Goal: Task Accomplishment & Management: Use online tool/utility

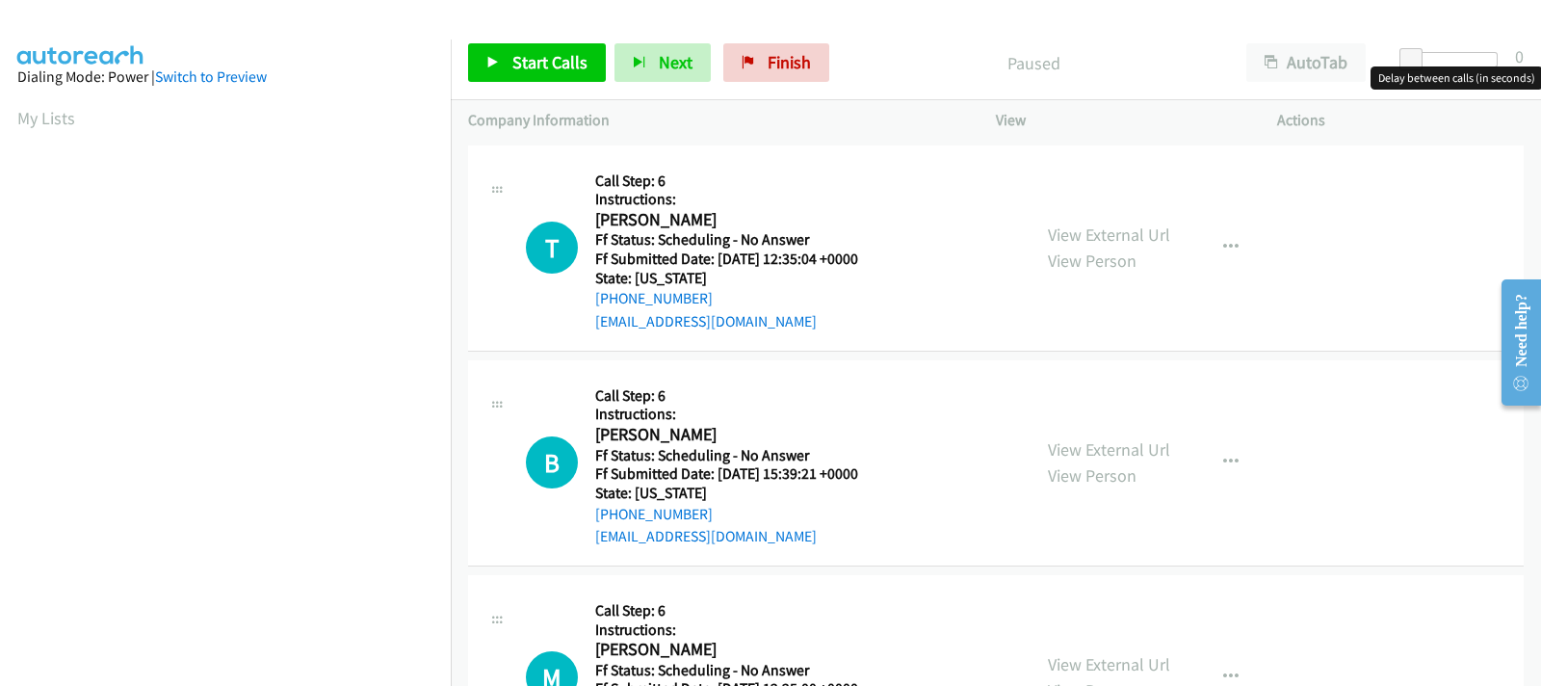
click at [1432, 57] on div at bounding box center [1453, 59] width 89 height 15
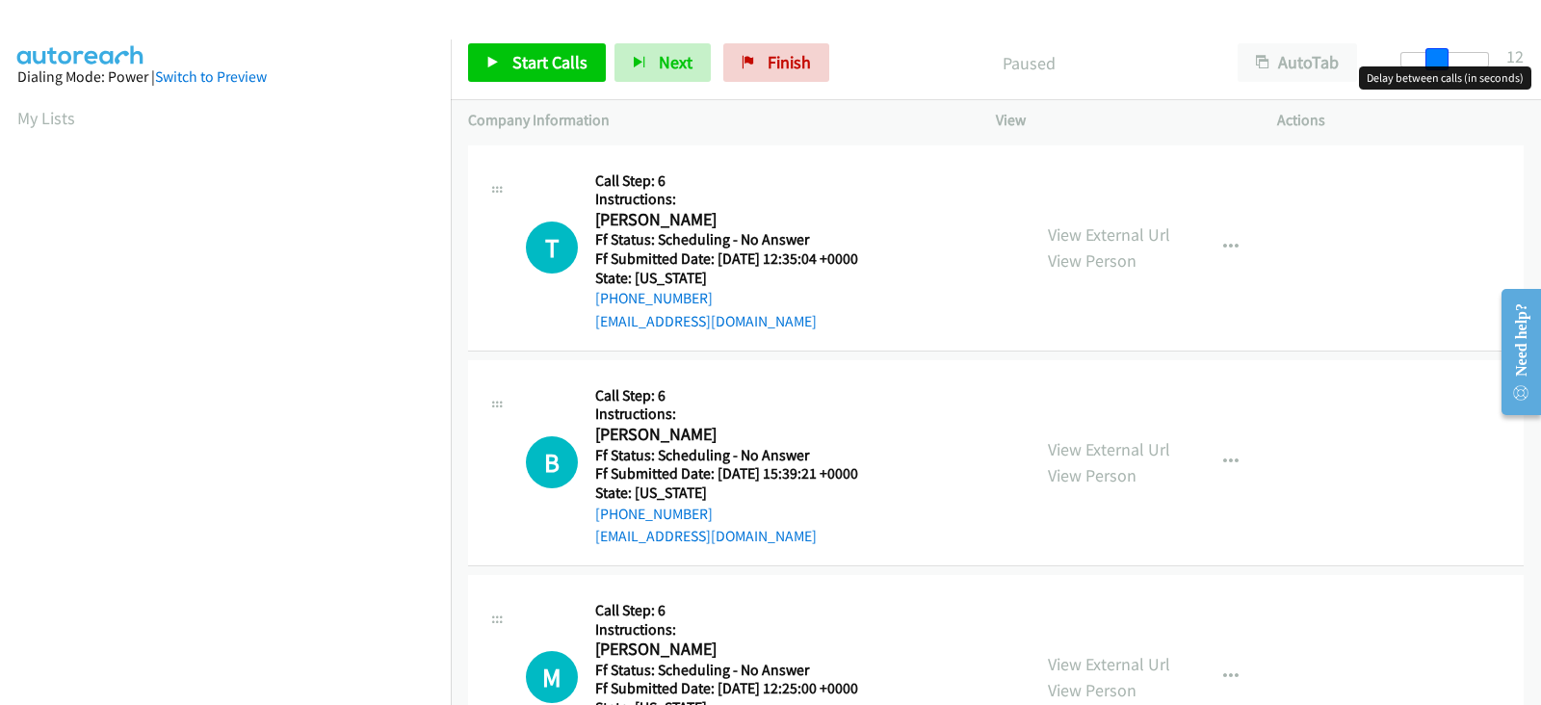
click at [1445, 65] on div at bounding box center [1444, 59] width 89 height 15
click at [1454, 65] on div at bounding box center [1444, 59] width 89 height 15
click at [1441, 65] on span at bounding box center [1445, 59] width 23 height 23
click at [1093, 231] on link "View External Url" at bounding box center [1109, 234] width 122 height 22
click at [525, 76] on link "Start Calls" at bounding box center [537, 62] width 138 height 39
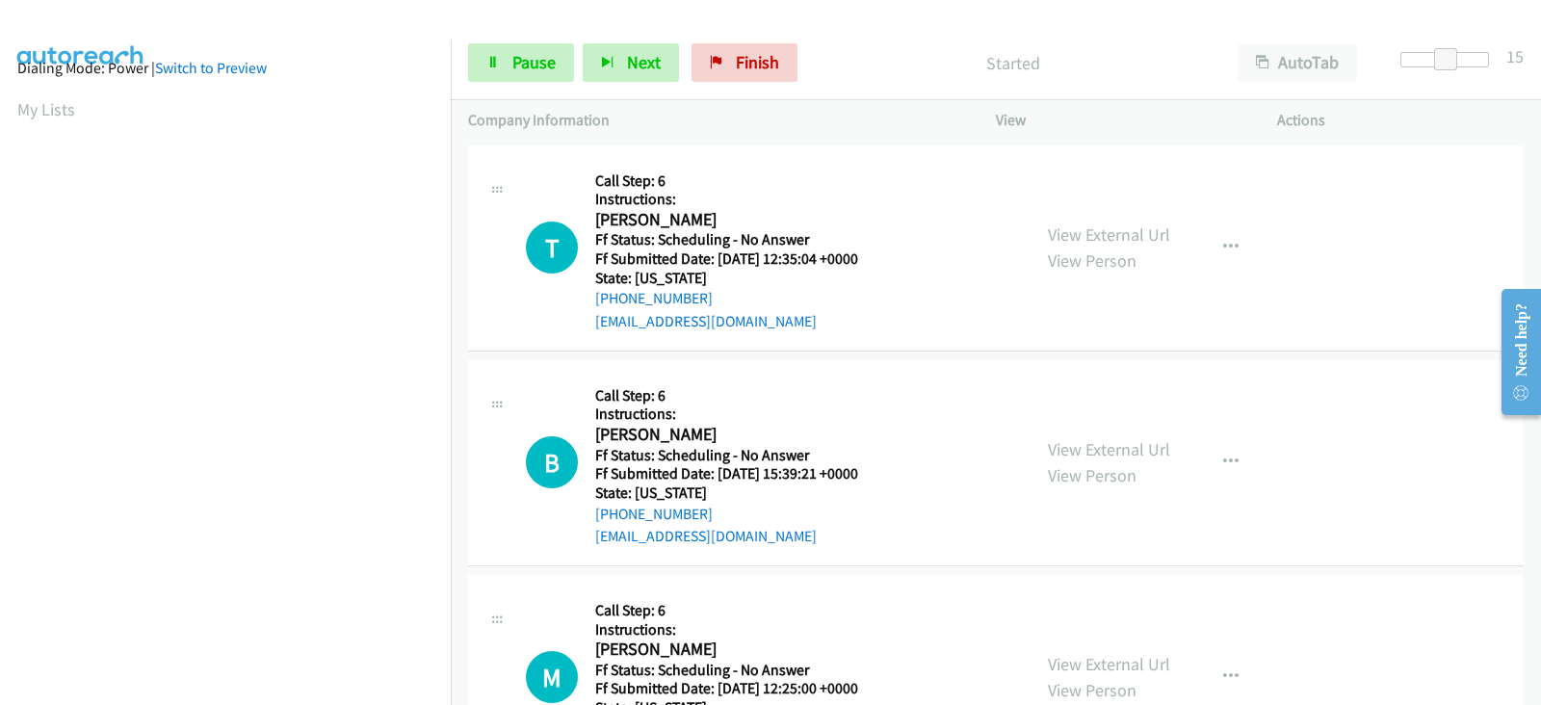
scroll to position [379, 0]
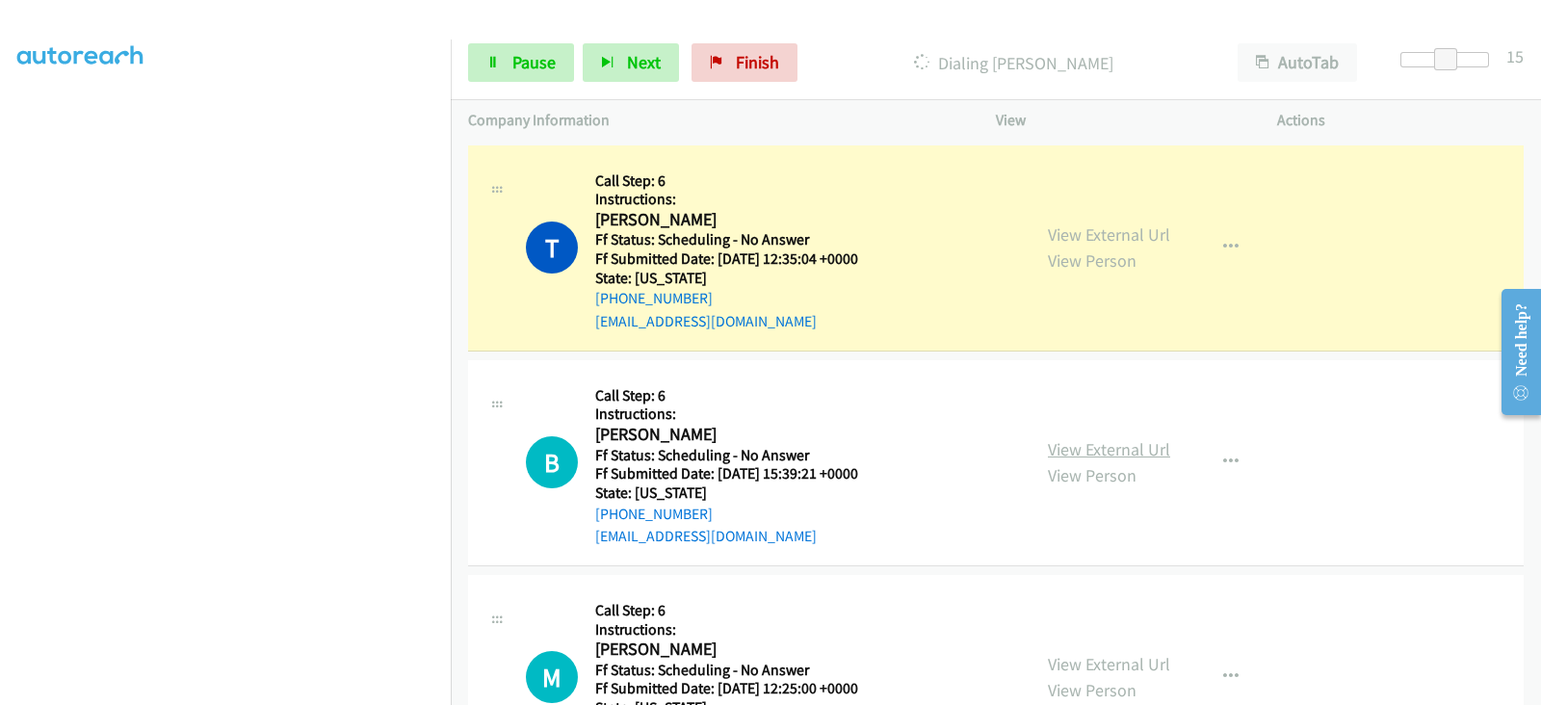
click at [1102, 450] on link "View External Url" at bounding box center [1109, 449] width 122 height 22
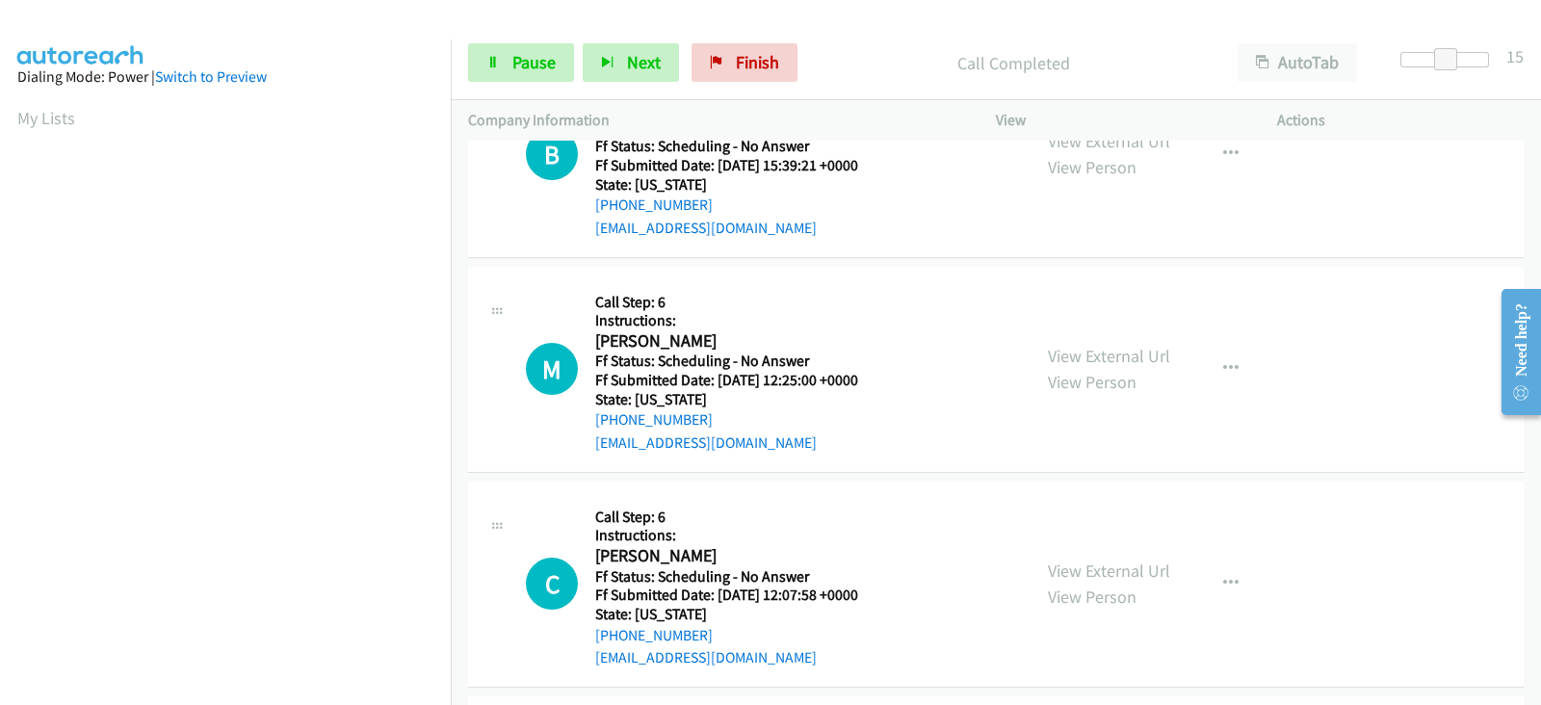
scroll to position [321, 0]
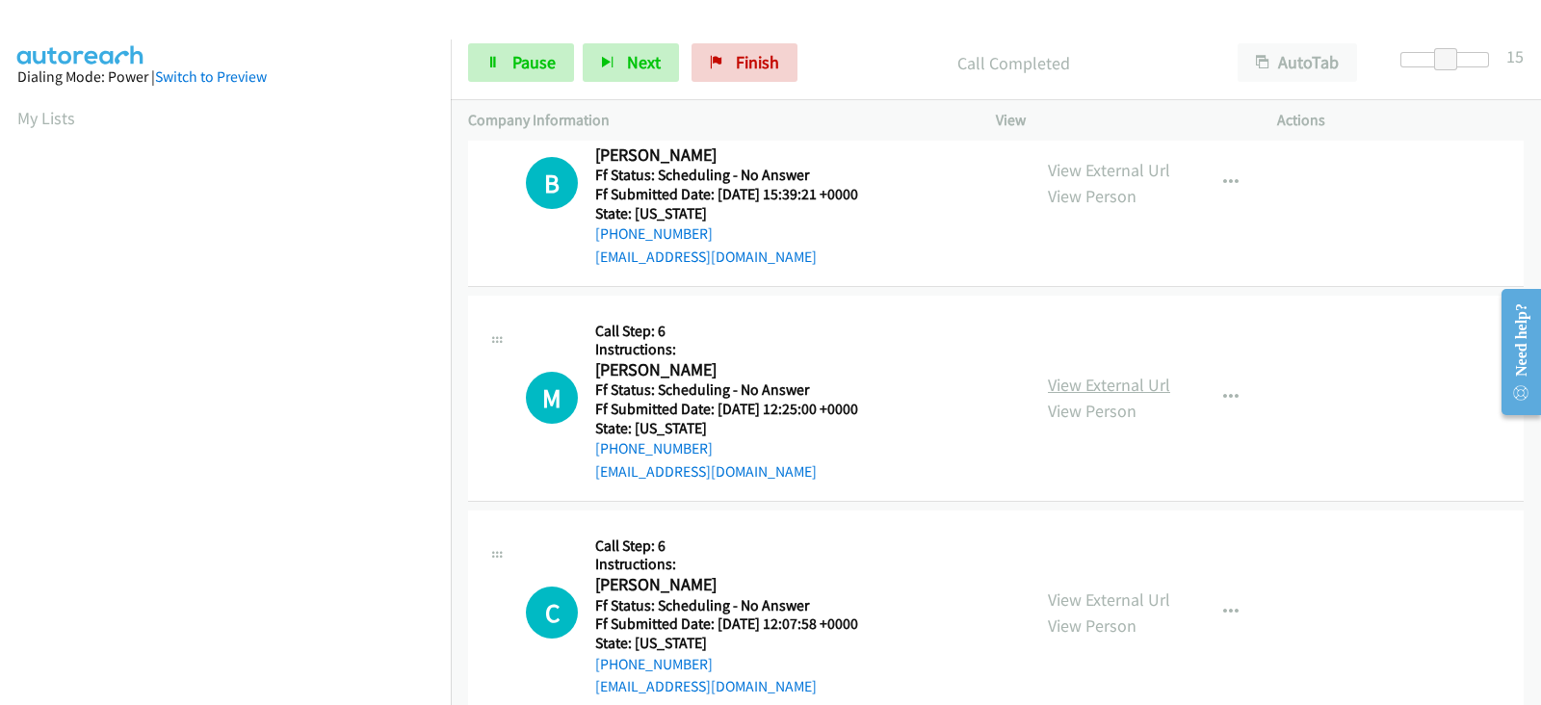
click at [1070, 385] on link "View External Url" at bounding box center [1109, 385] width 122 height 22
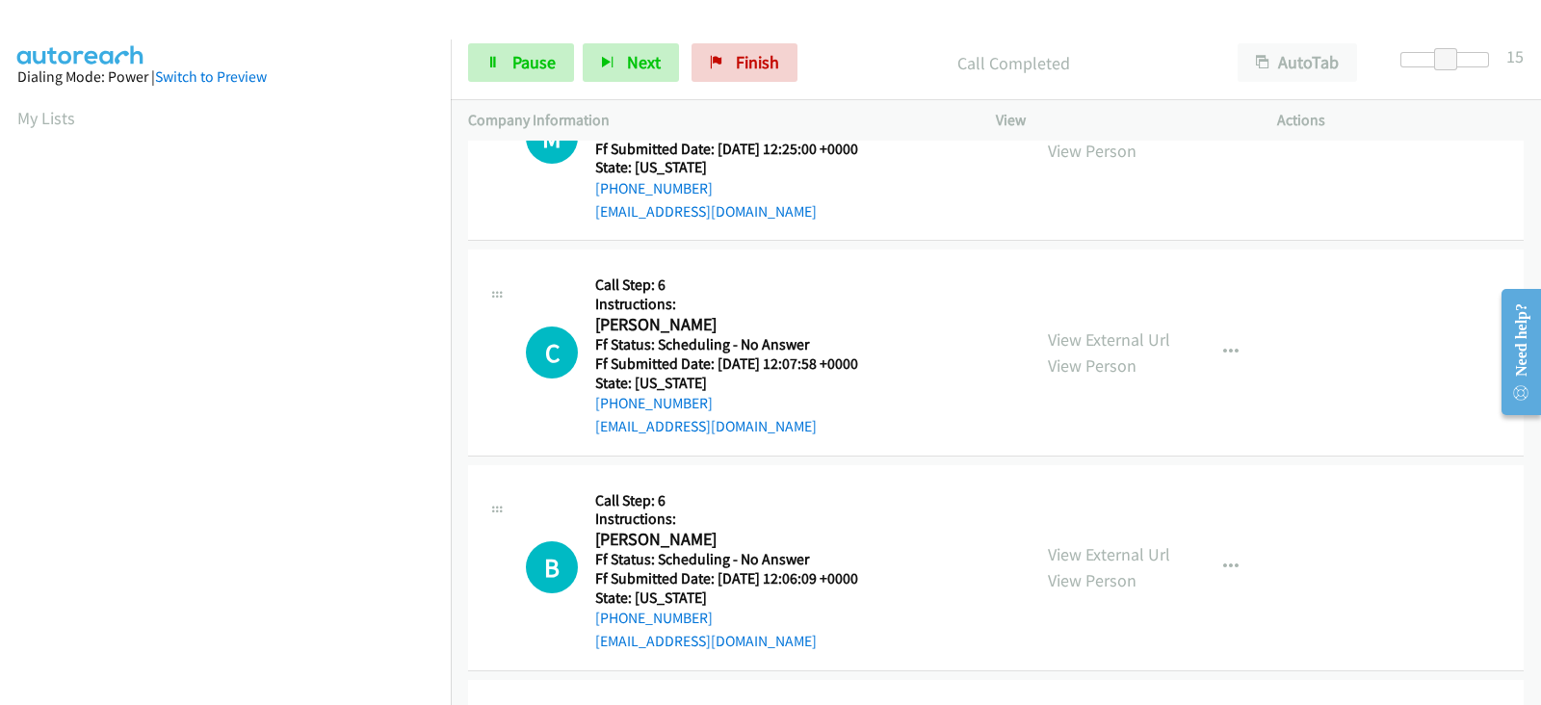
scroll to position [641, 0]
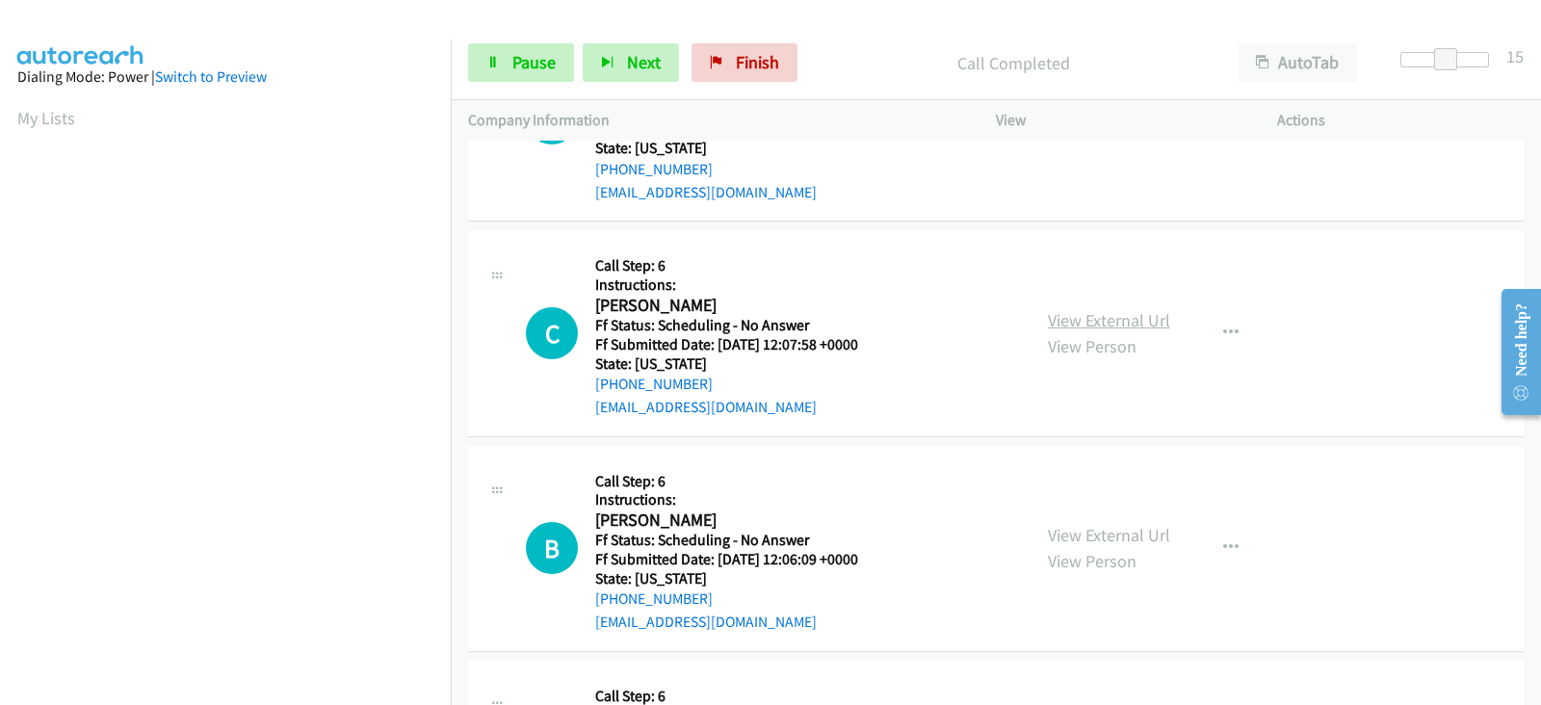
click at [1069, 316] on link "View External Url" at bounding box center [1109, 320] width 122 height 22
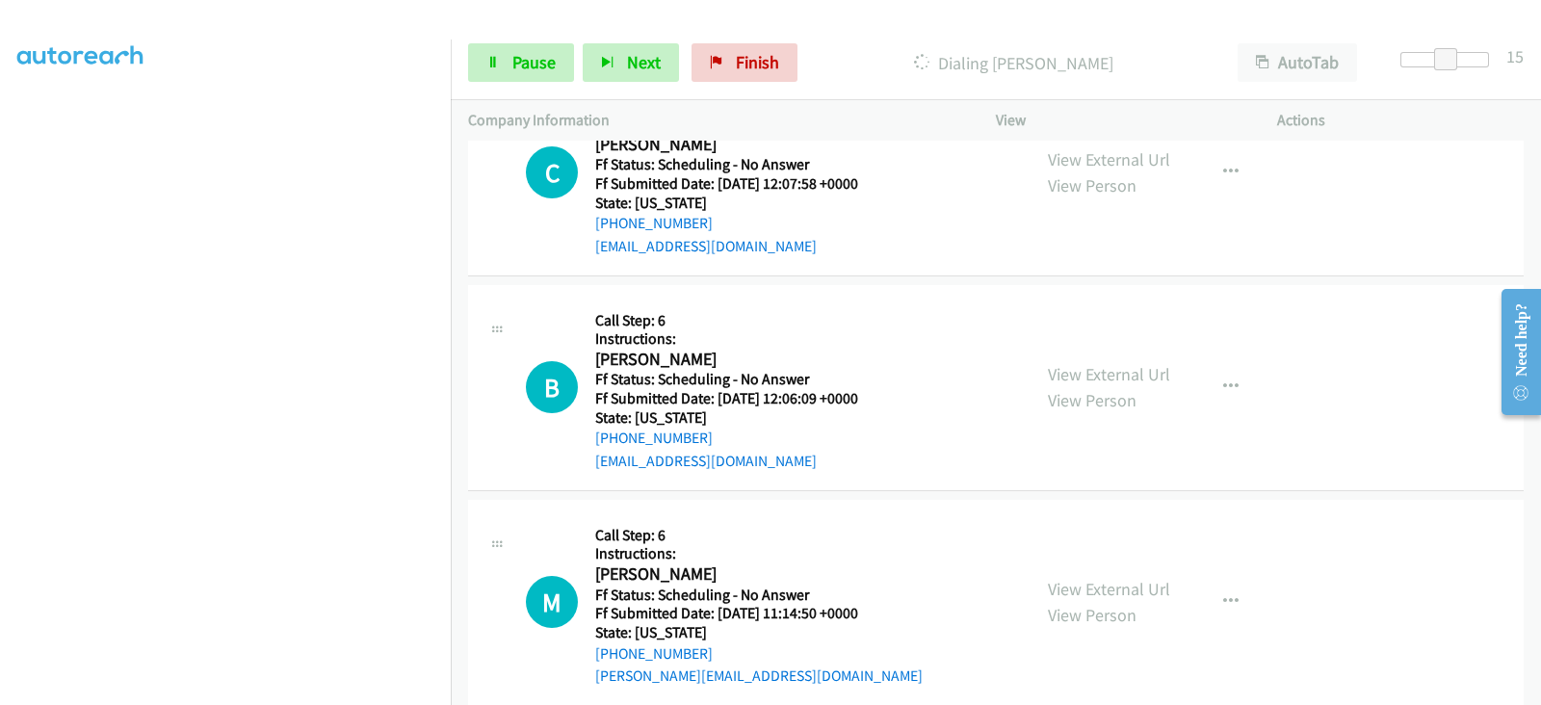
scroll to position [722, 0]
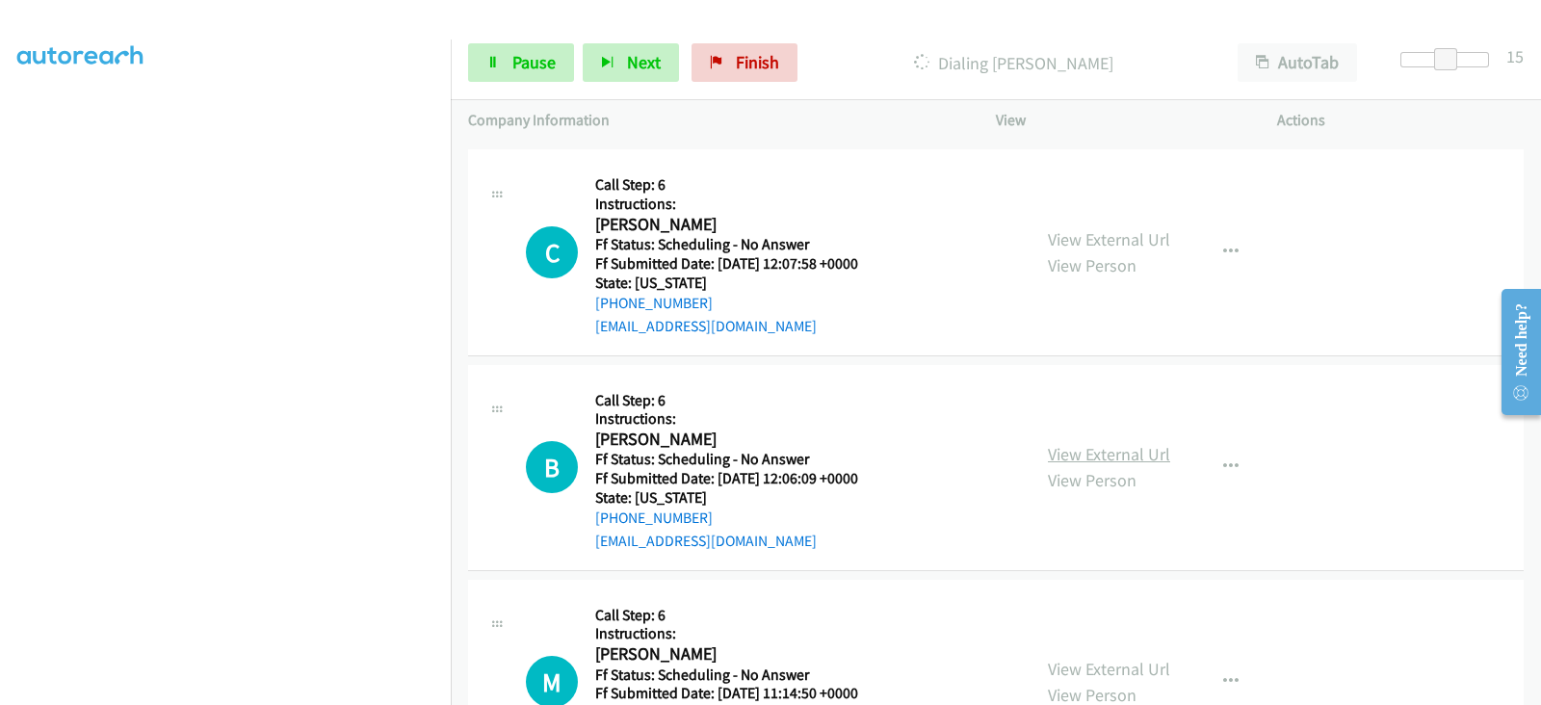
click at [1080, 452] on link "View External Url" at bounding box center [1109, 454] width 122 height 22
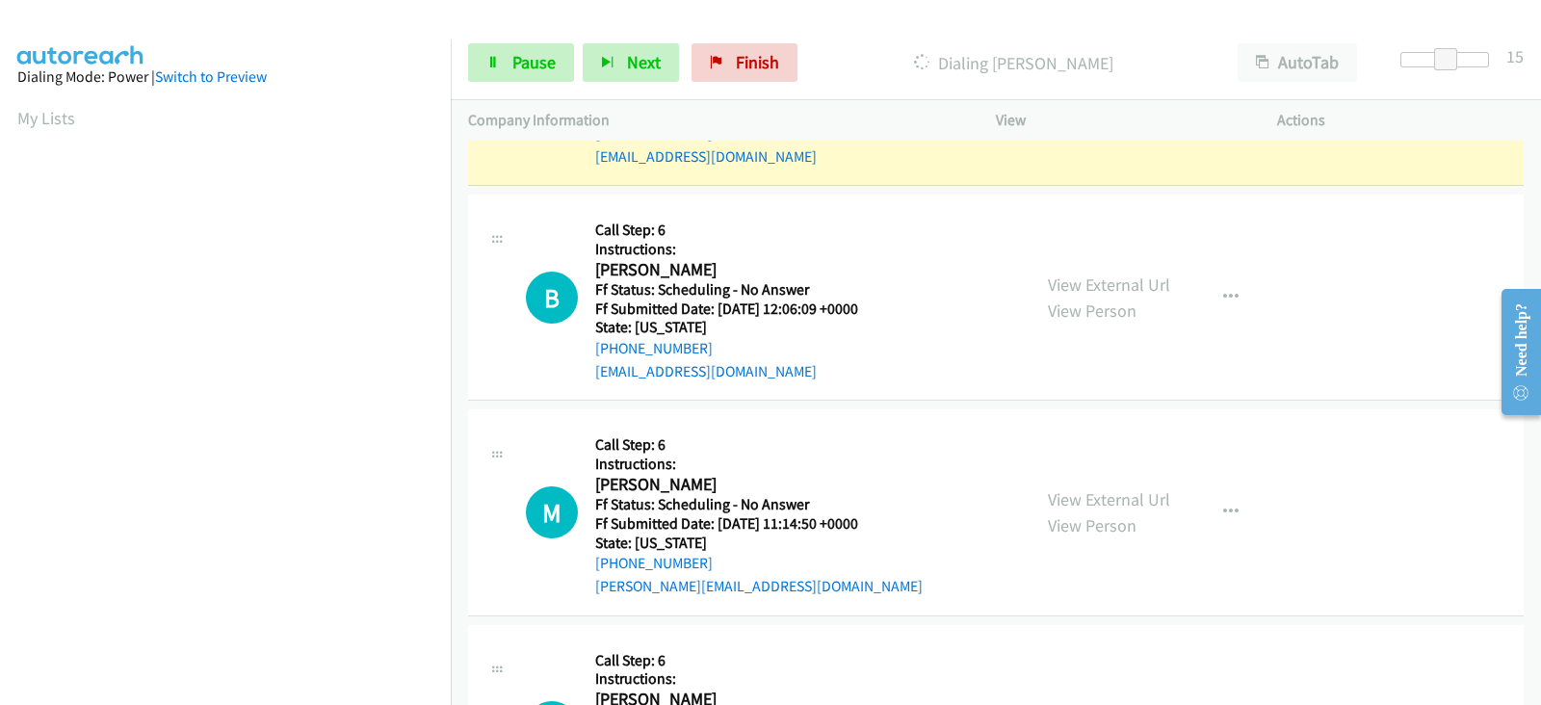
scroll to position [962, 0]
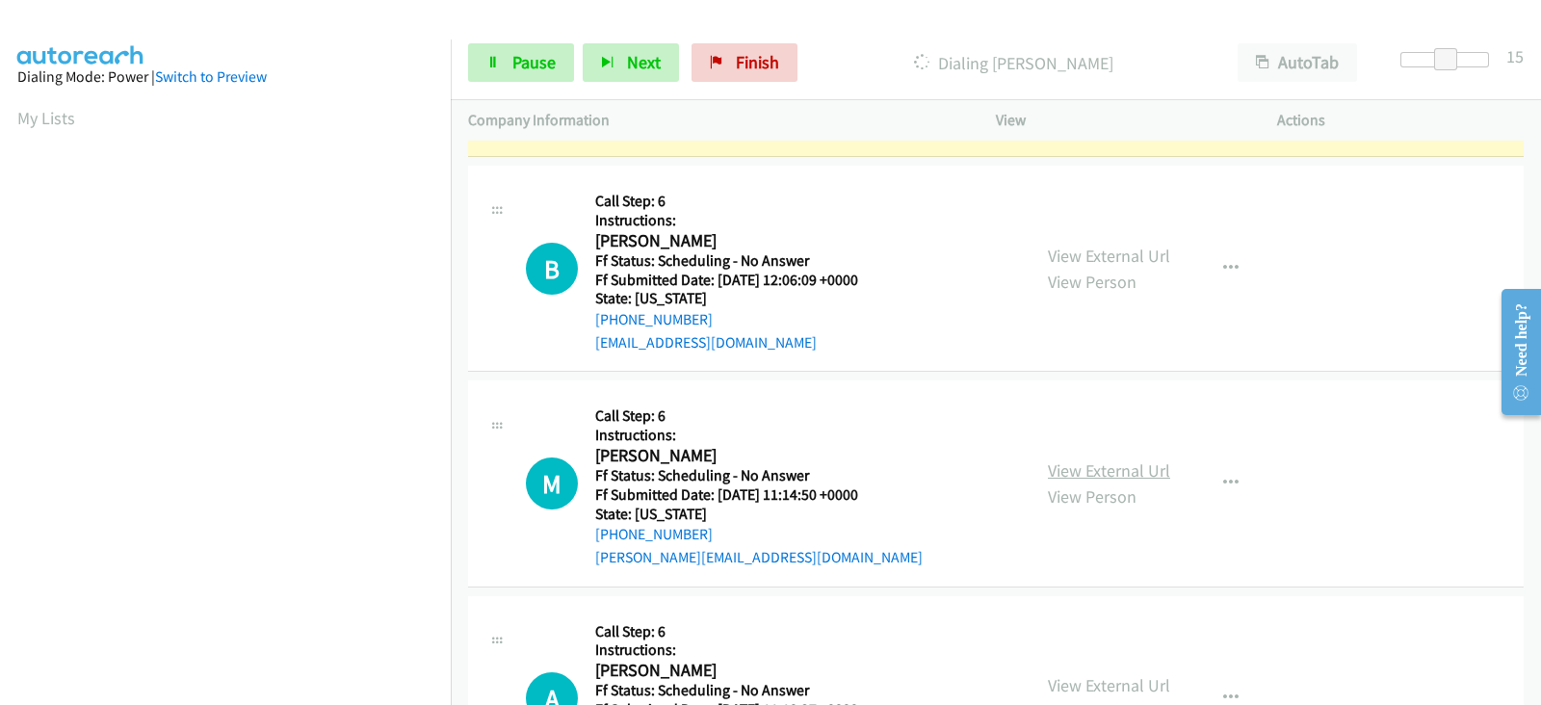
click at [1056, 464] on link "View External Url" at bounding box center [1109, 470] width 122 height 22
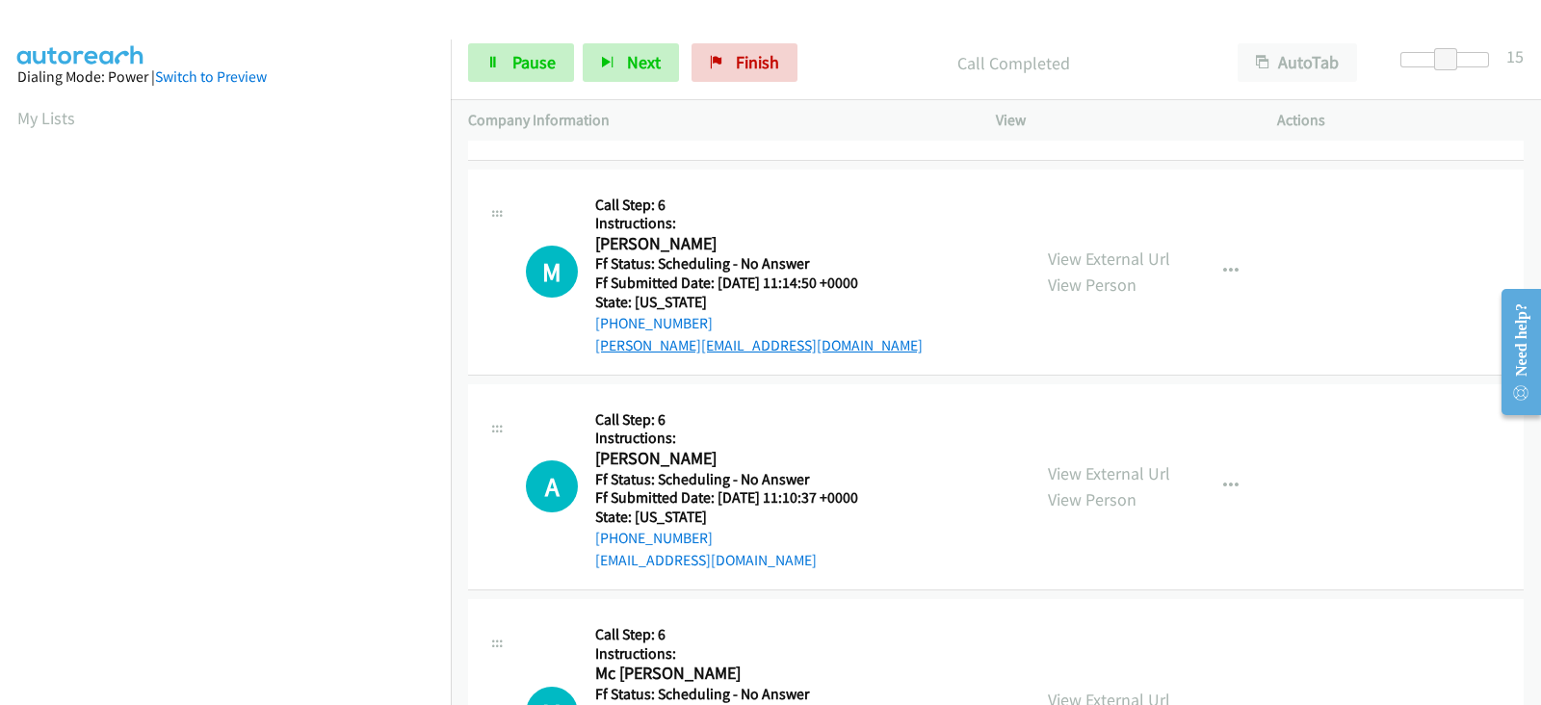
scroll to position [1284, 0]
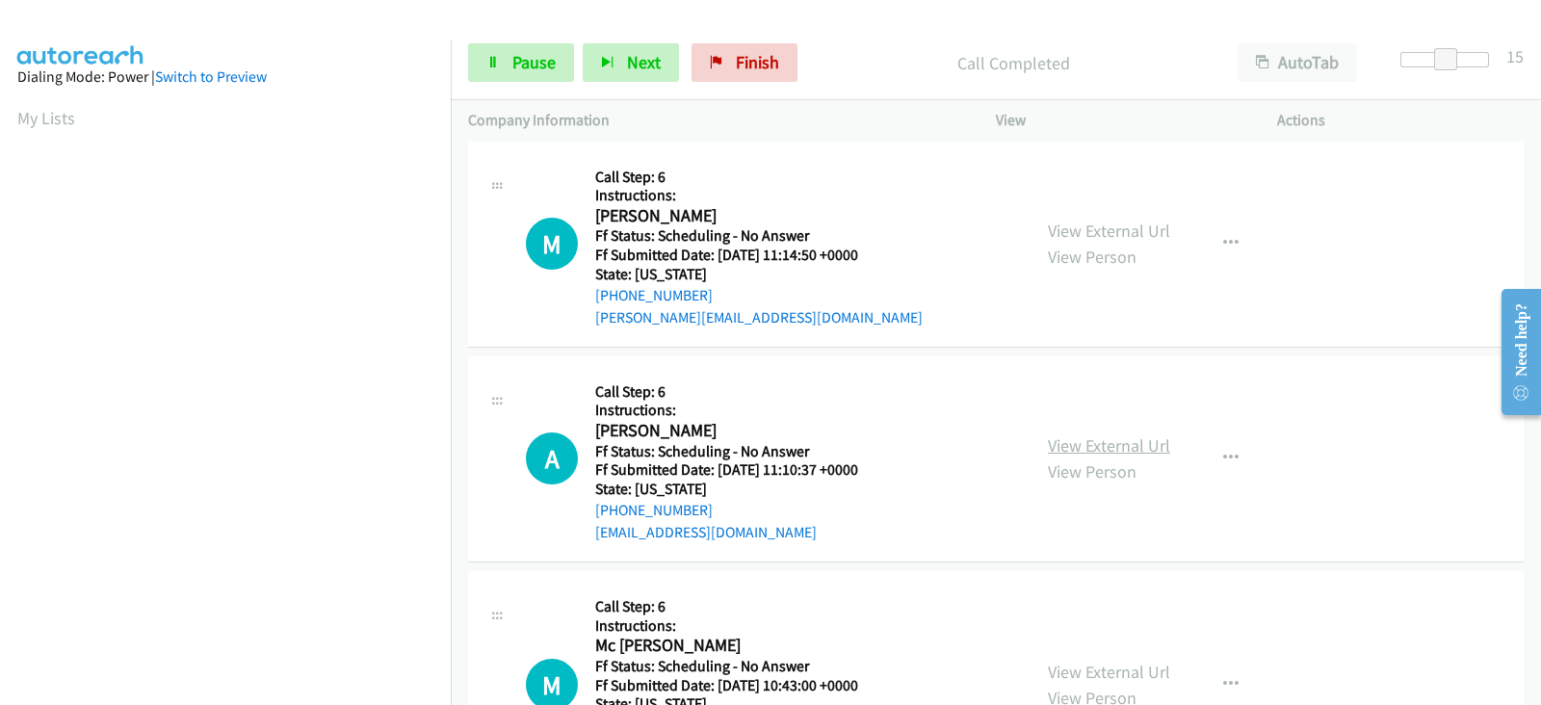
click at [1052, 434] on link "View External Url" at bounding box center [1109, 445] width 122 height 22
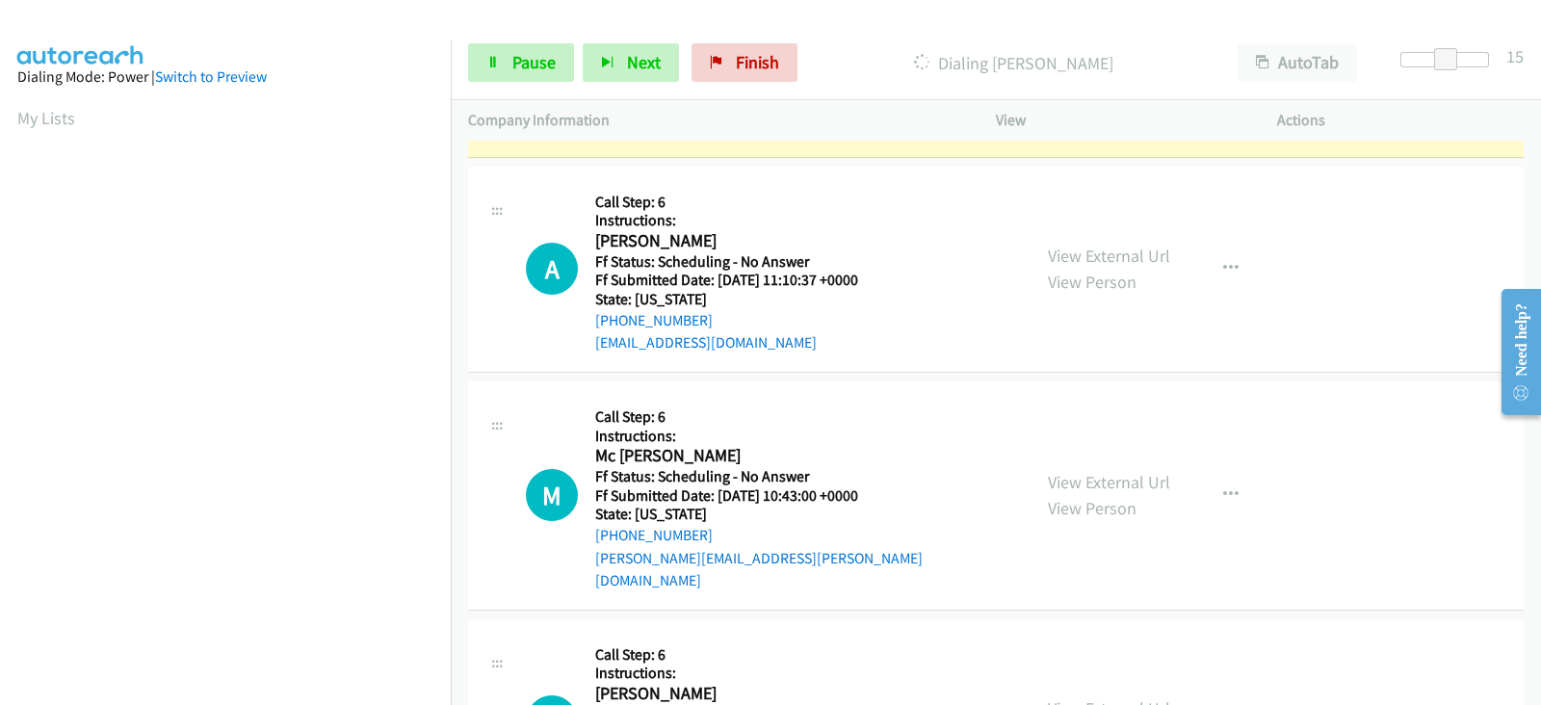
scroll to position [1444, 0]
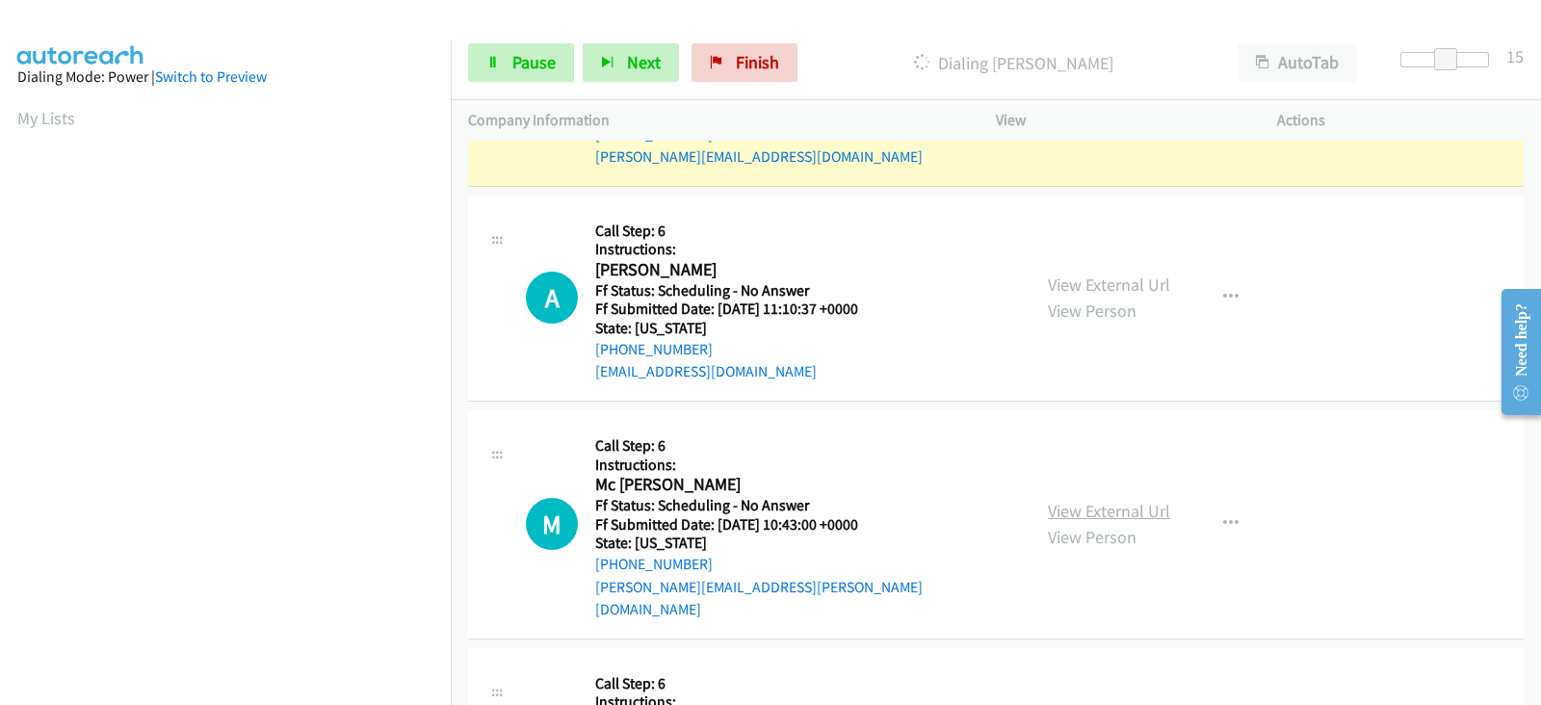
click at [1059, 500] on link "View External Url" at bounding box center [1109, 511] width 122 height 22
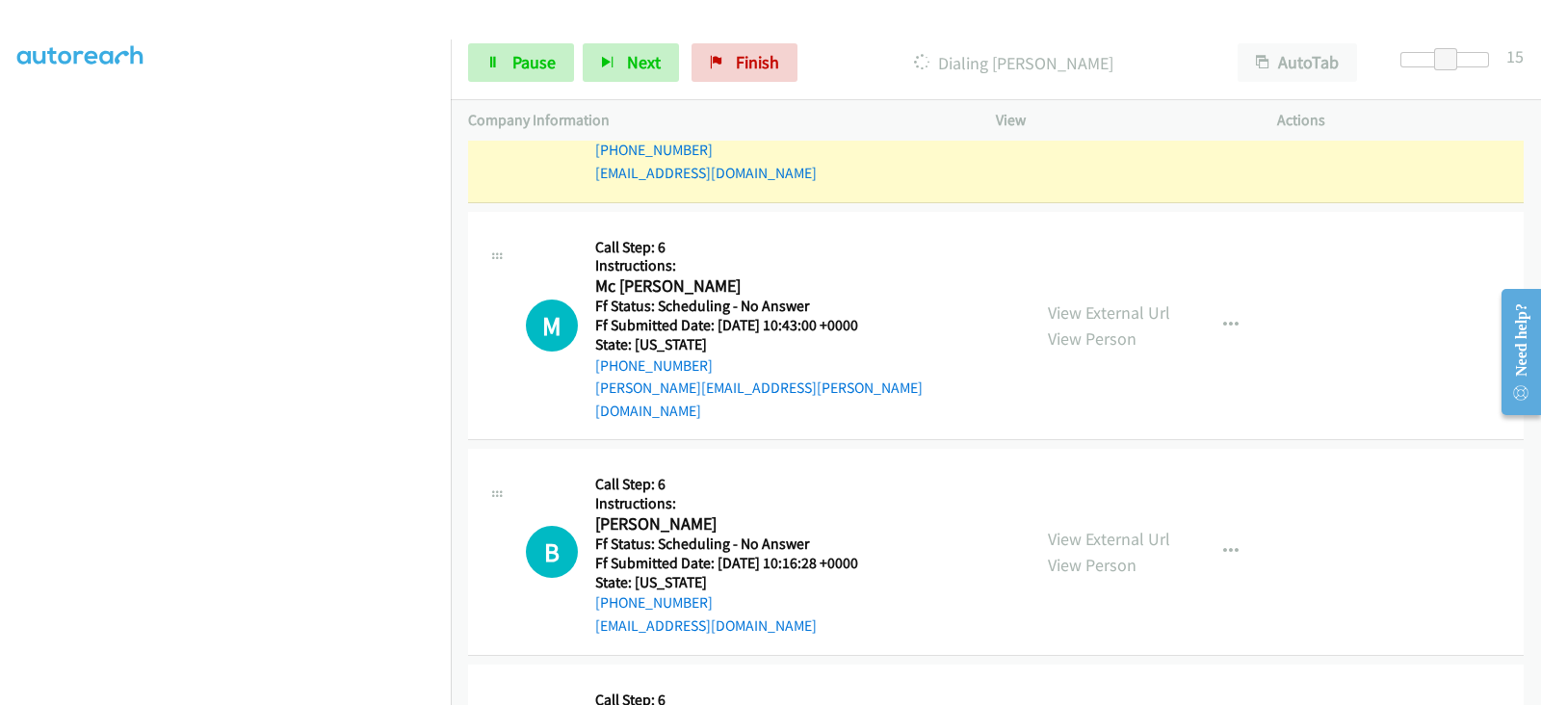
scroll to position [1604, 0]
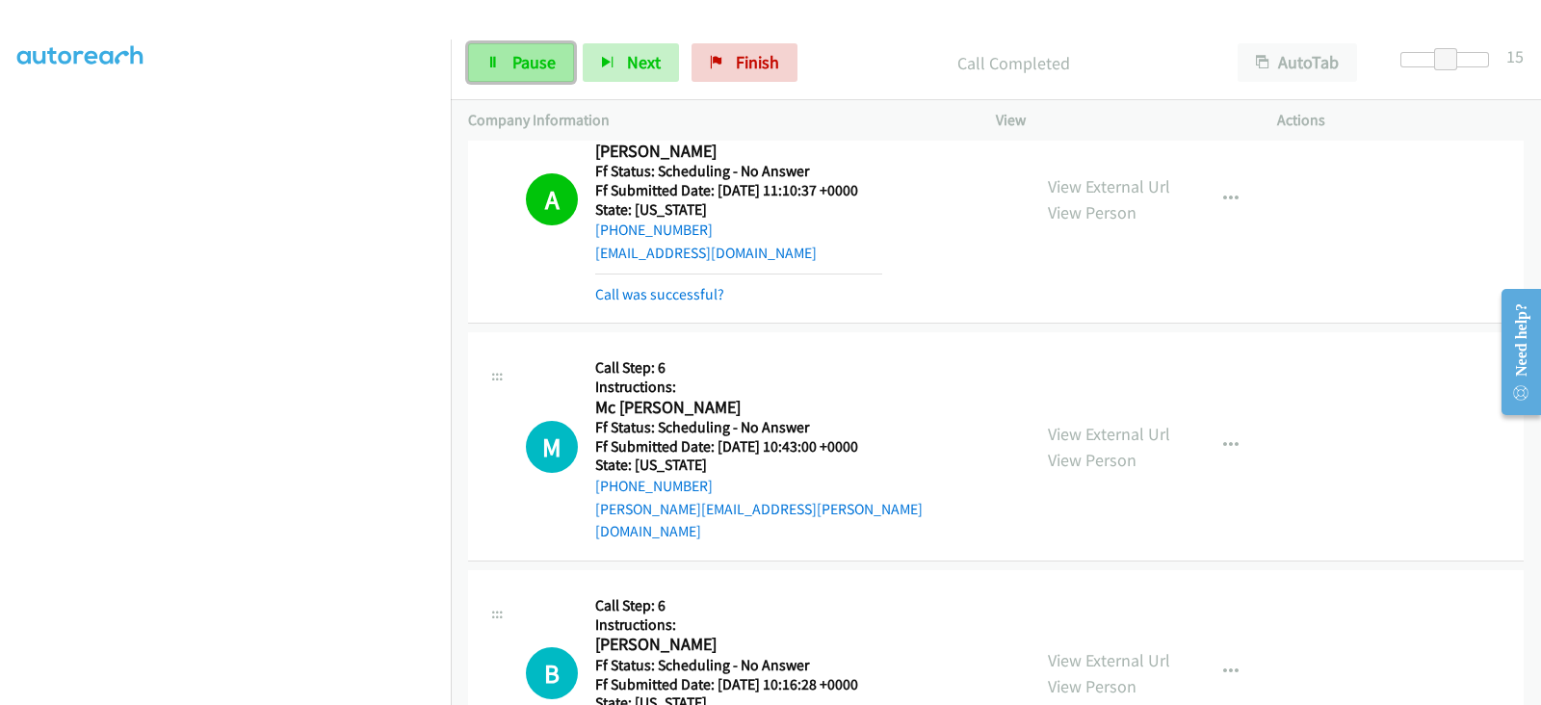
click at [525, 65] on span "Pause" at bounding box center [533, 62] width 43 height 22
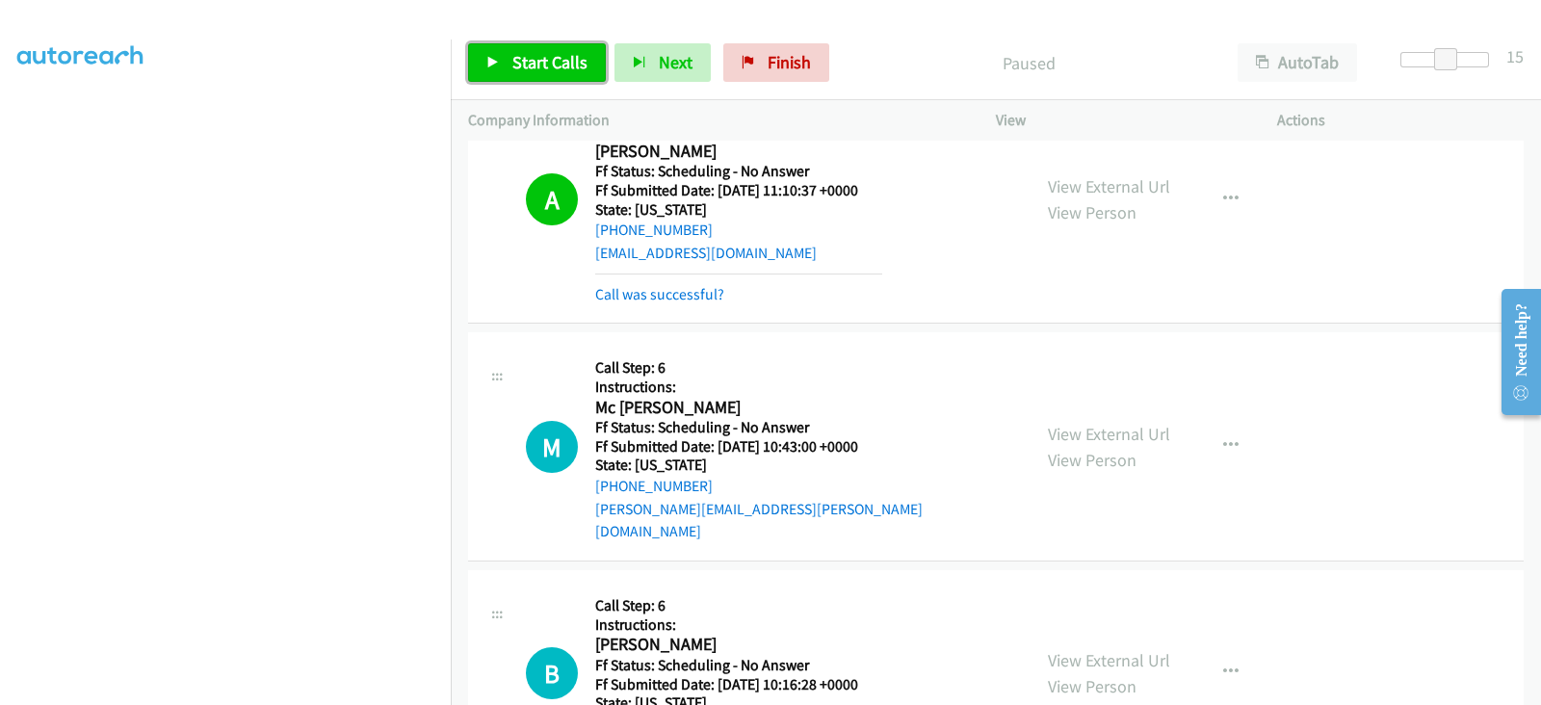
click at [527, 53] on span "Start Calls" at bounding box center [549, 62] width 75 height 22
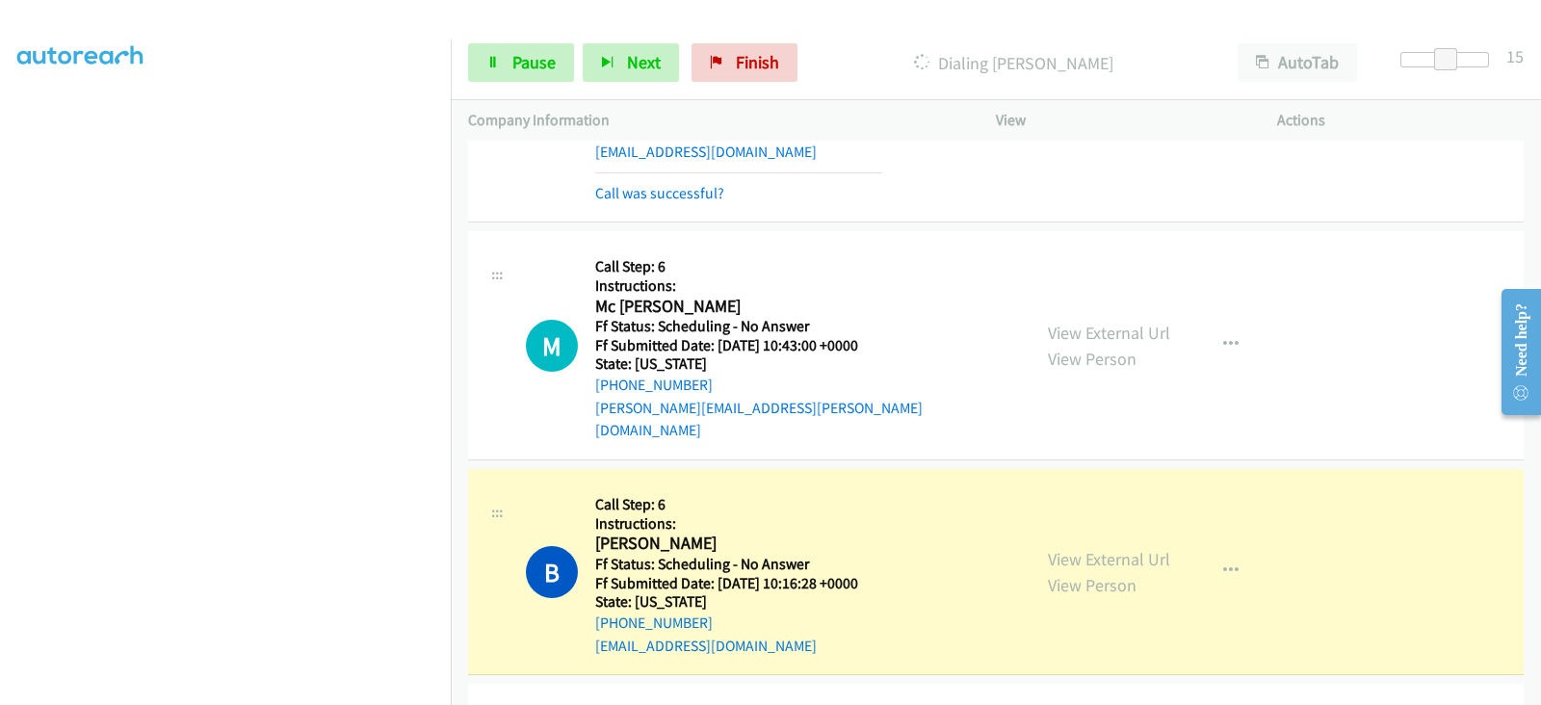
scroll to position [1845, 0]
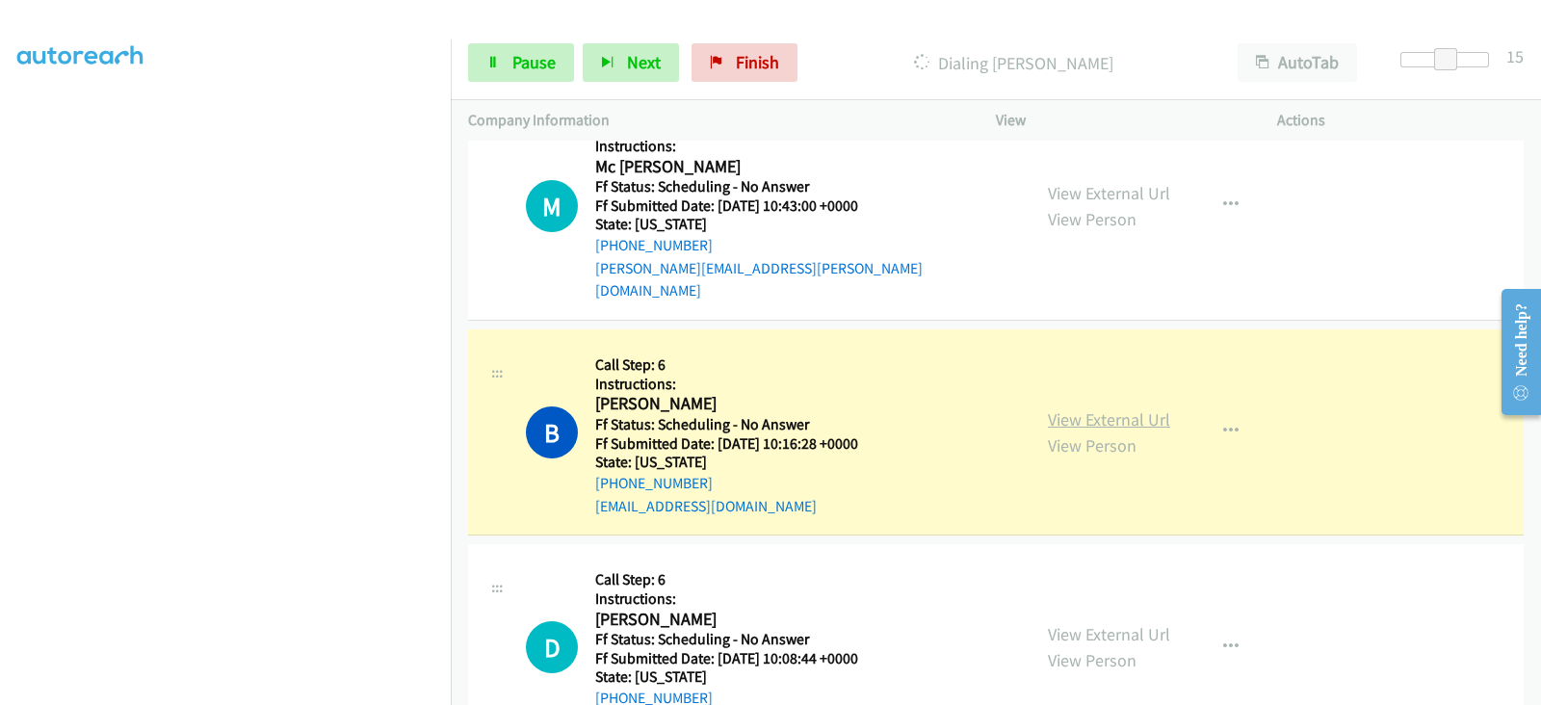
click at [1075, 408] on link "View External Url" at bounding box center [1109, 419] width 122 height 22
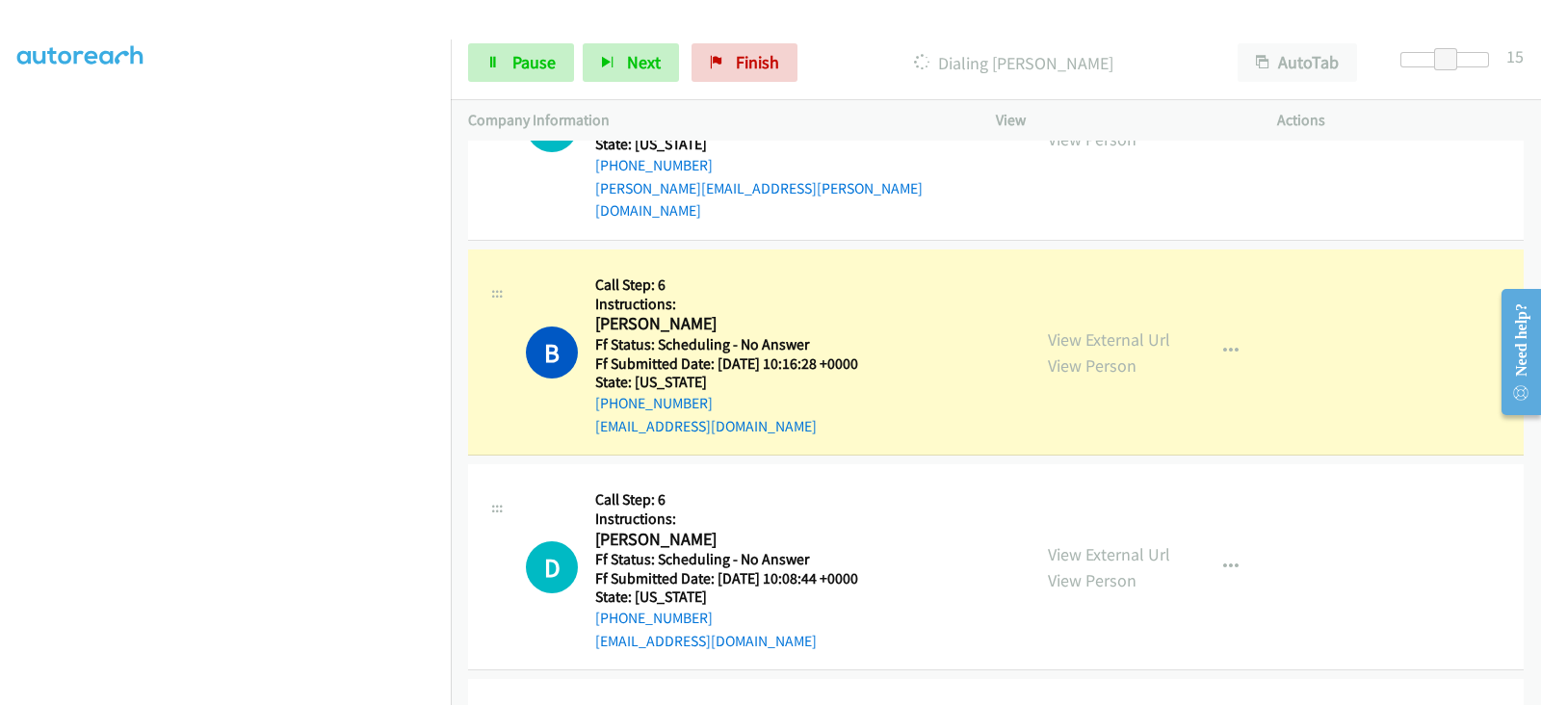
scroll to position [2006, 0]
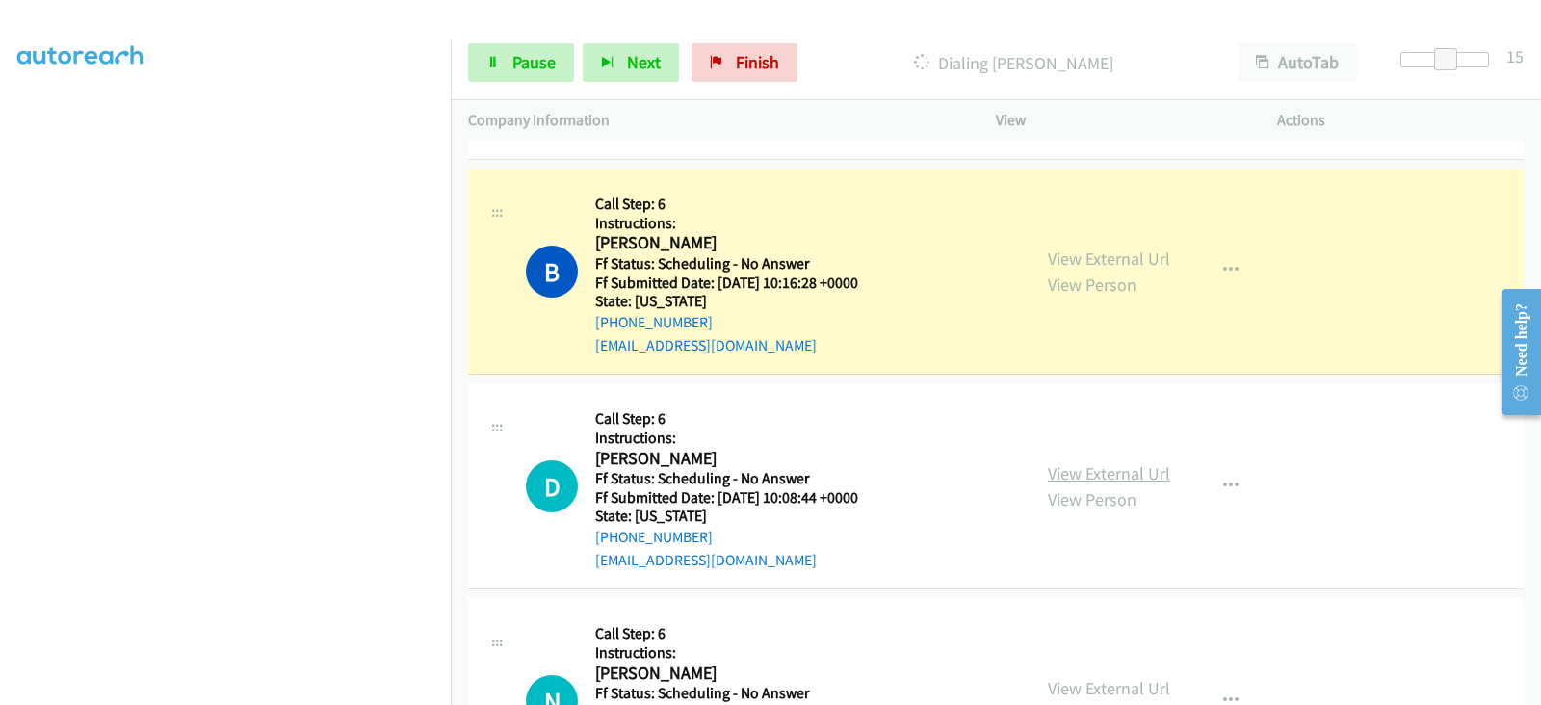
click at [1101, 462] on link "View External Url" at bounding box center [1109, 473] width 122 height 22
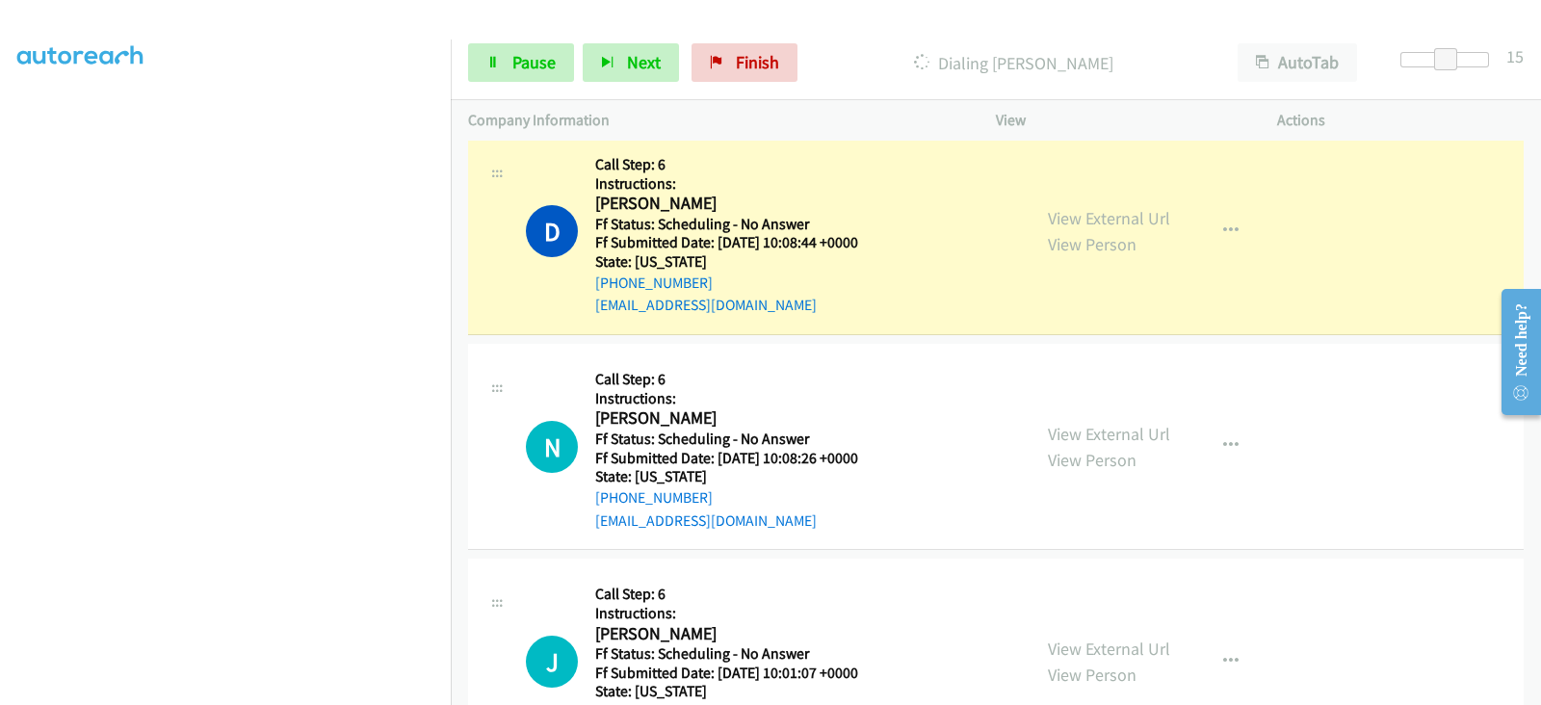
scroll to position [2326, 0]
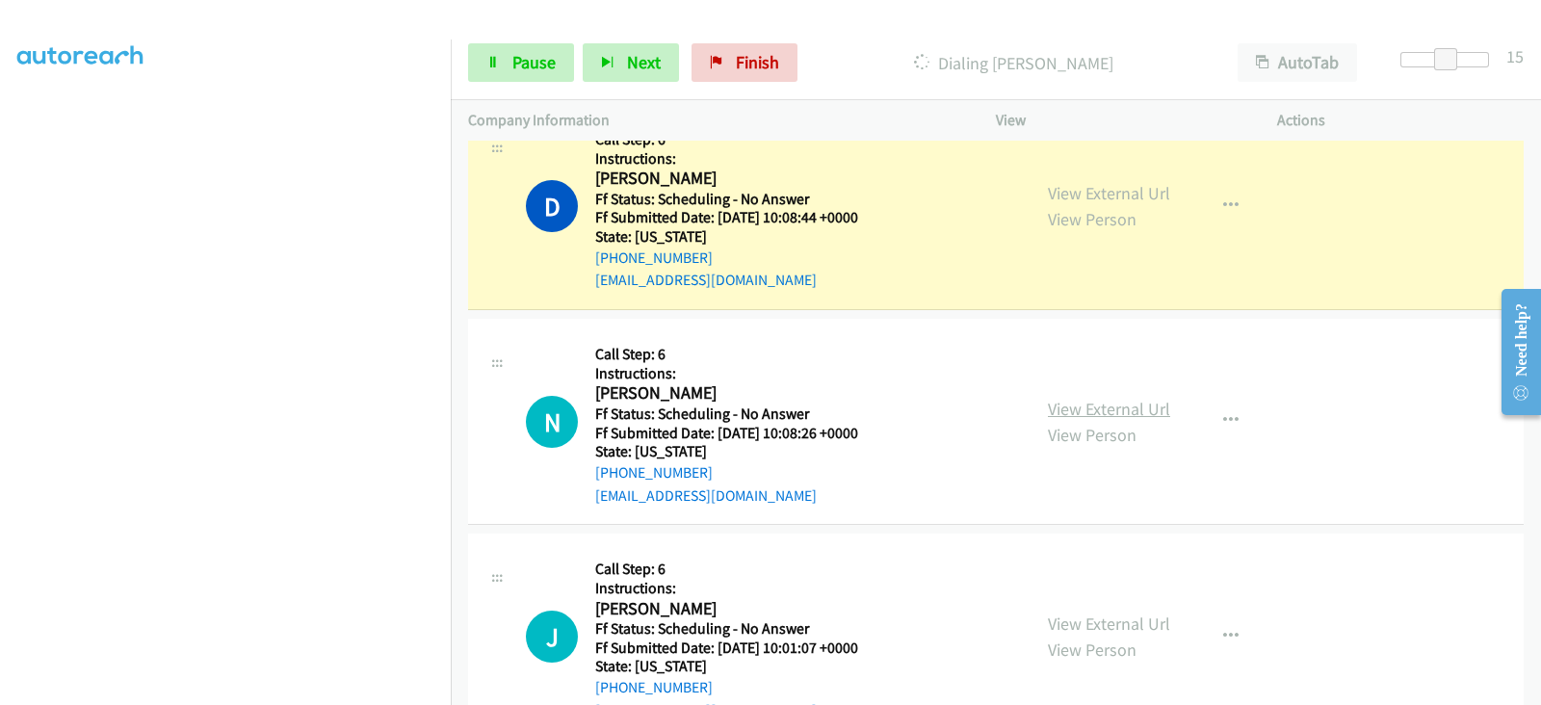
click at [1053, 398] on link "View External Url" at bounding box center [1109, 409] width 122 height 22
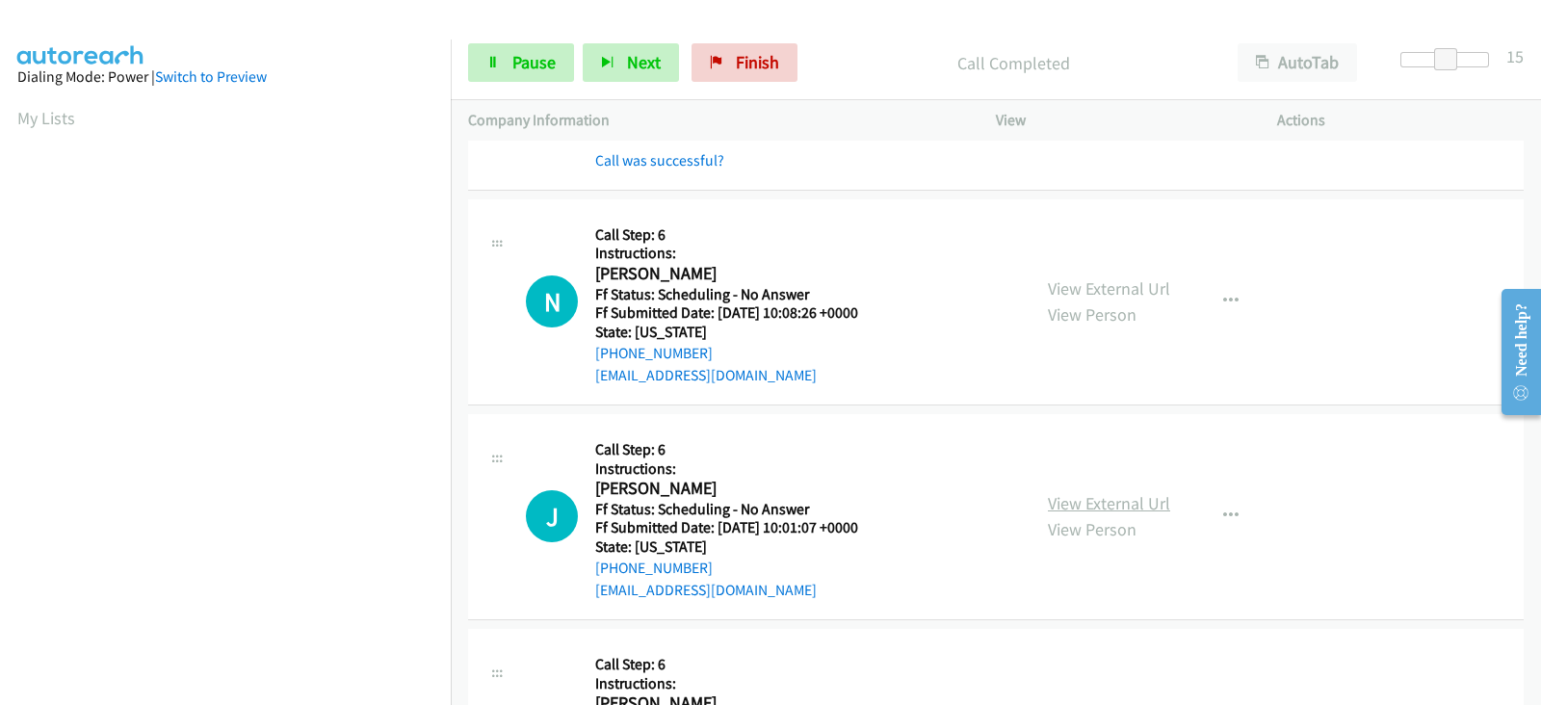
scroll to position [2528, 0]
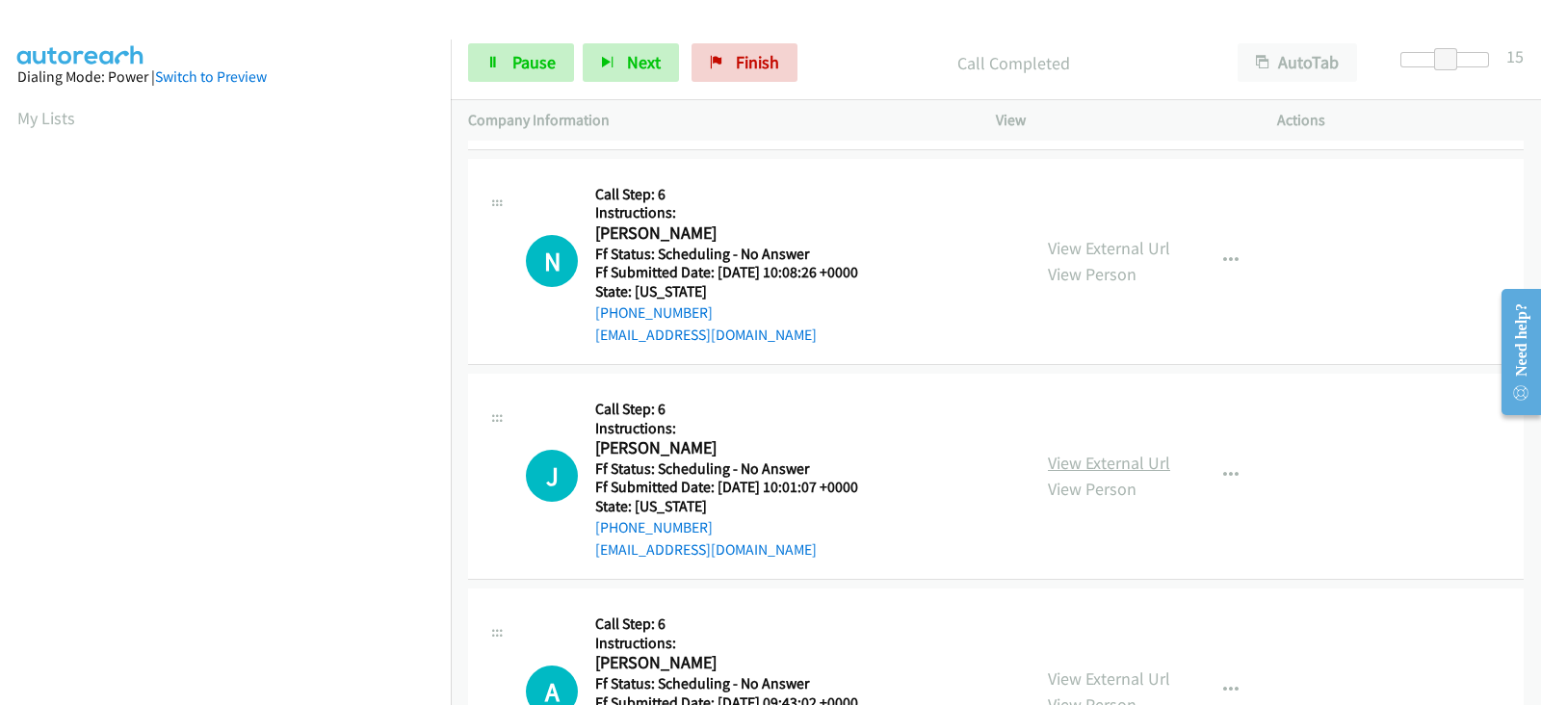
click at [1066, 452] on link "View External Url" at bounding box center [1109, 463] width 122 height 22
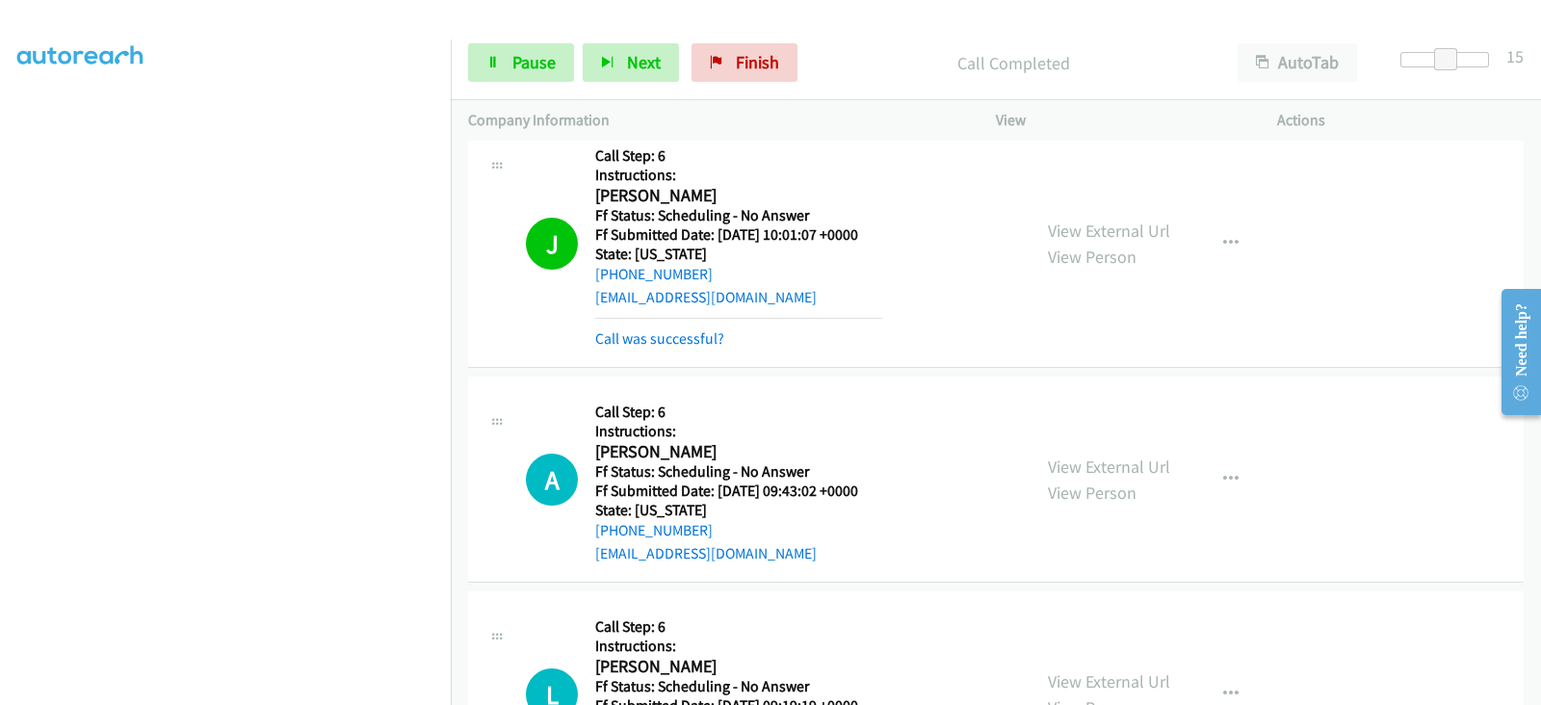
scroll to position [2929, 0]
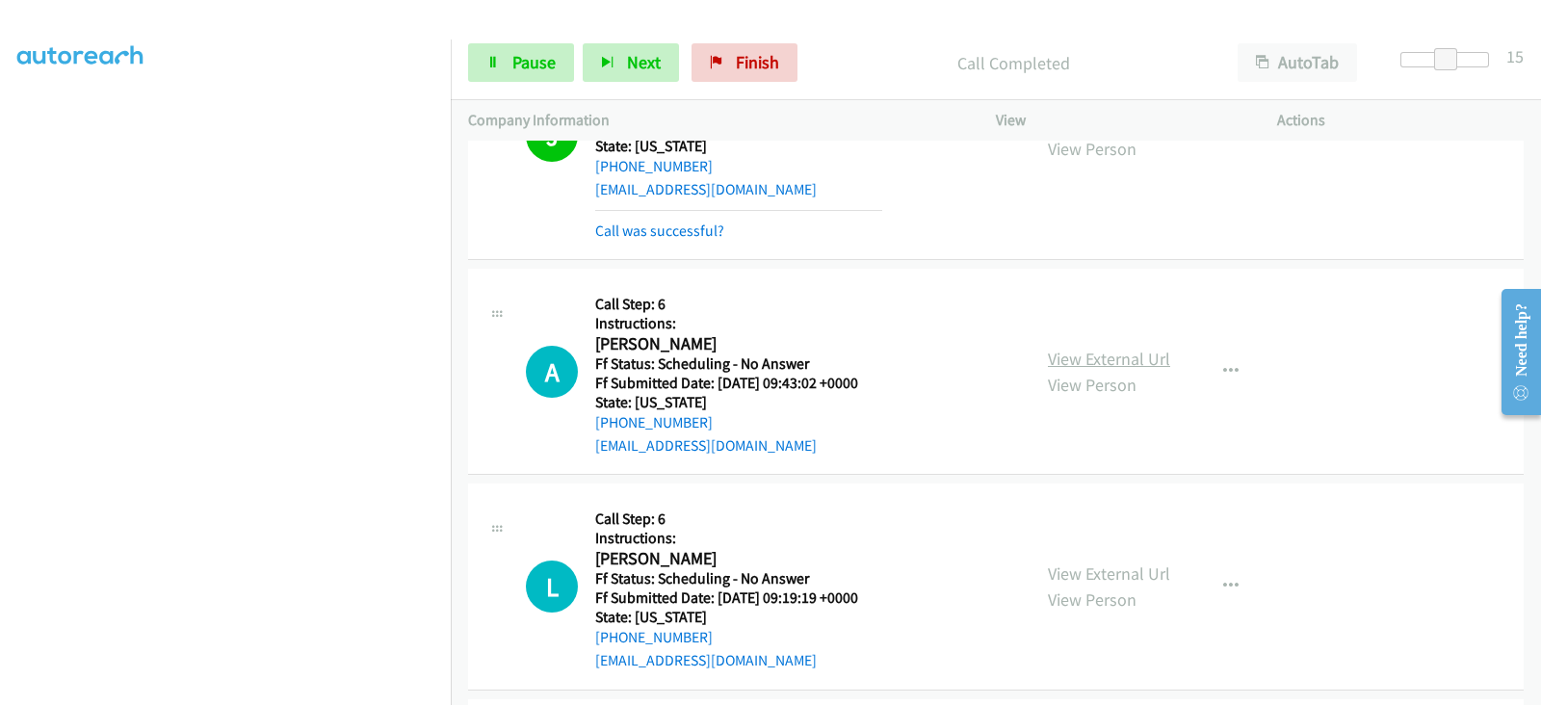
click at [1051, 348] on link "View External Url" at bounding box center [1109, 359] width 122 height 22
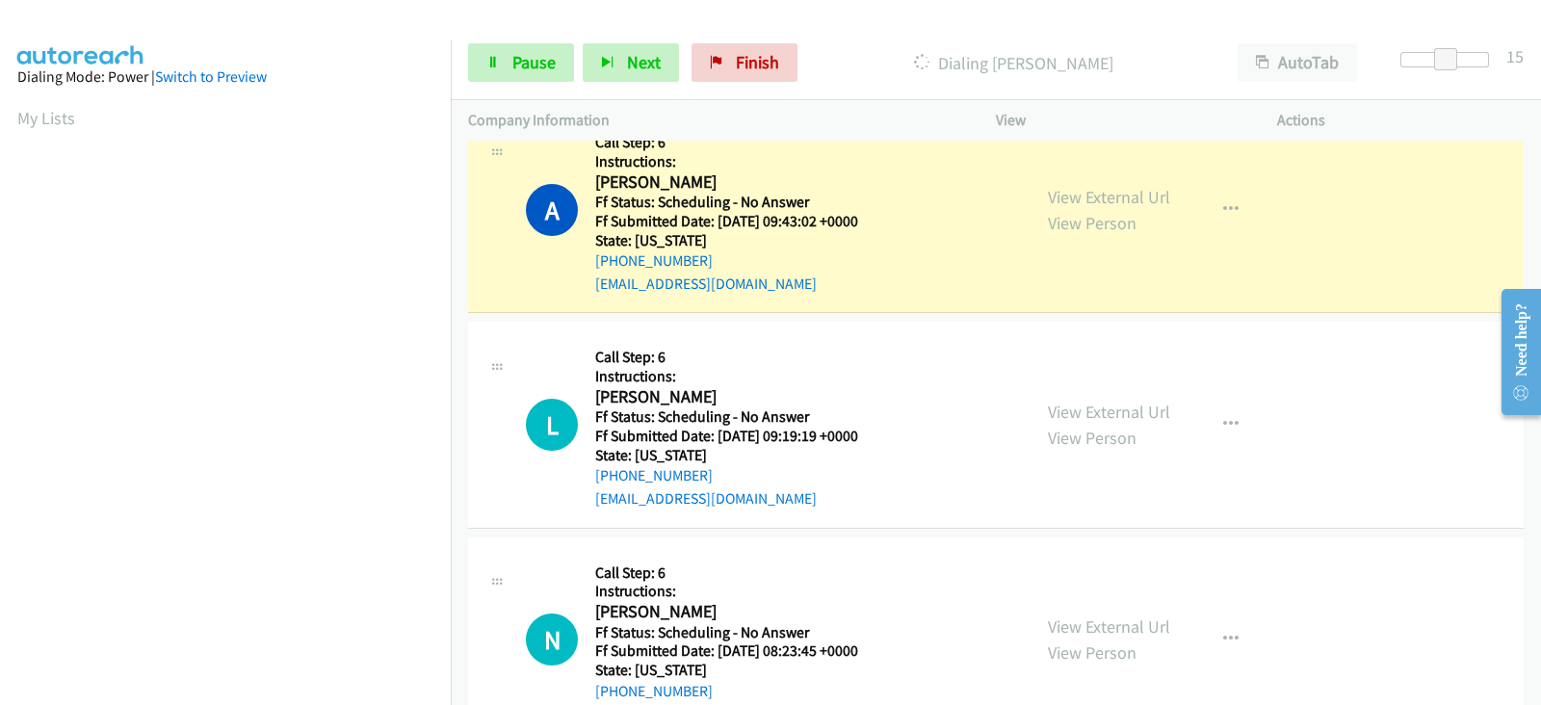
scroll to position [3170, 0]
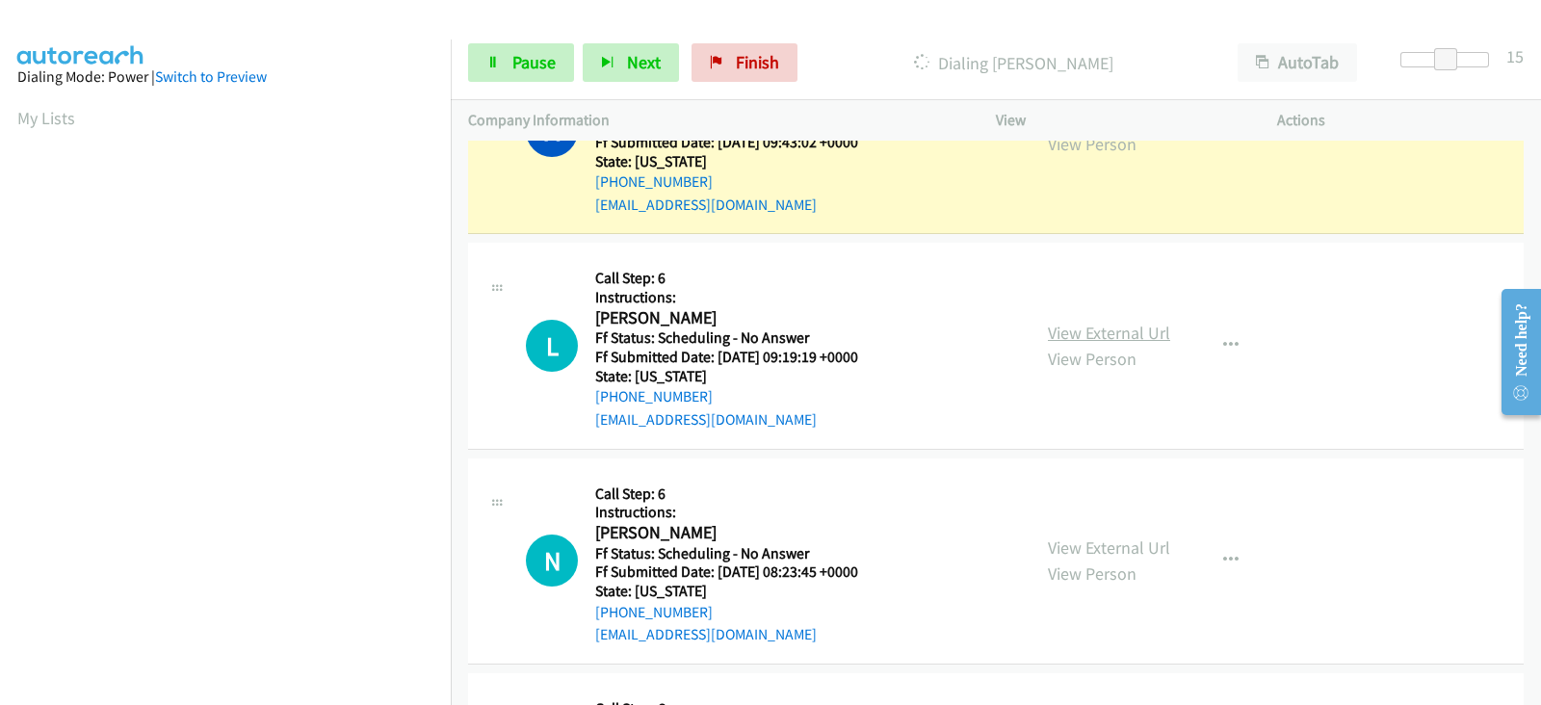
click at [1069, 322] on link "View External Url" at bounding box center [1109, 333] width 122 height 22
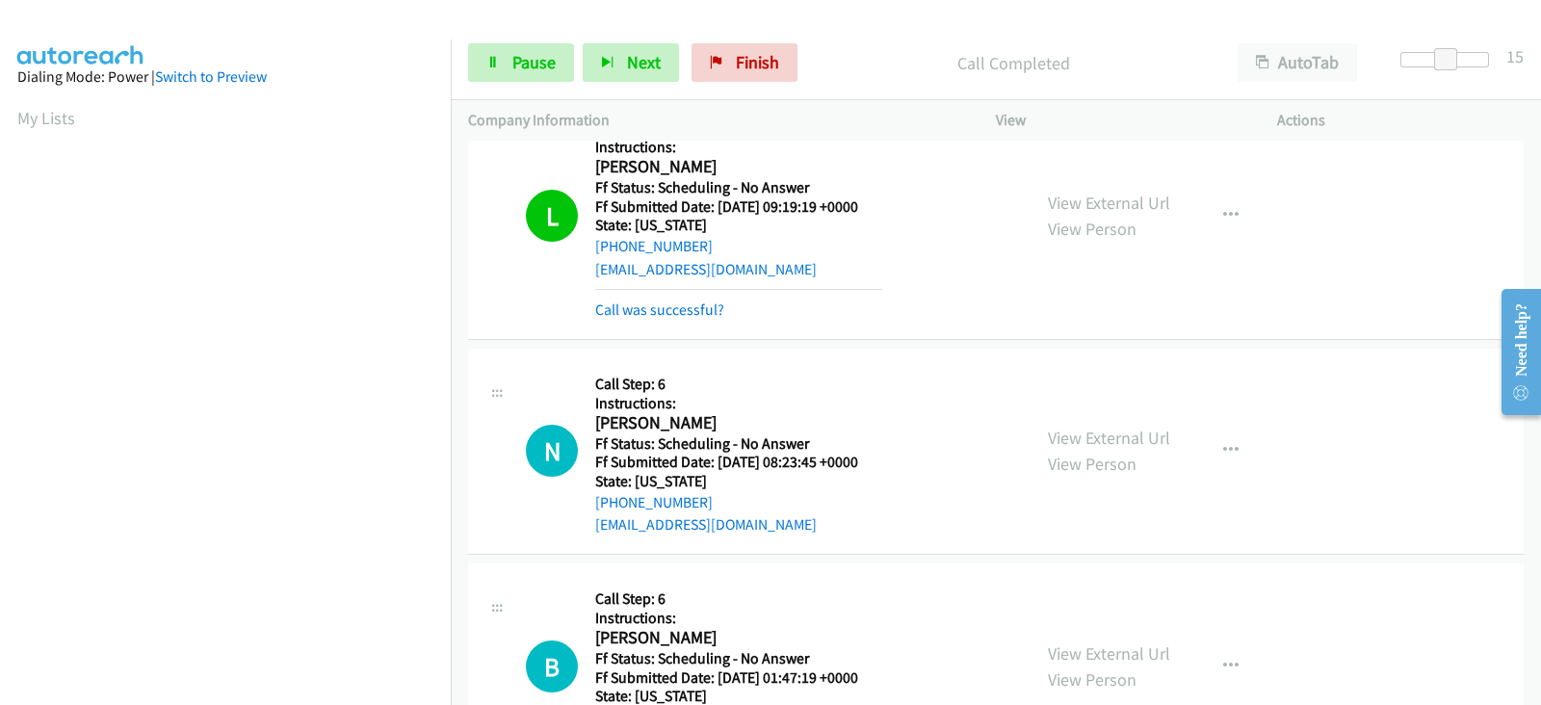
scroll to position [3411, 0]
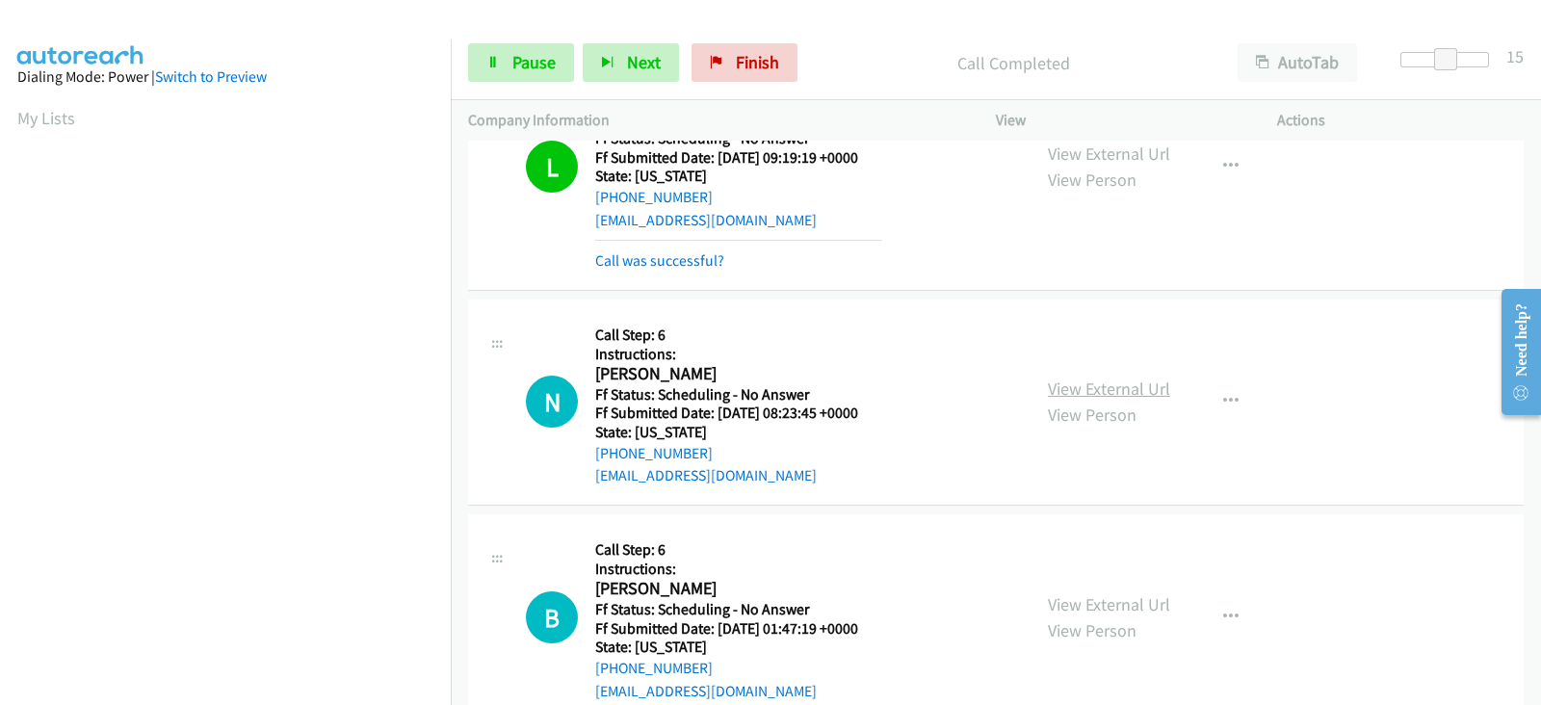
click at [1048, 377] on link "View External Url" at bounding box center [1109, 388] width 122 height 22
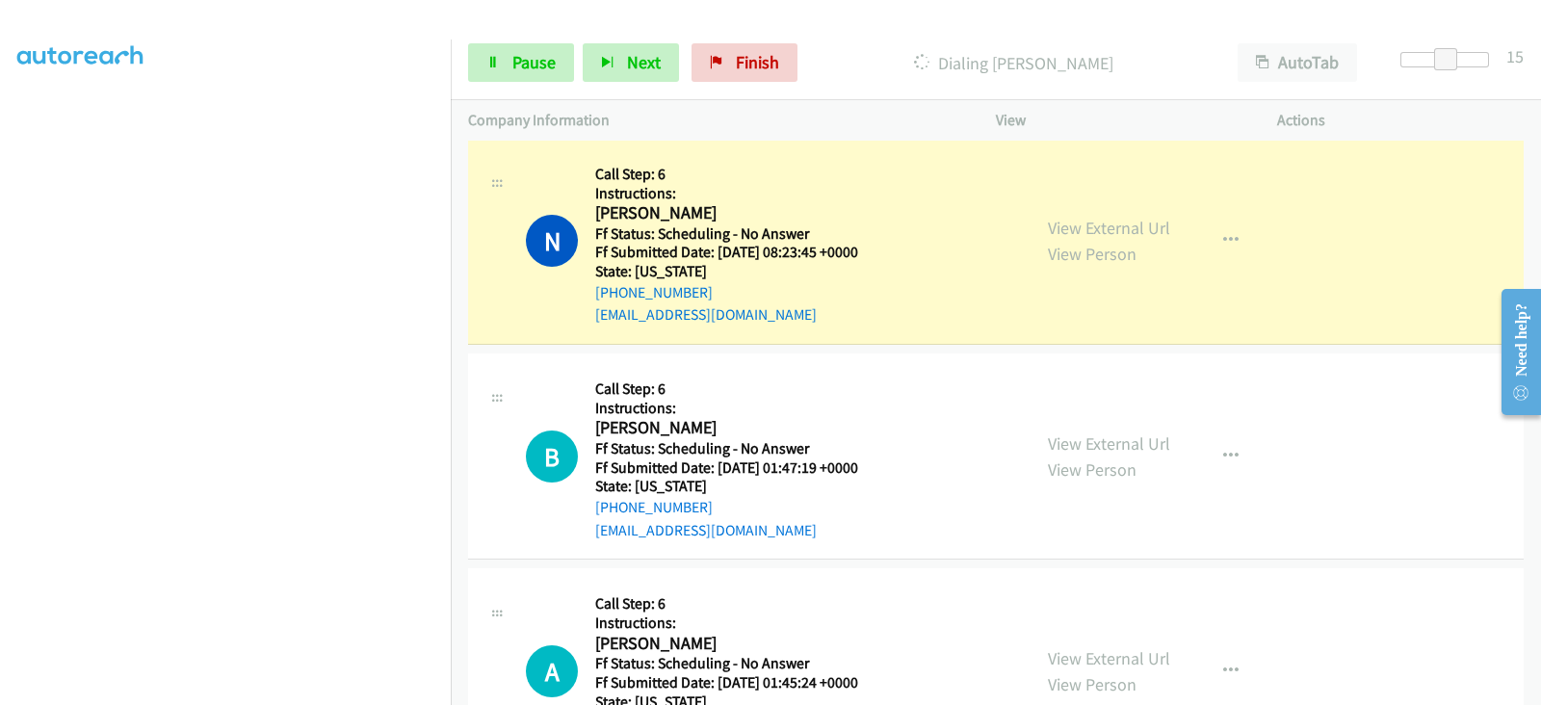
scroll to position [0, 0]
click at [1059, 432] on link "View External Url" at bounding box center [1109, 443] width 122 height 22
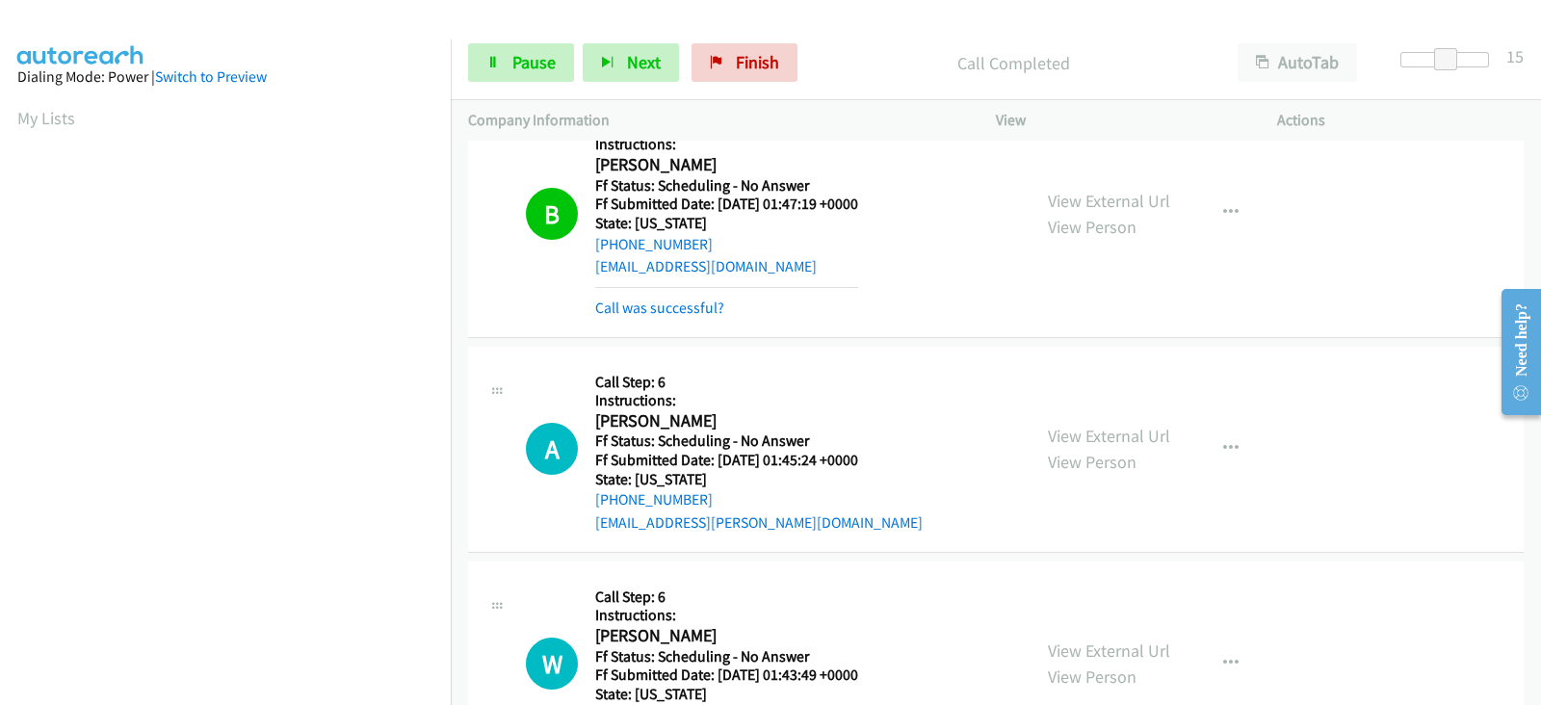
scroll to position [3972, 0]
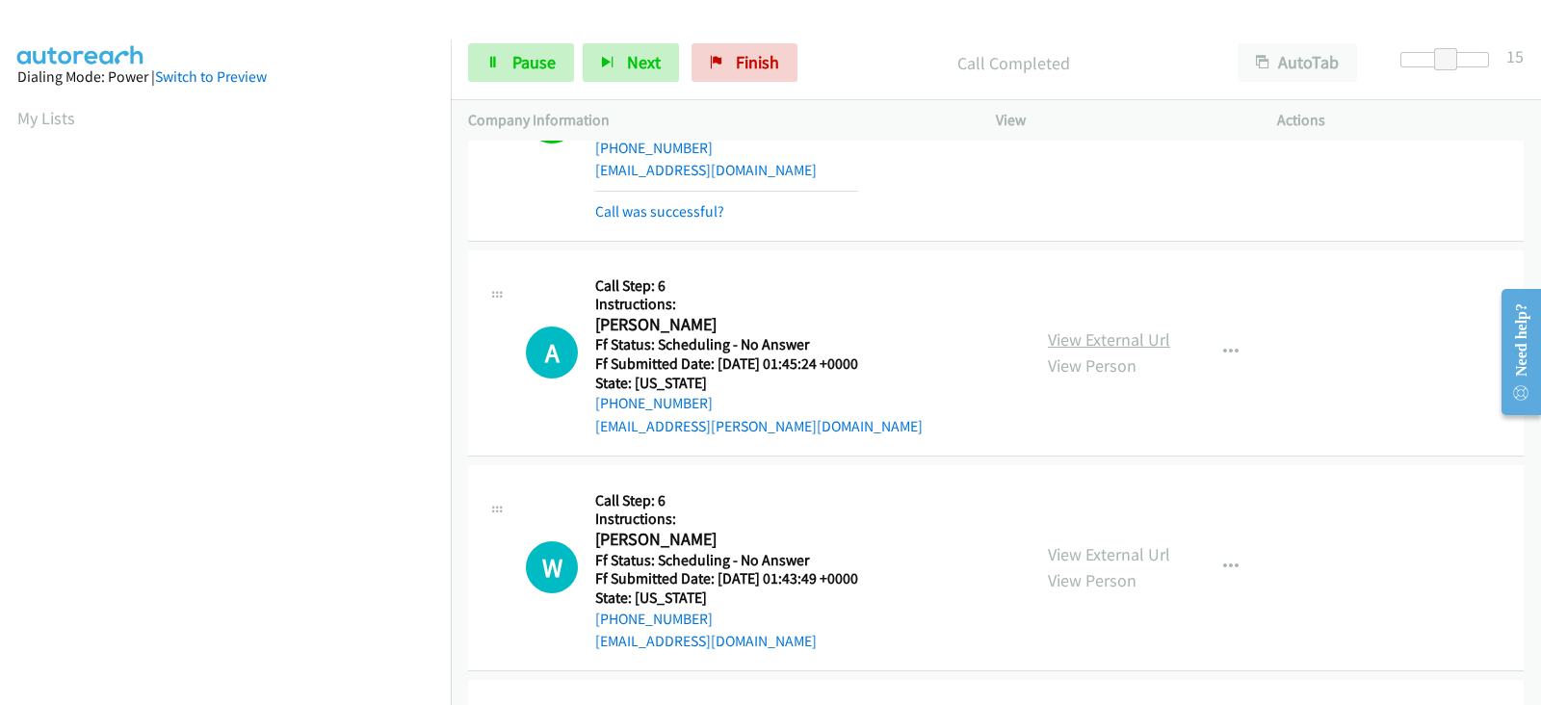
click at [1078, 328] on link "View External Url" at bounding box center [1109, 339] width 122 height 22
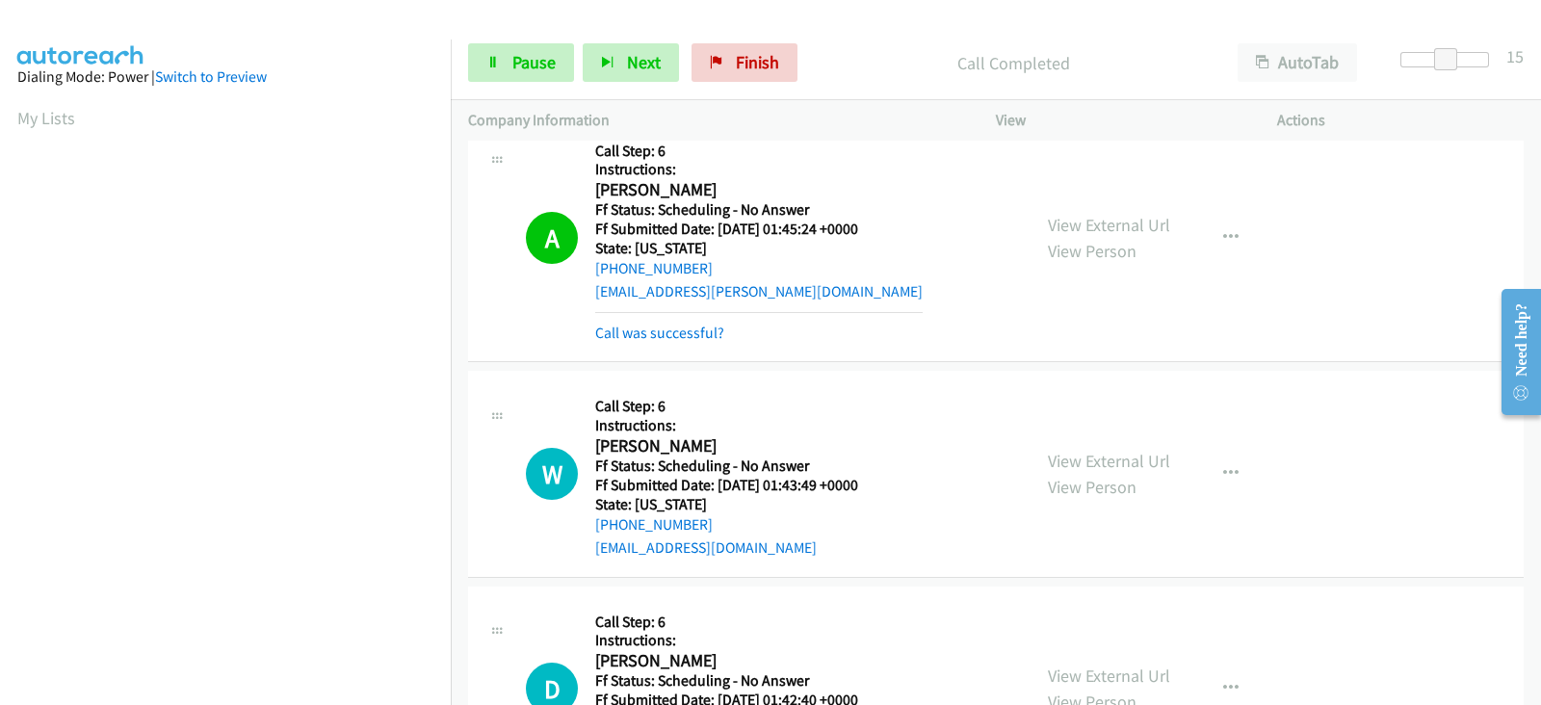
scroll to position [4294, 0]
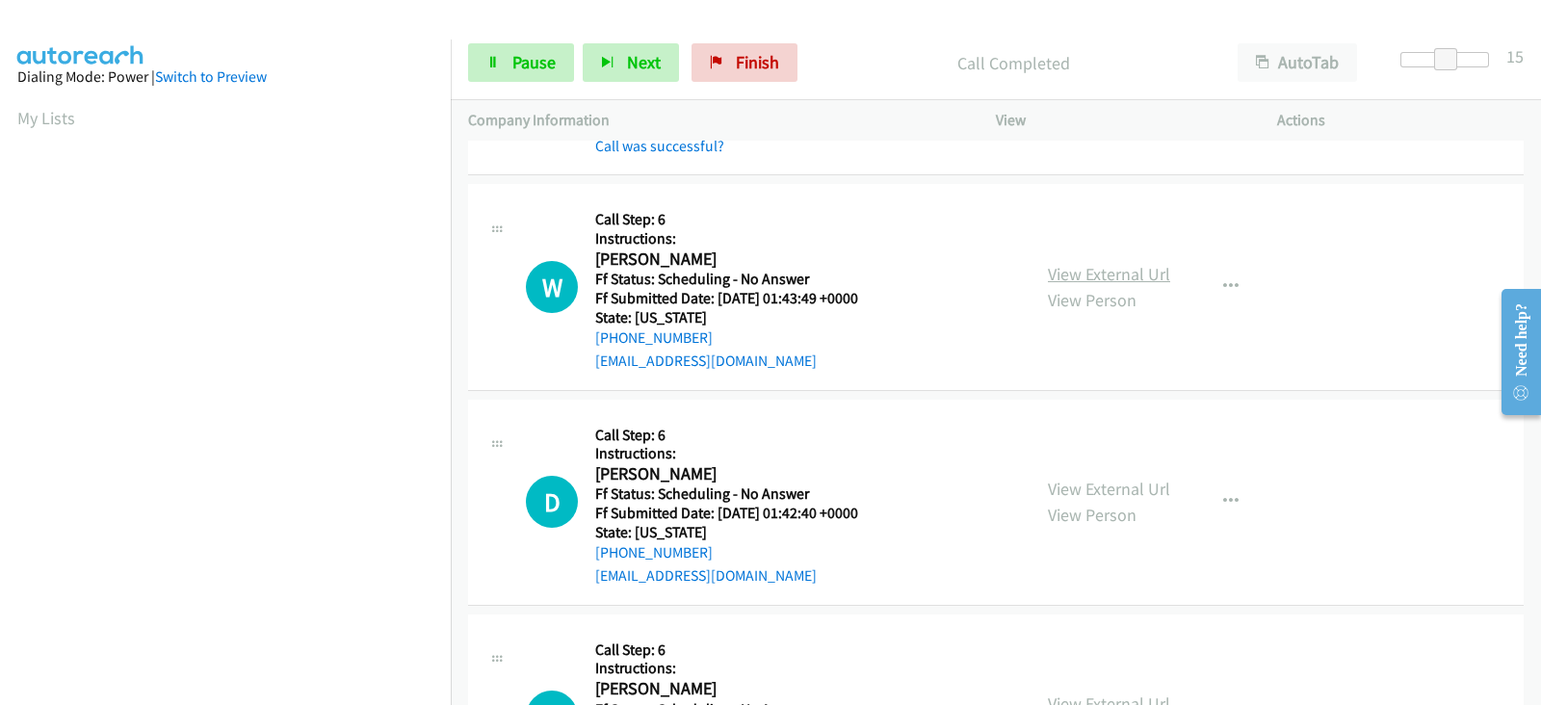
click at [1066, 263] on link "View External Url" at bounding box center [1109, 274] width 122 height 22
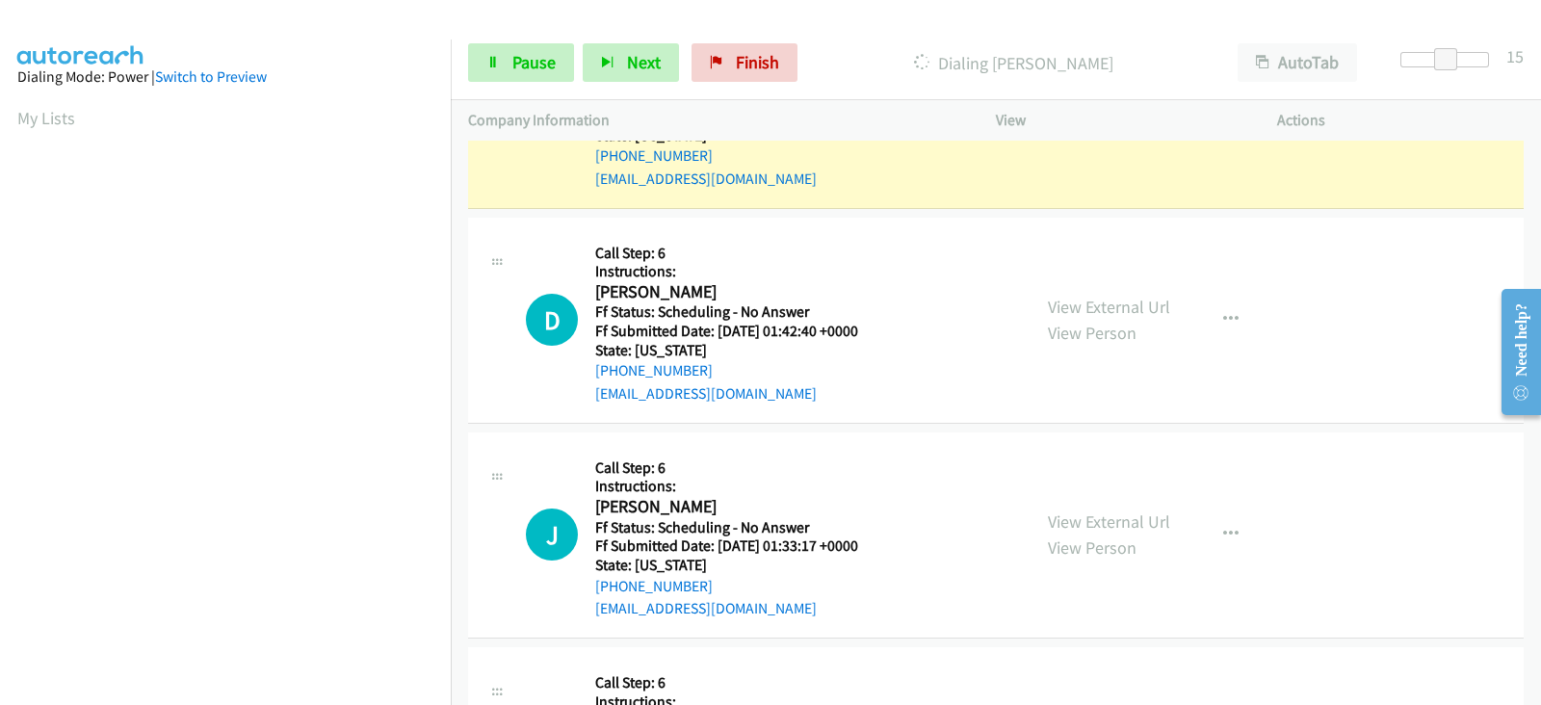
scroll to position [4535, 0]
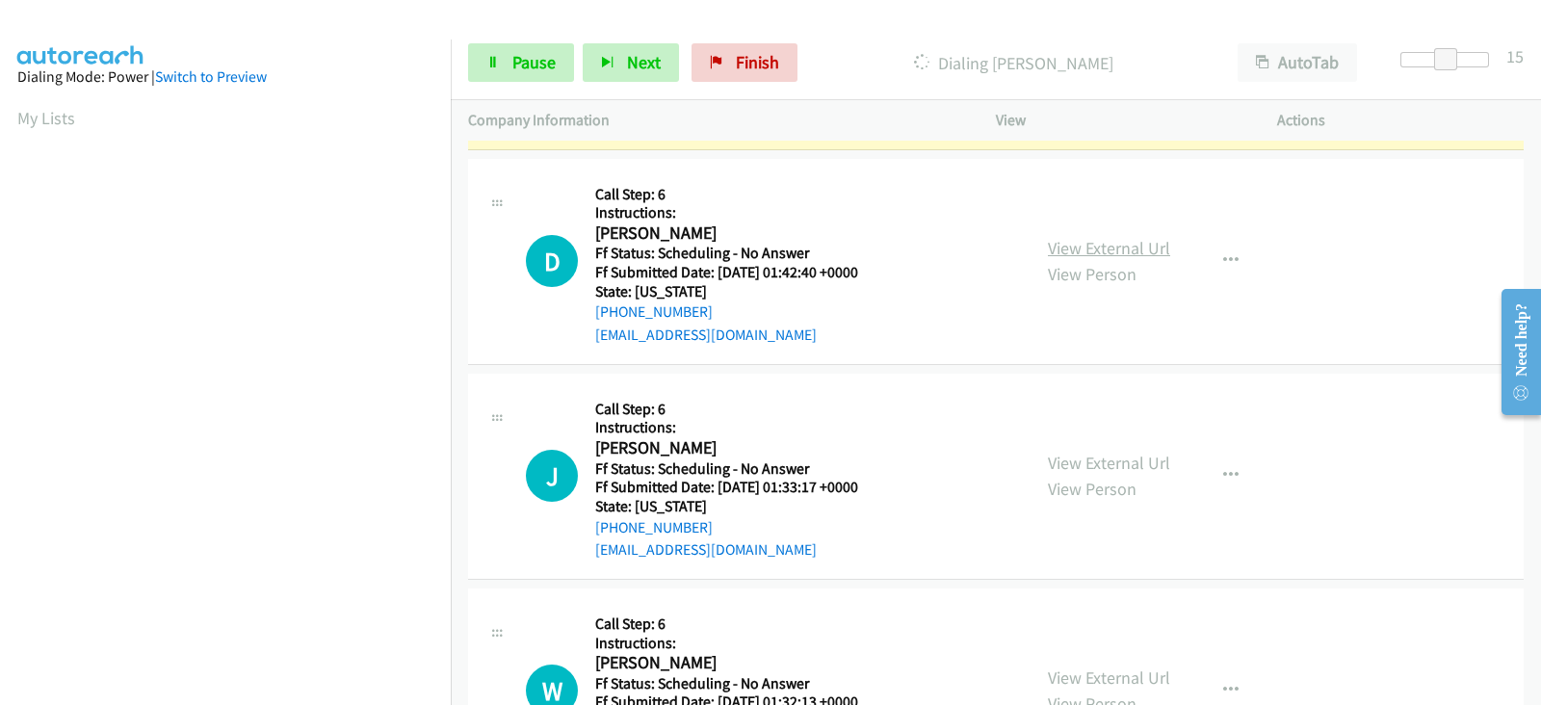
click at [1060, 237] on link "View External Url" at bounding box center [1109, 248] width 122 height 22
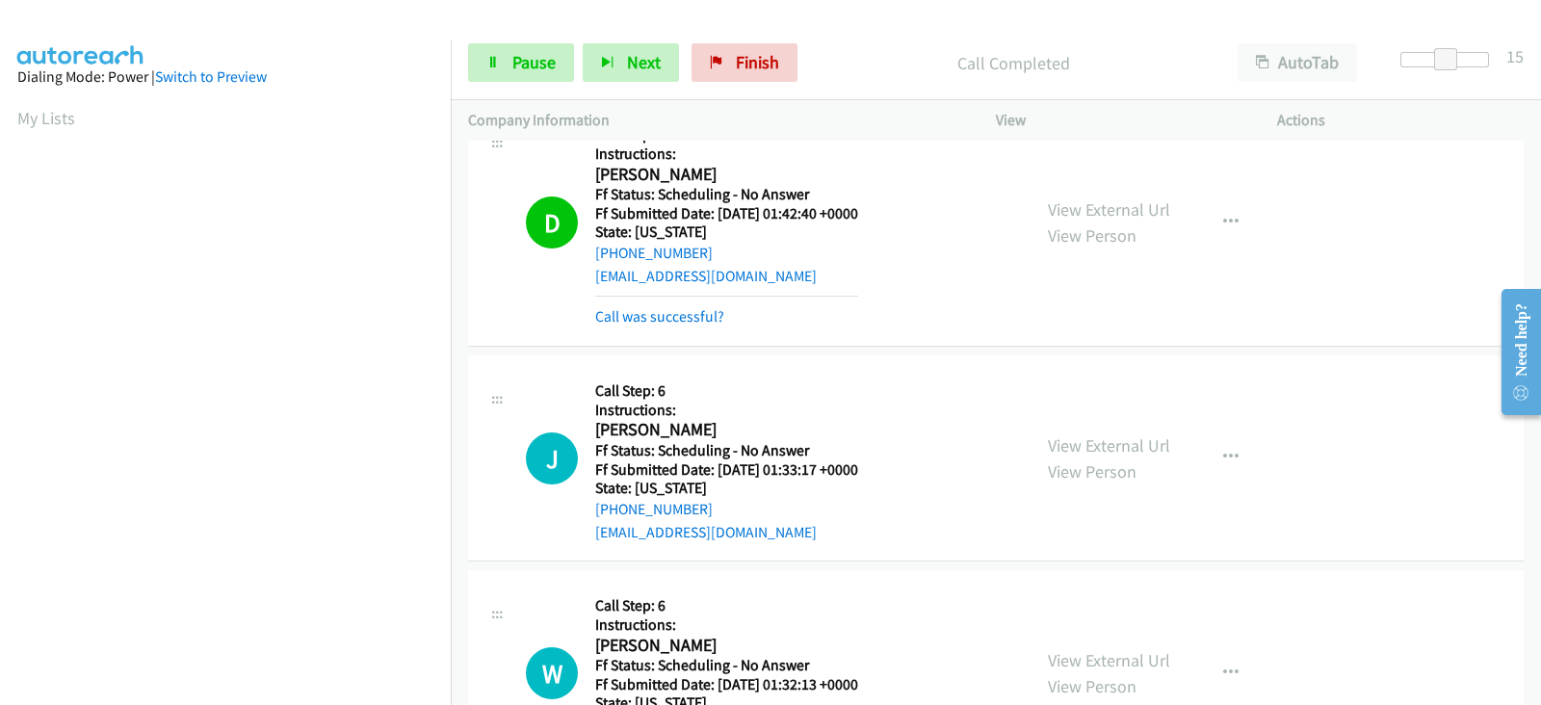
scroll to position [4736, 0]
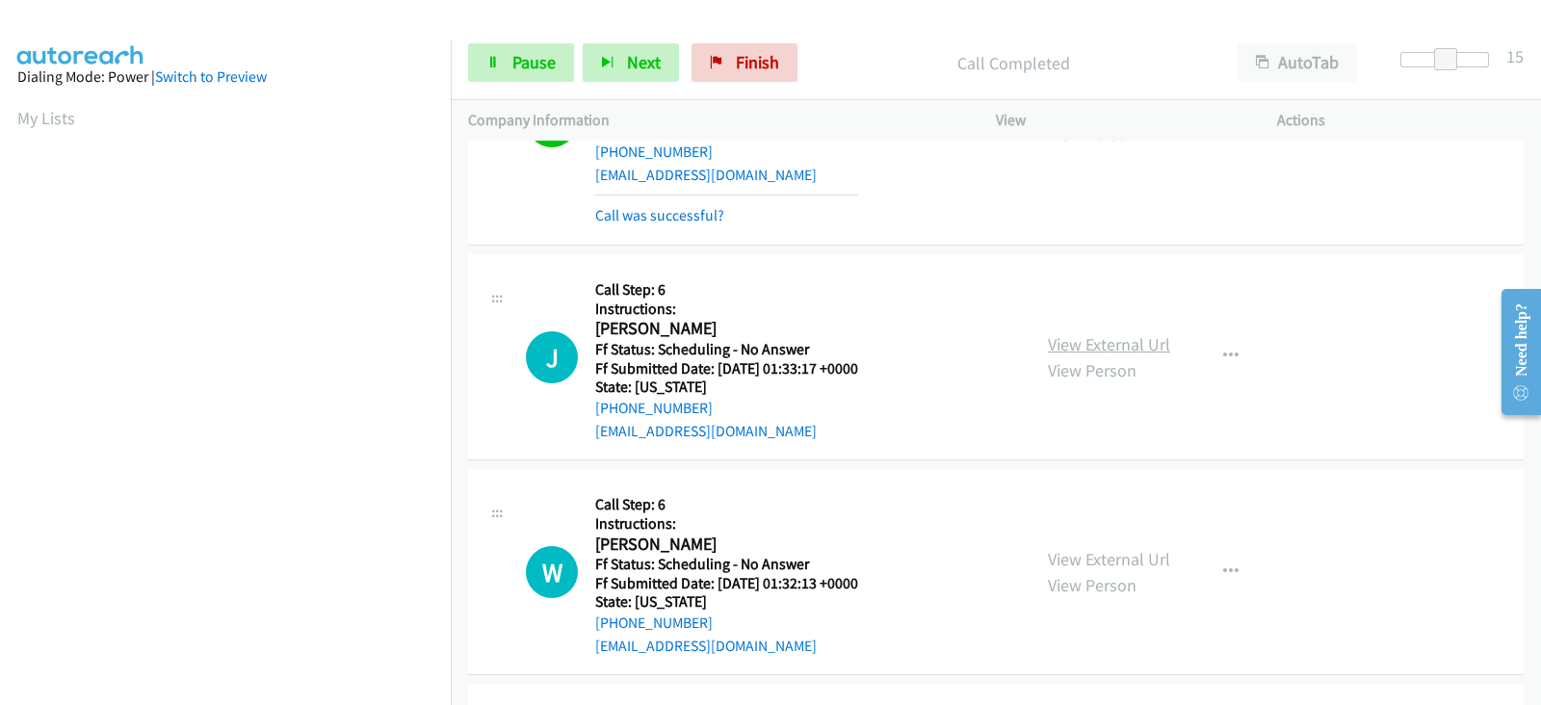
click at [1097, 333] on link "View External Url" at bounding box center [1109, 344] width 122 height 22
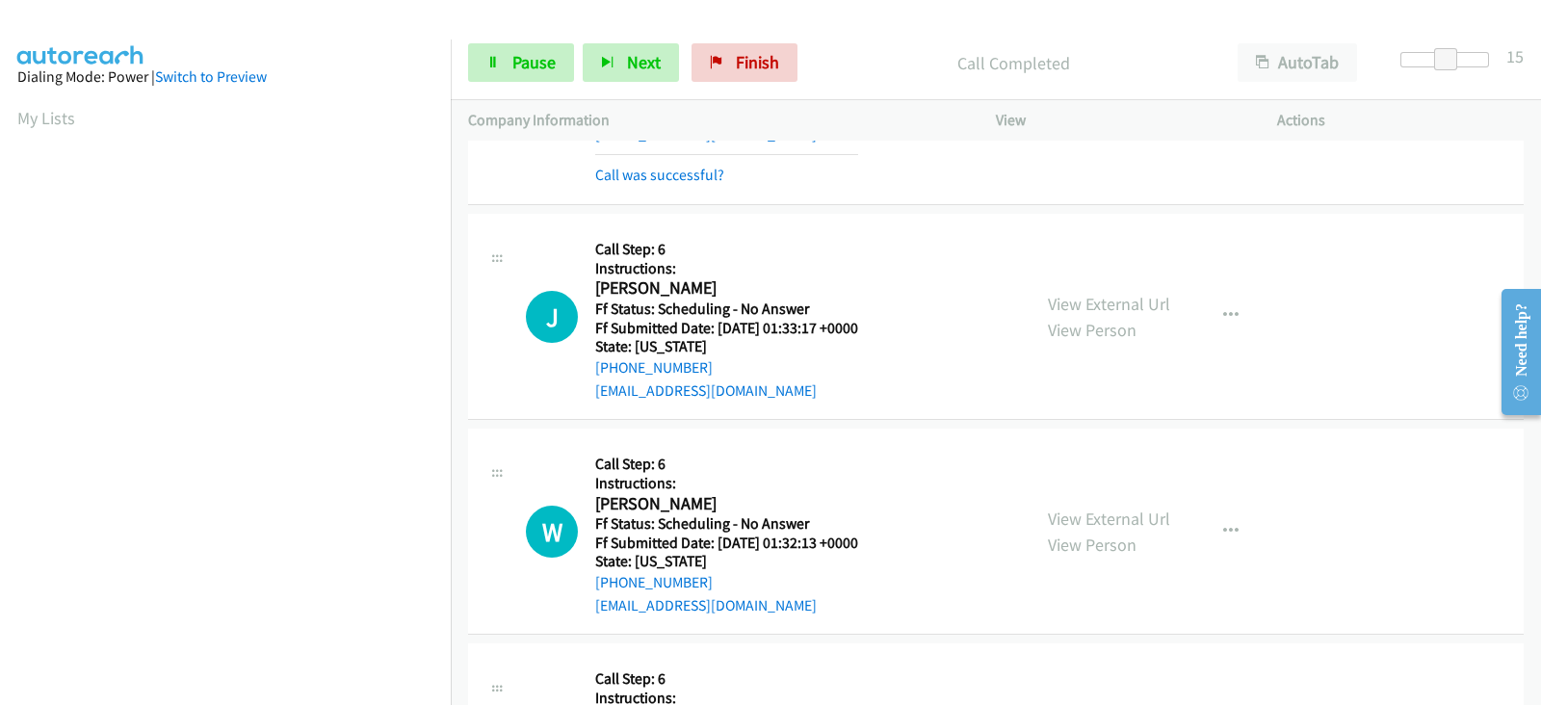
scroll to position [4816, 0]
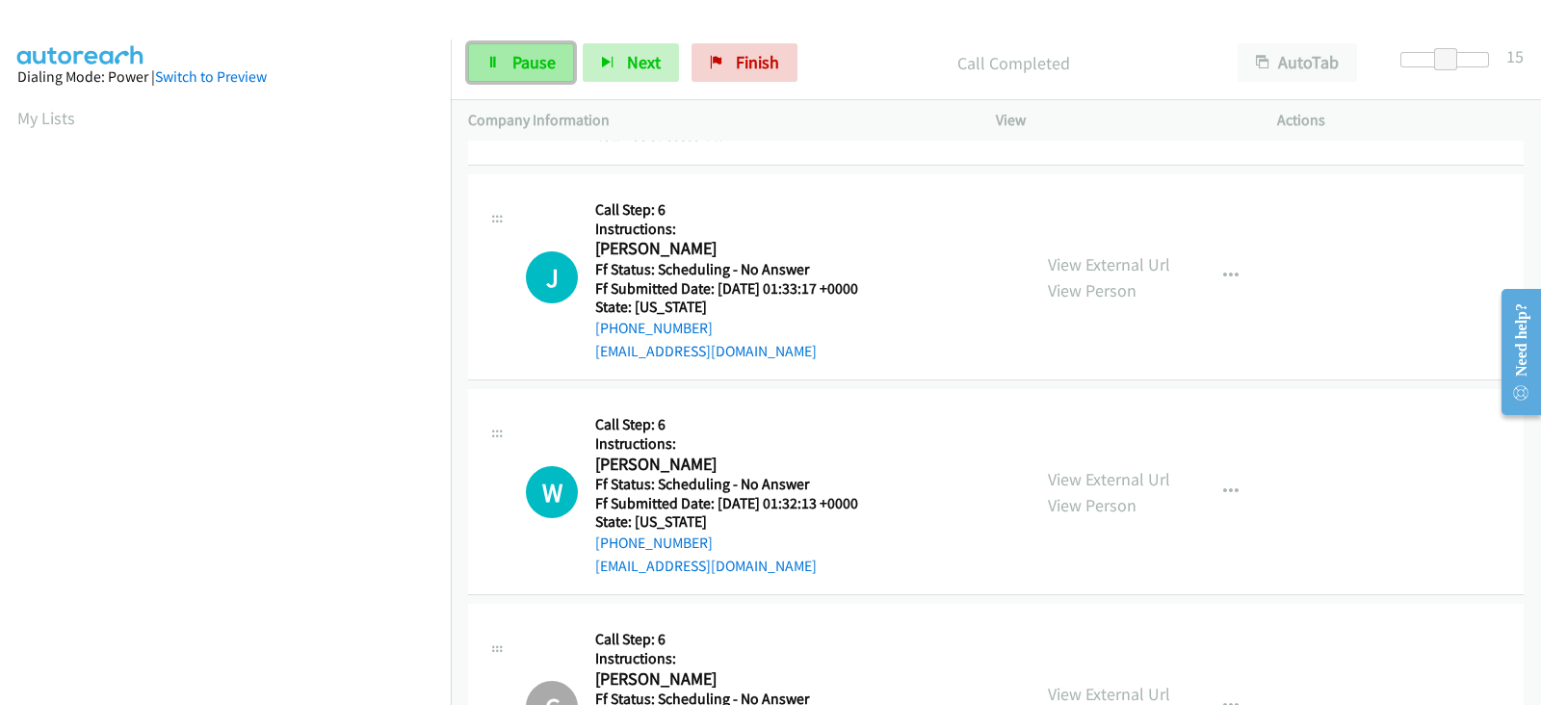
click at [540, 67] on span "Pause" at bounding box center [533, 62] width 43 height 22
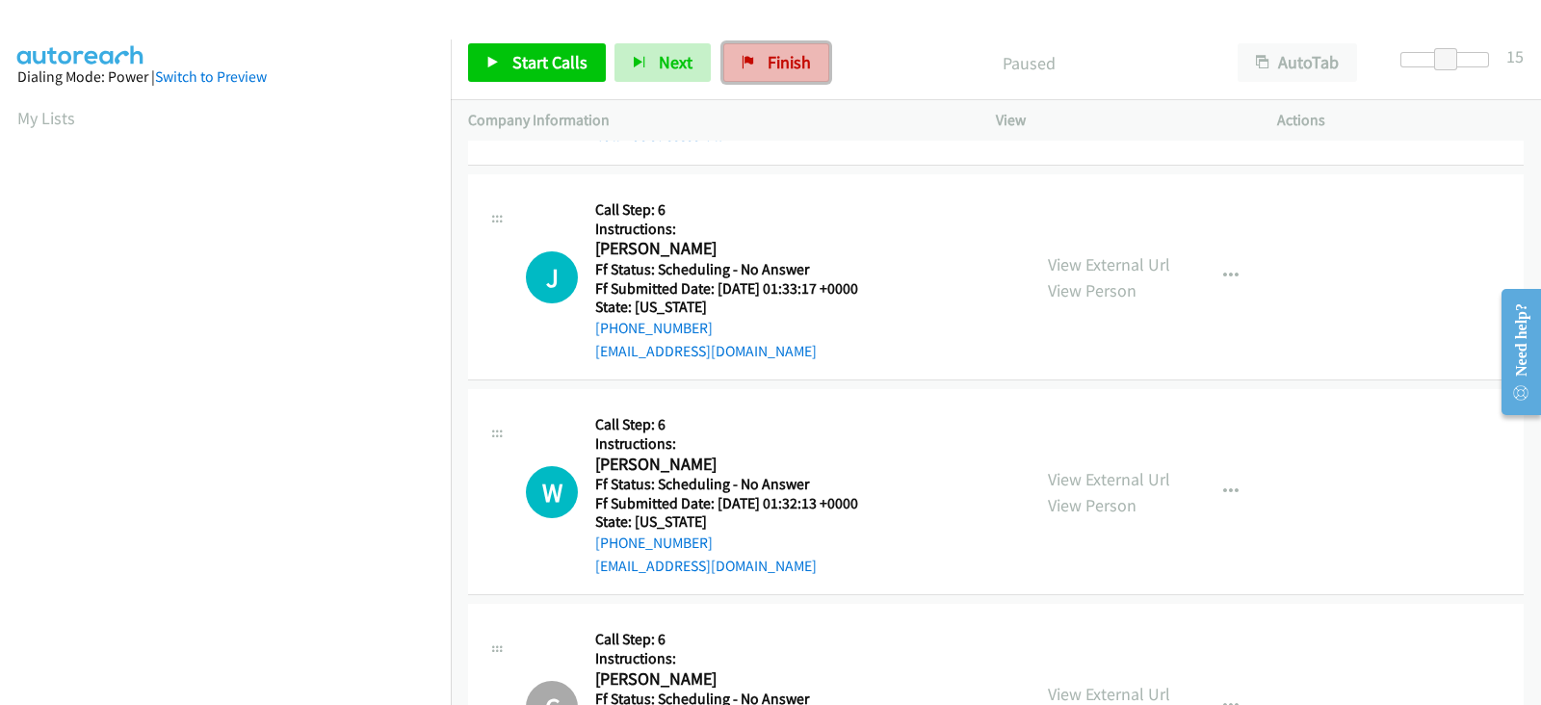
click at [754, 72] on link "Finish" at bounding box center [776, 62] width 106 height 39
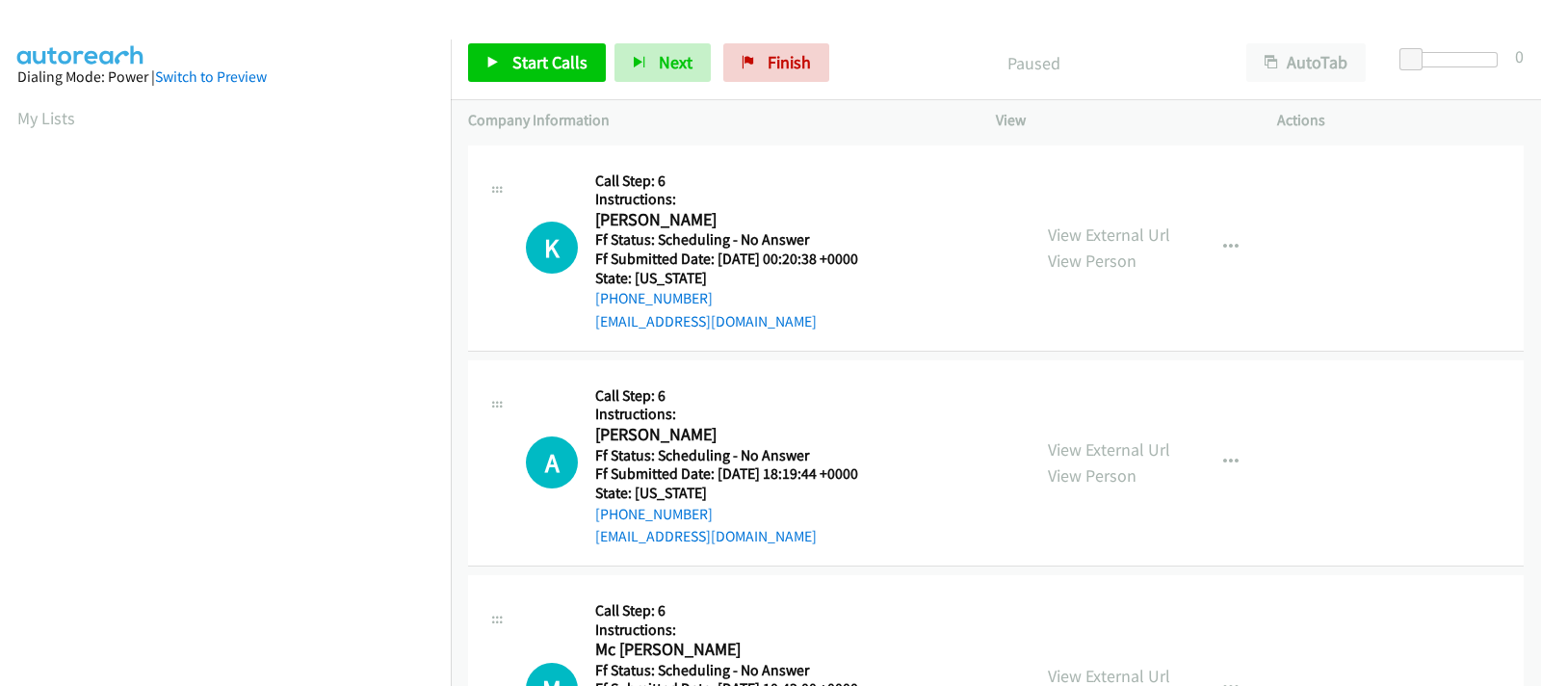
click at [1444, 62] on div at bounding box center [1453, 59] width 89 height 15
click at [1422, 62] on span at bounding box center [1410, 59] width 23 height 23
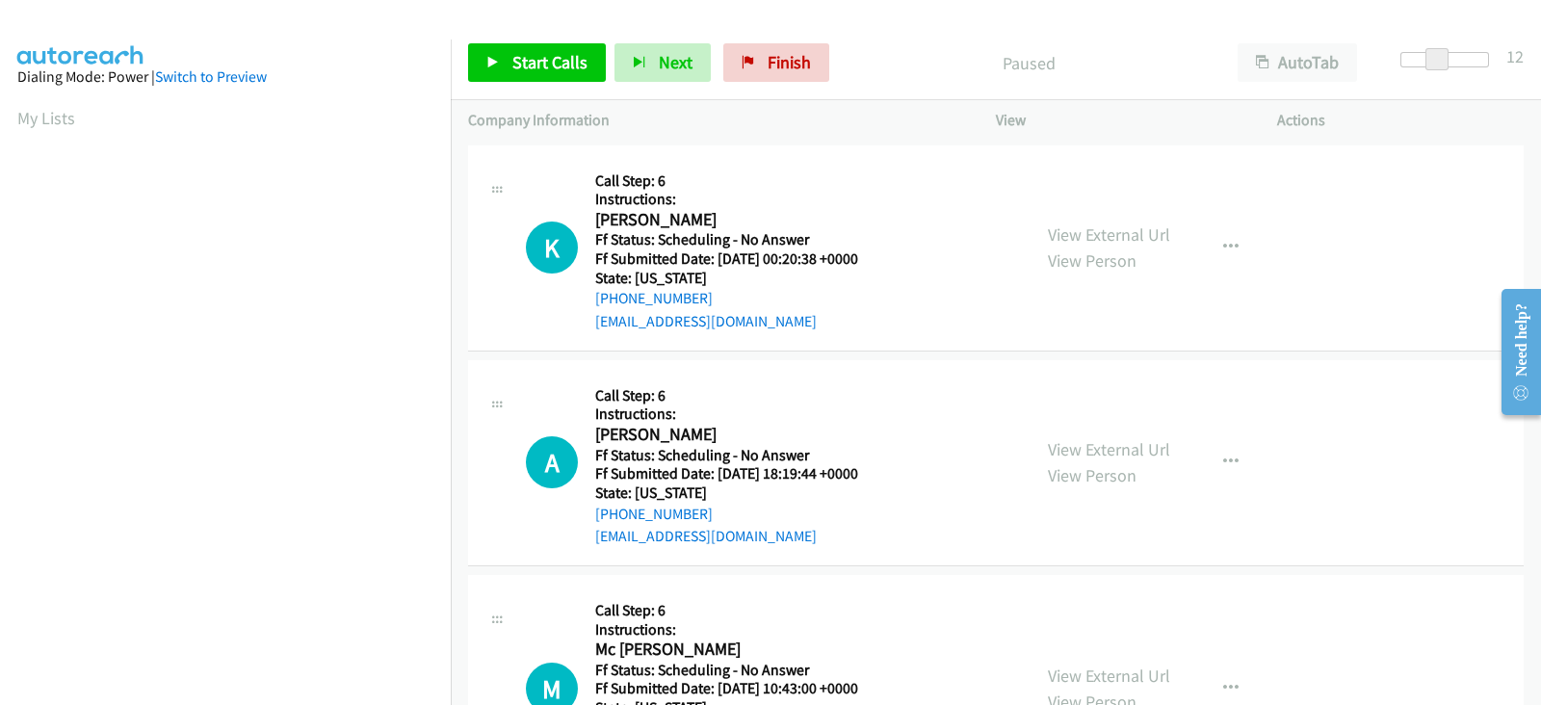
click at [1454, 63] on div at bounding box center [1444, 59] width 89 height 15
click at [1446, 63] on span at bounding box center [1445, 59] width 23 height 23
click at [545, 50] on link "Start Calls" at bounding box center [537, 62] width 138 height 39
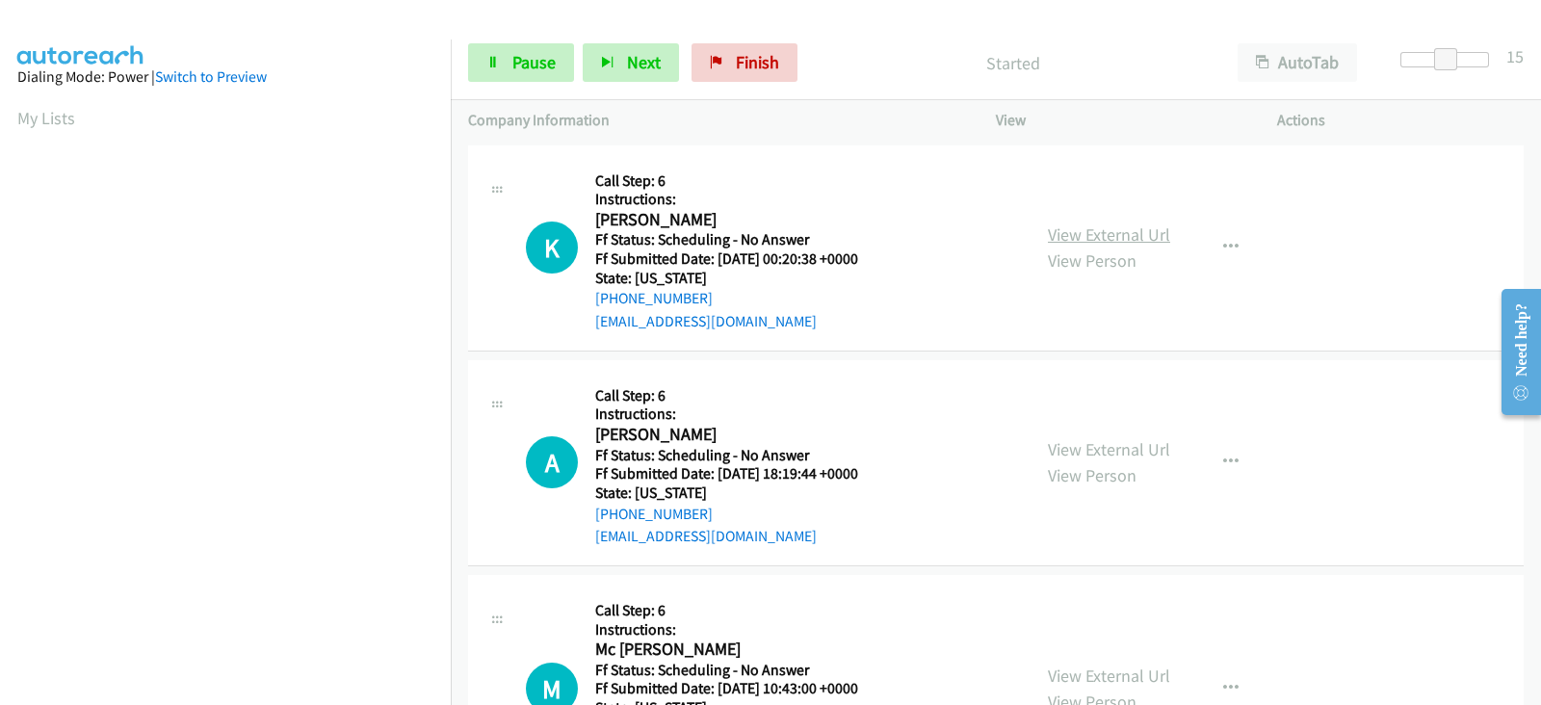
click at [1076, 229] on link "View External Url" at bounding box center [1109, 234] width 122 height 22
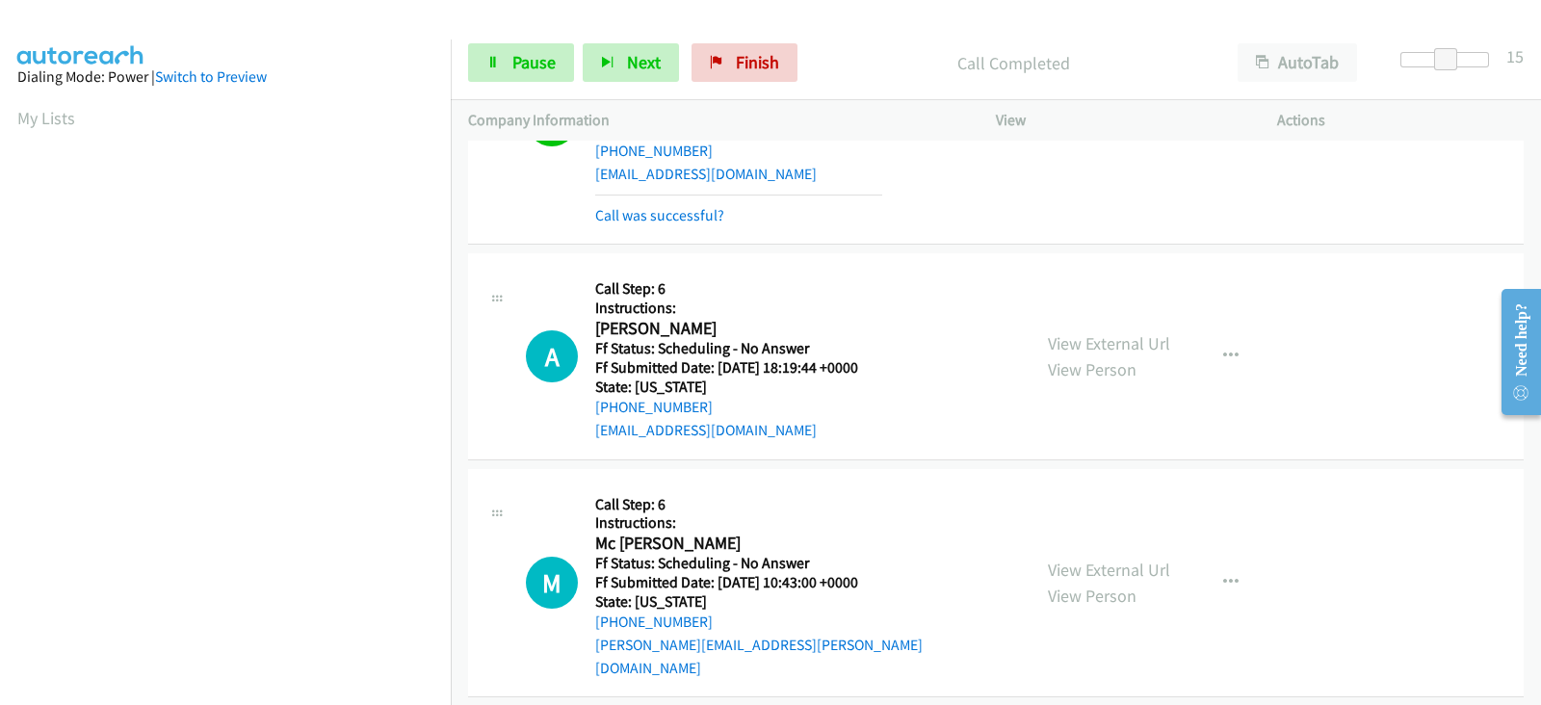
scroll to position [160, 0]
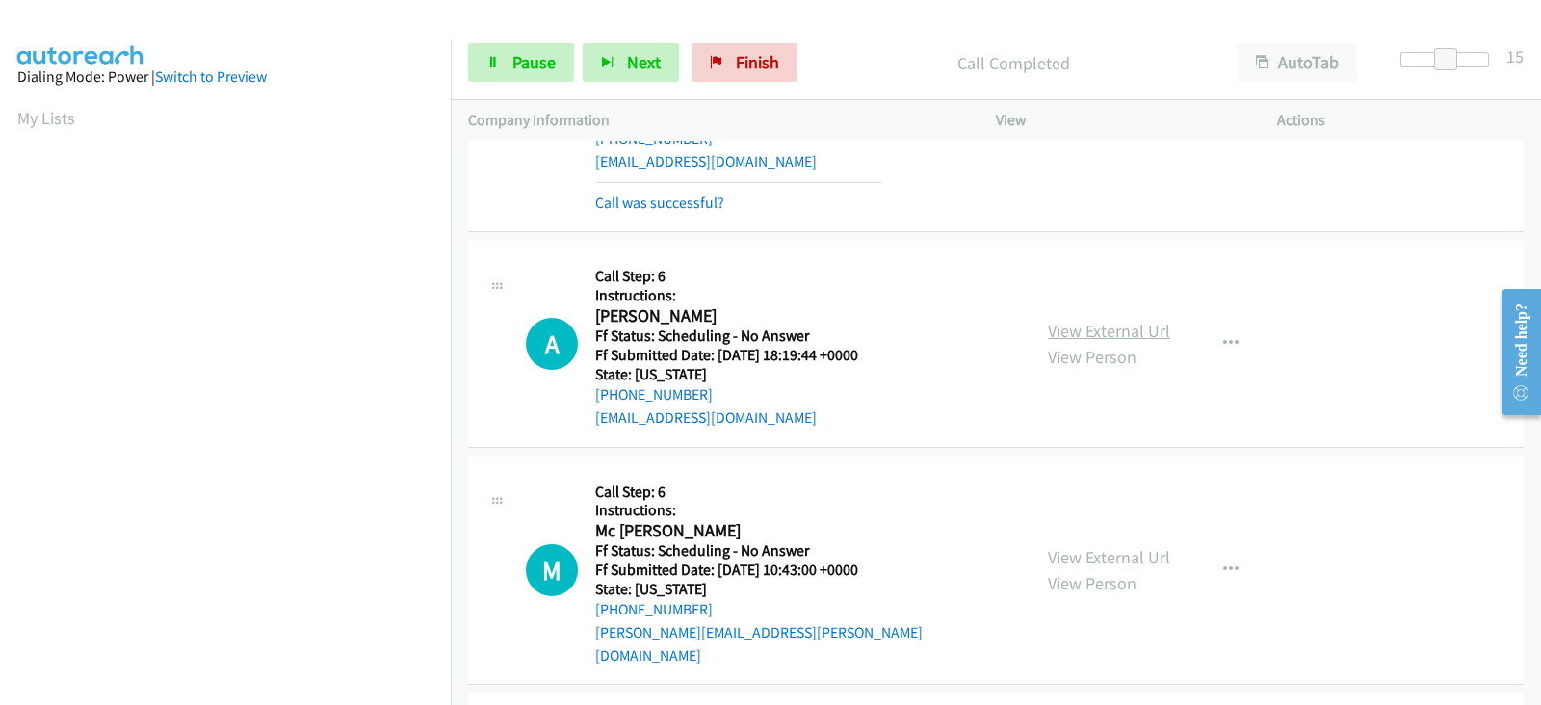
click at [1060, 334] on link "View External Url" at bounding box center [1109, 331] width 122 height 22
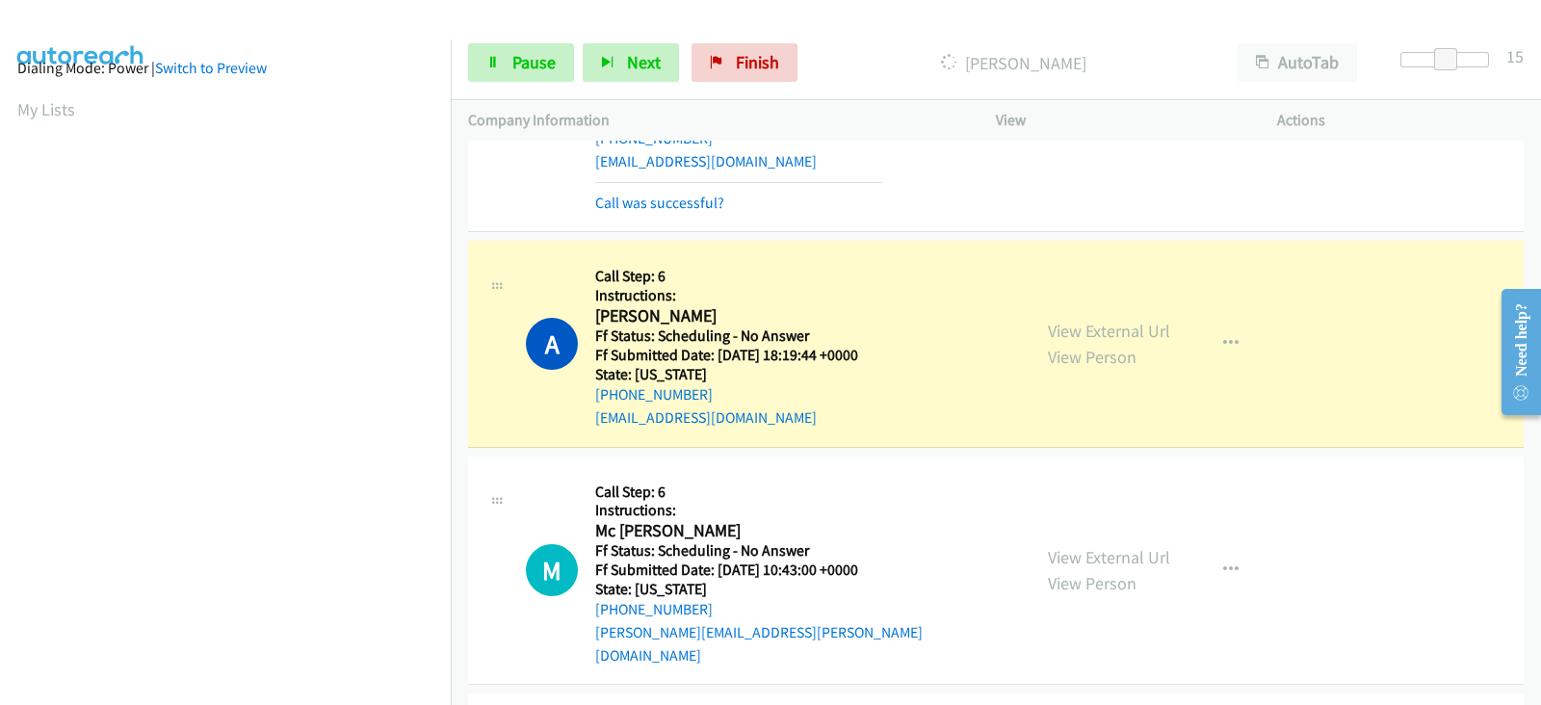
scroll to position [379, 0]
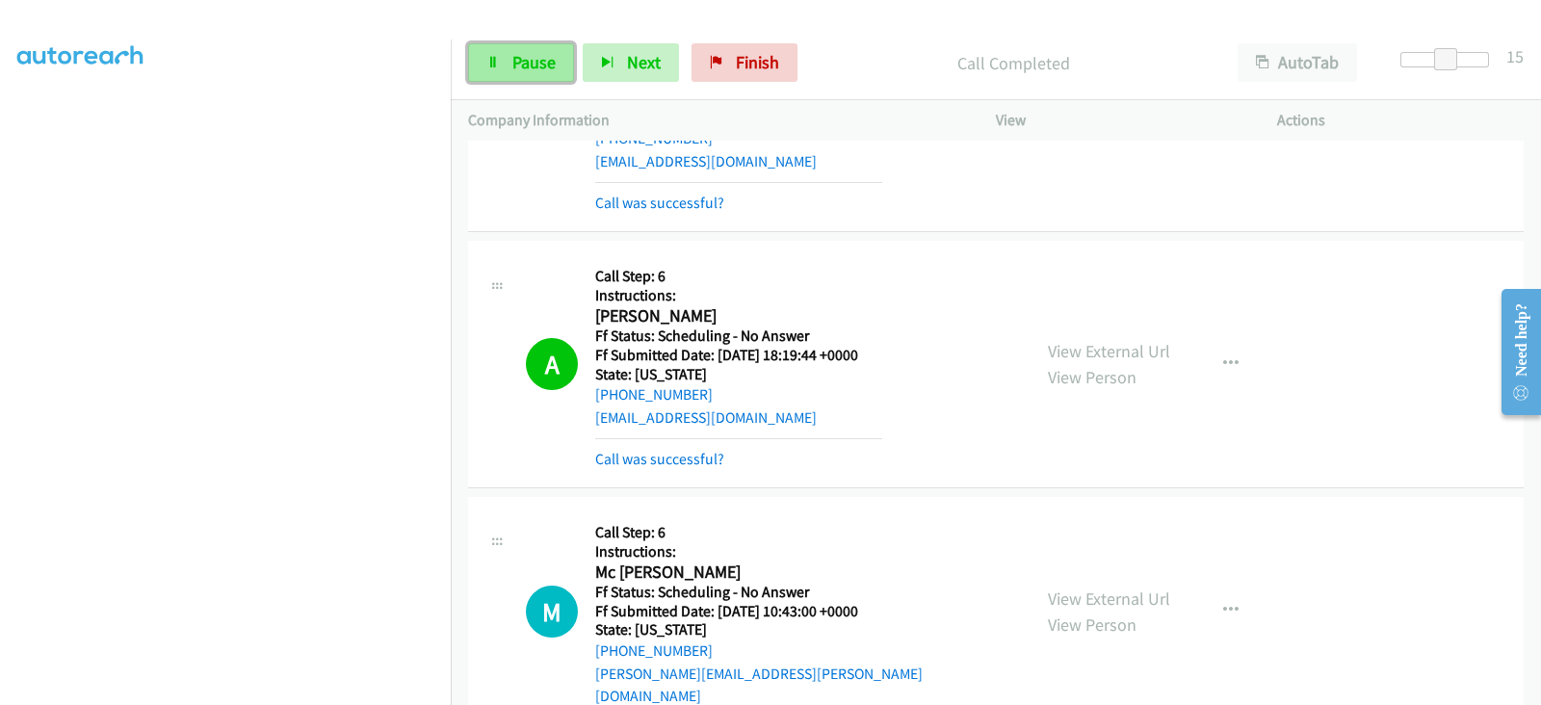
click at [544, 67] on span "Pause" at bounding box center [533, 62] width 43 height 22
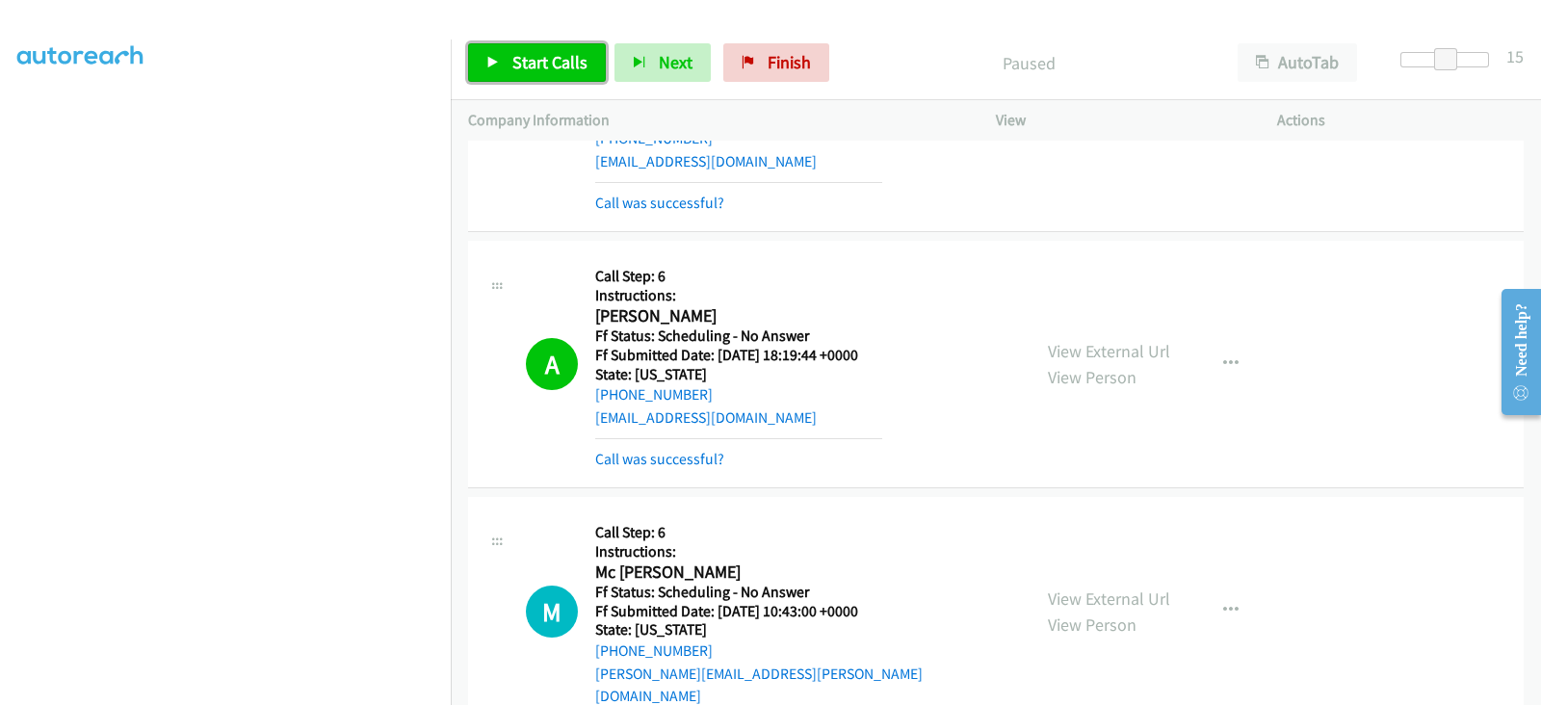
click at [559, 66] on span "Start Calls" at bounding box center [549, 62] width 75 height 22
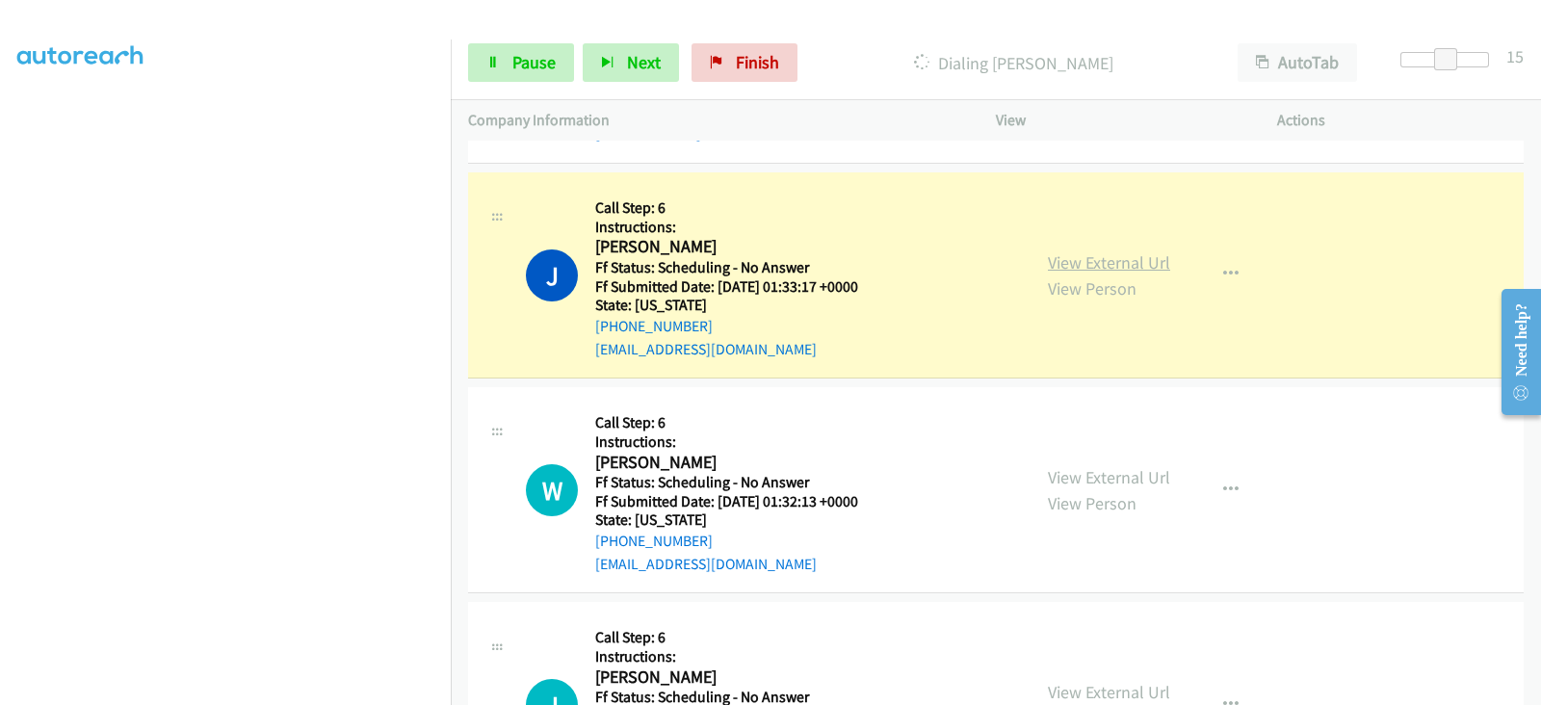
click at [1058, 251] on link "View External Url" at bounding box center [1109, 262] width 122 height 22
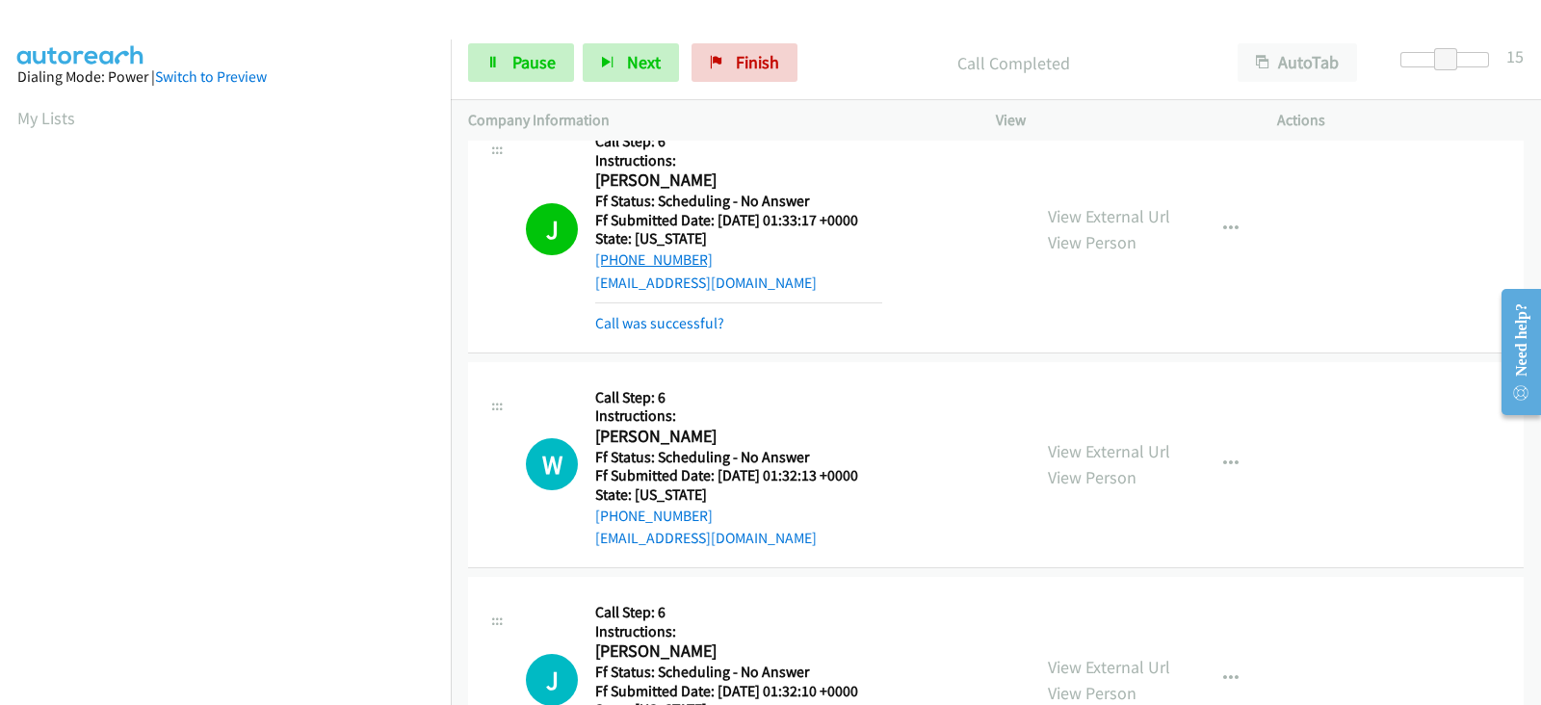
scroll to position [882, 0]
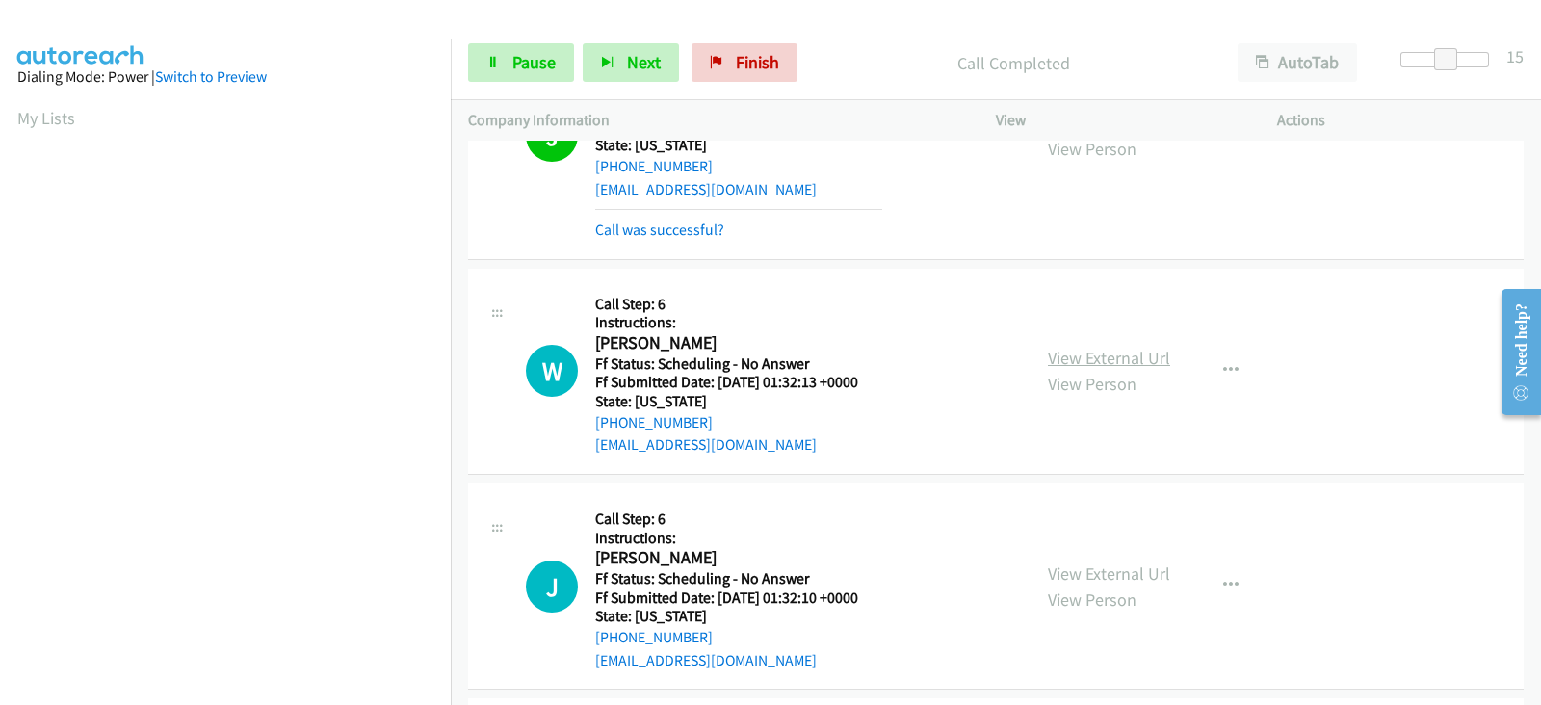
click at [1048, 347] on link "View External Url" at bounding box center [1109, 358] width 122 height 22
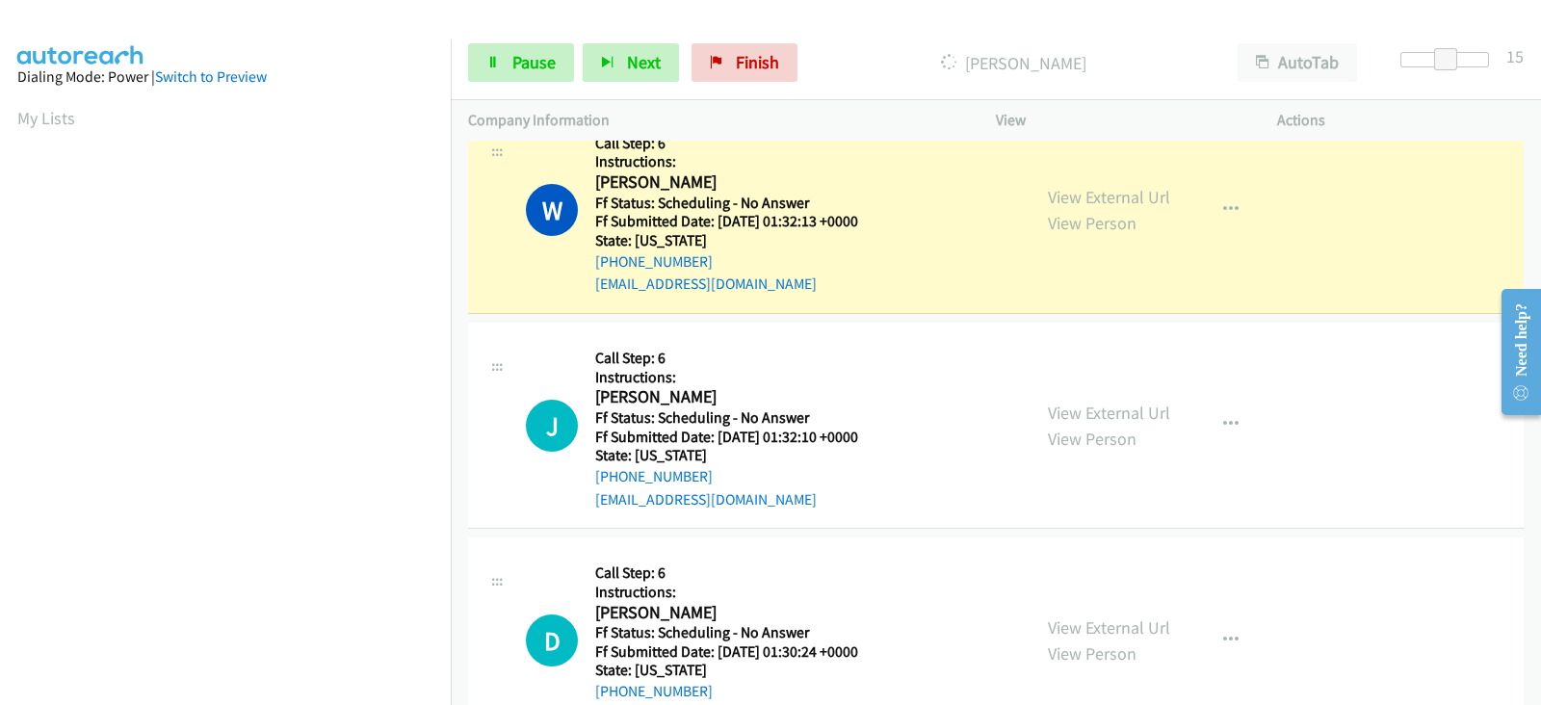
scroll to position [1123, 0]
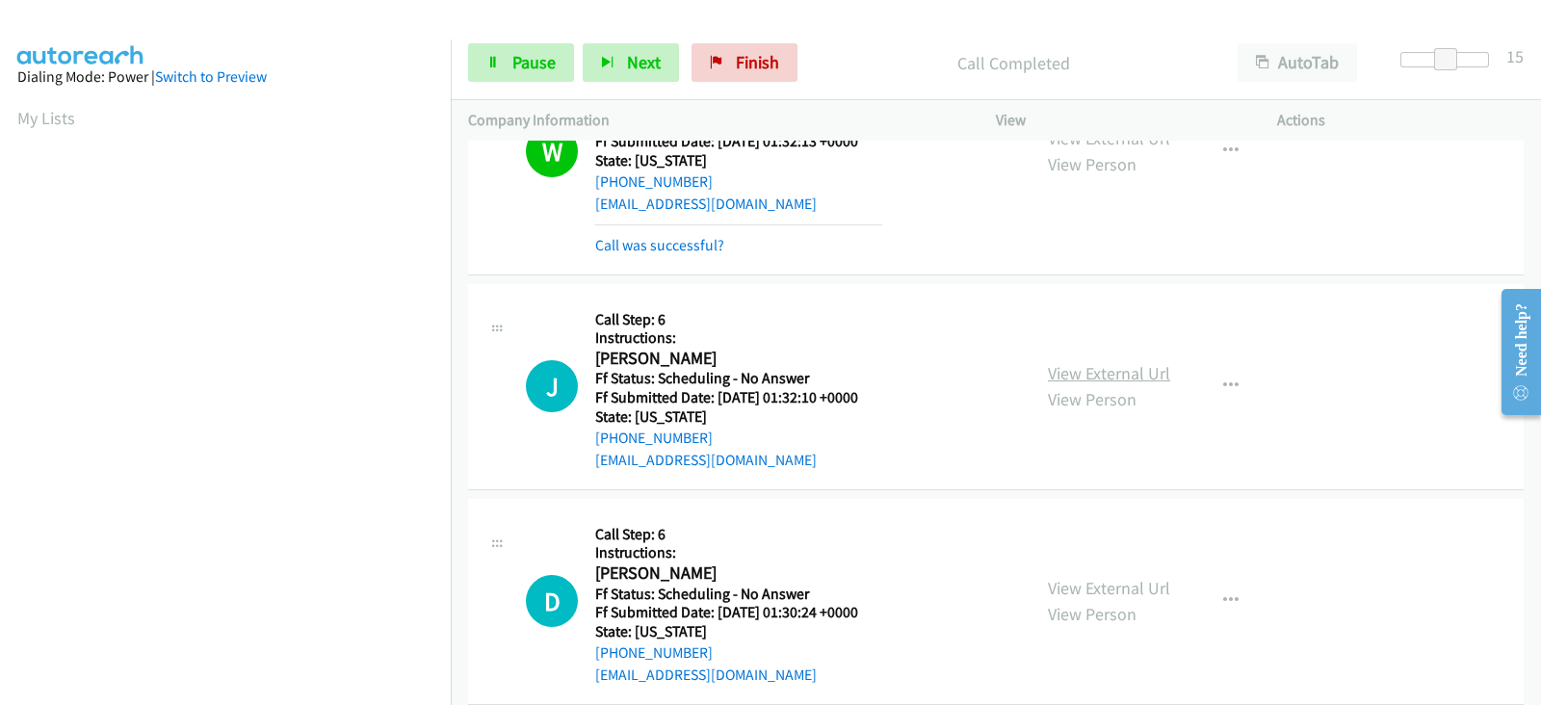
click at [1064, 313] on div "View External Url View Person View External Url Email Schedule/Manage Callback …" at bounding box center [1179, 386] width 299 height 170
click at [1064, 362] on link "View External Url" at bounding box center [1109, 373] width 122 height 22
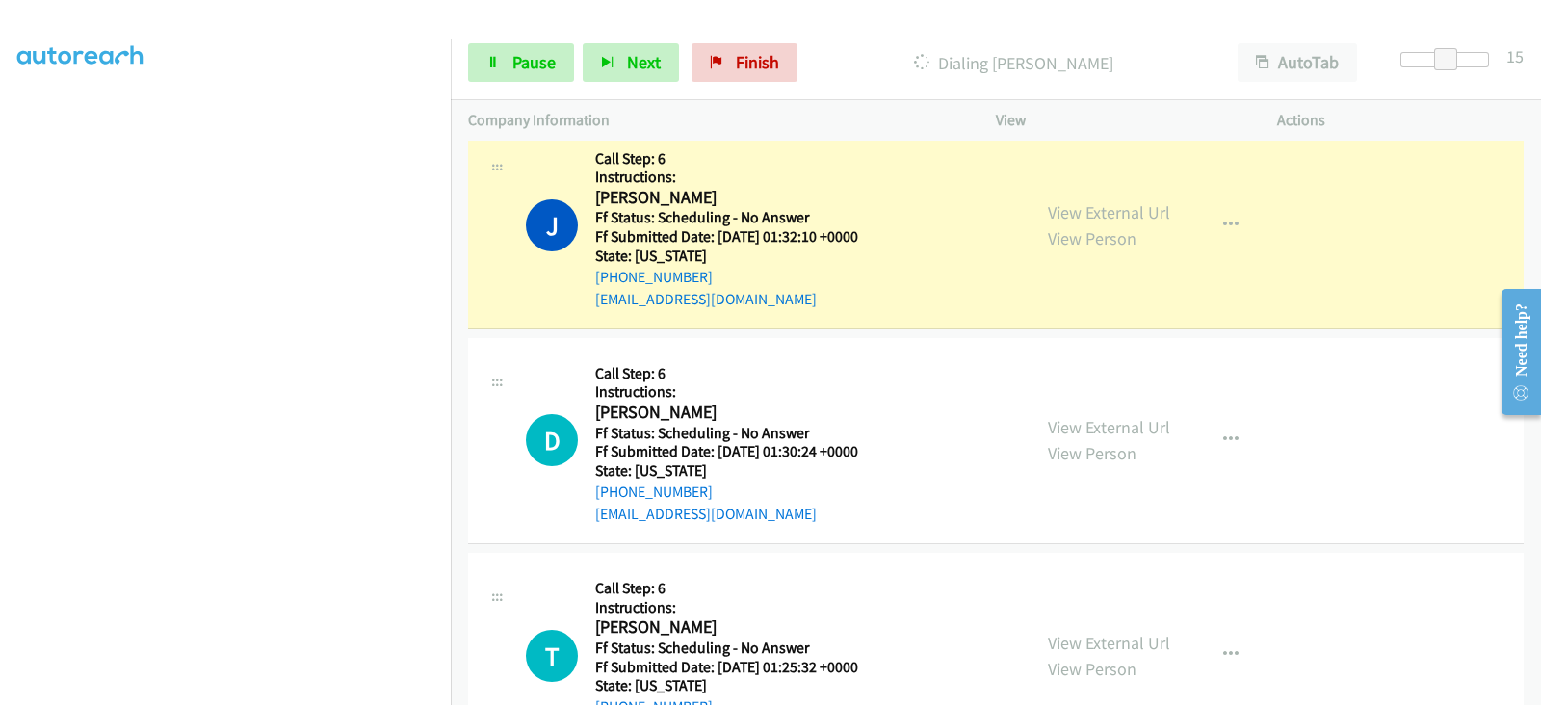
scroll to position [0, 0]
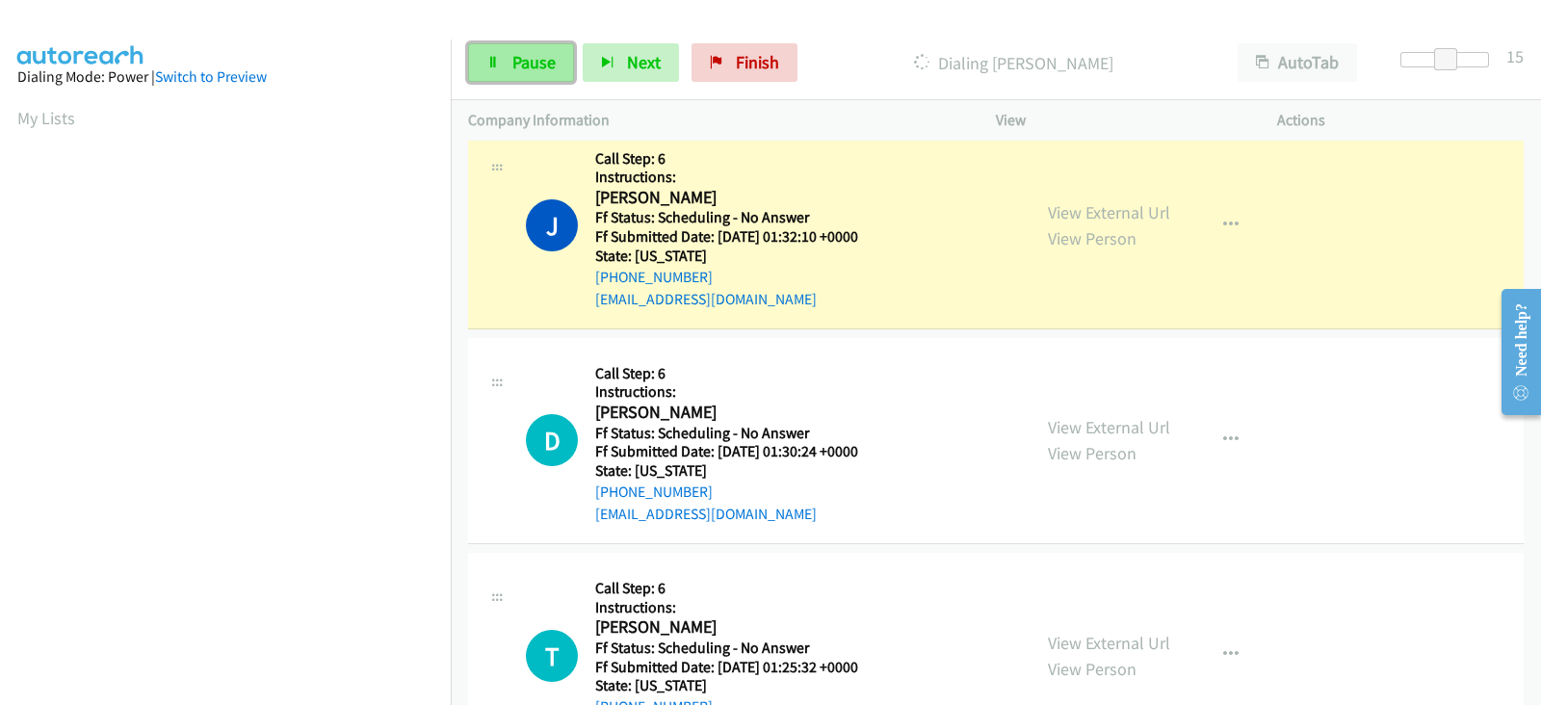
click at [520, 65] on span "Pause" at bounding box center [533, 62] width 43 height 22
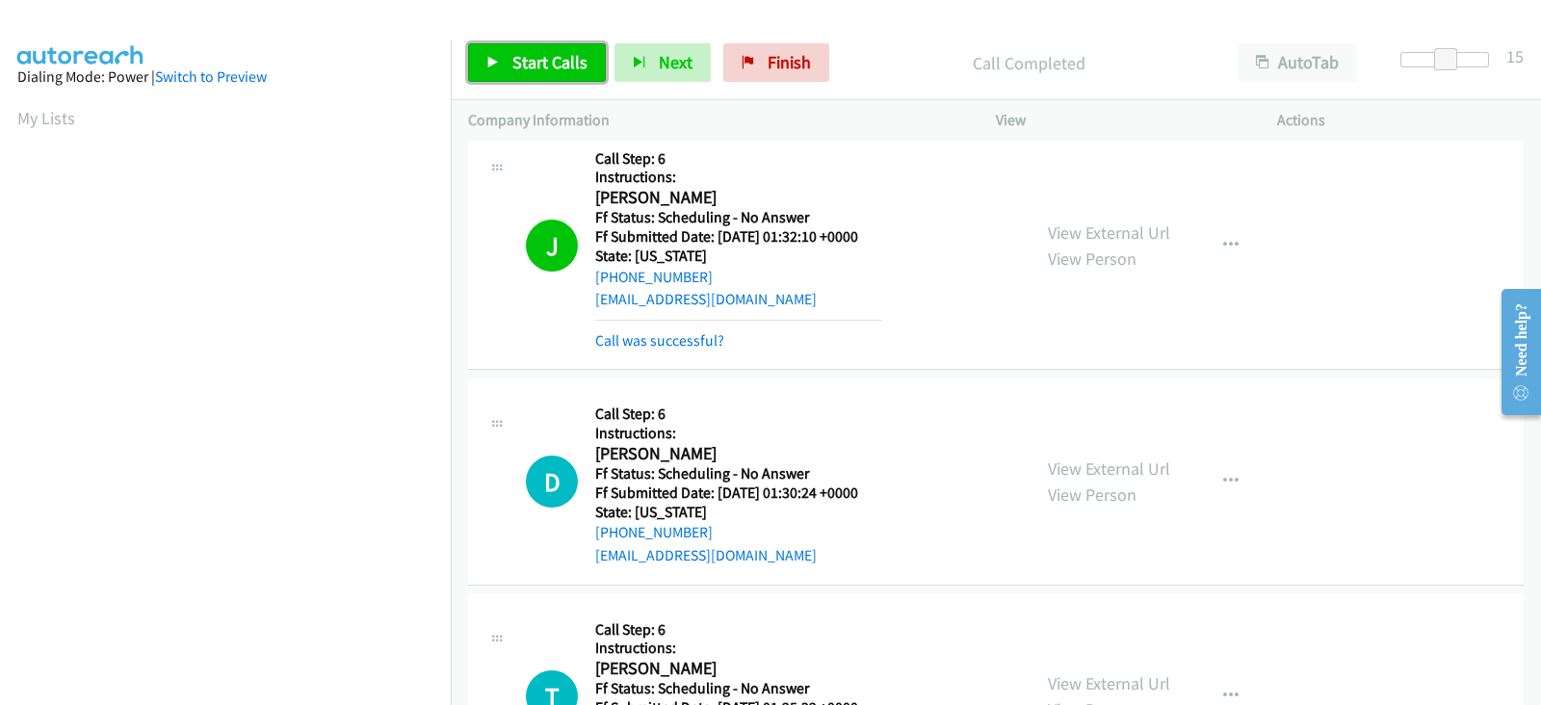
click at [568, 54] on span "Start Calls" at bounding box center [549, 62] width 75 height 22
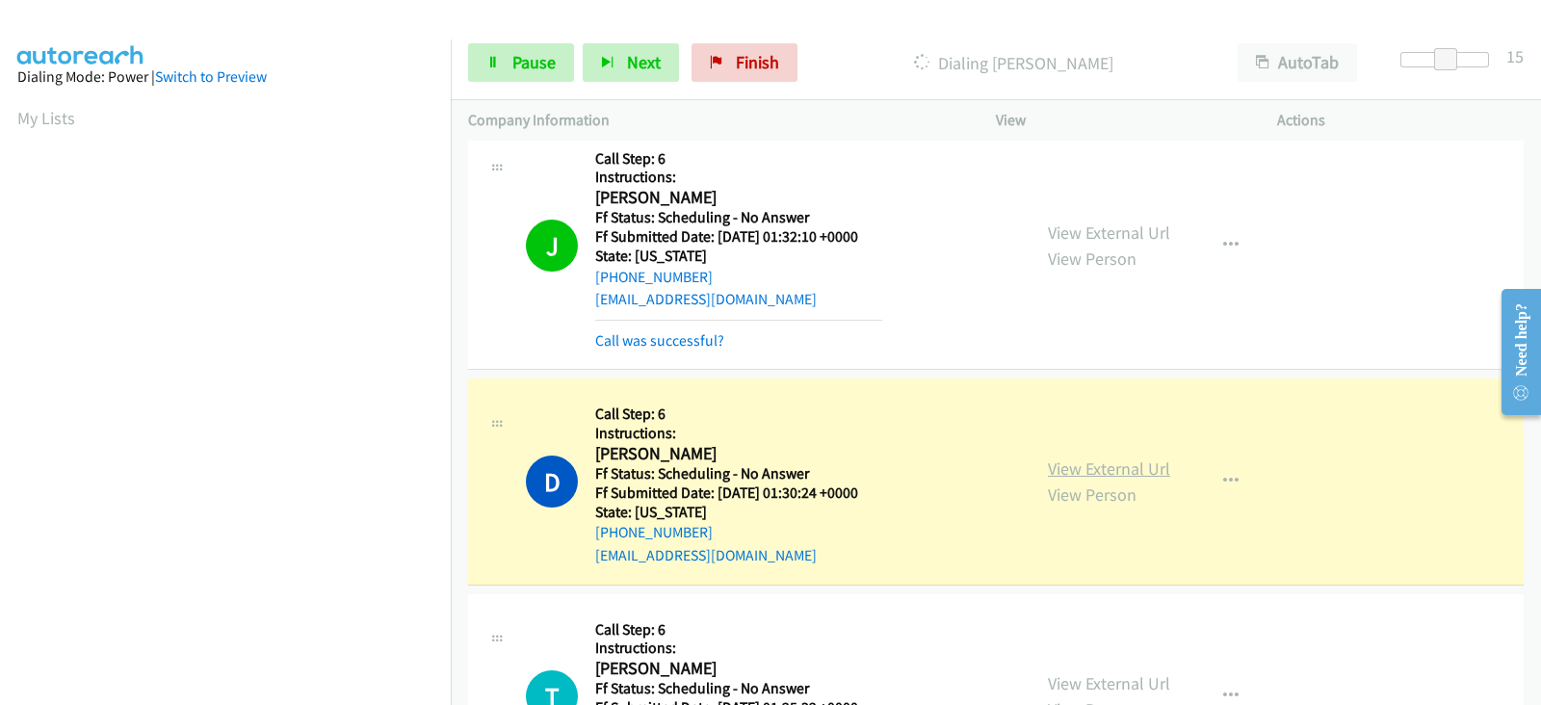
click at [1074, 457] on link "View External Url" at bounding box center [1109, 468] width 122 height 22
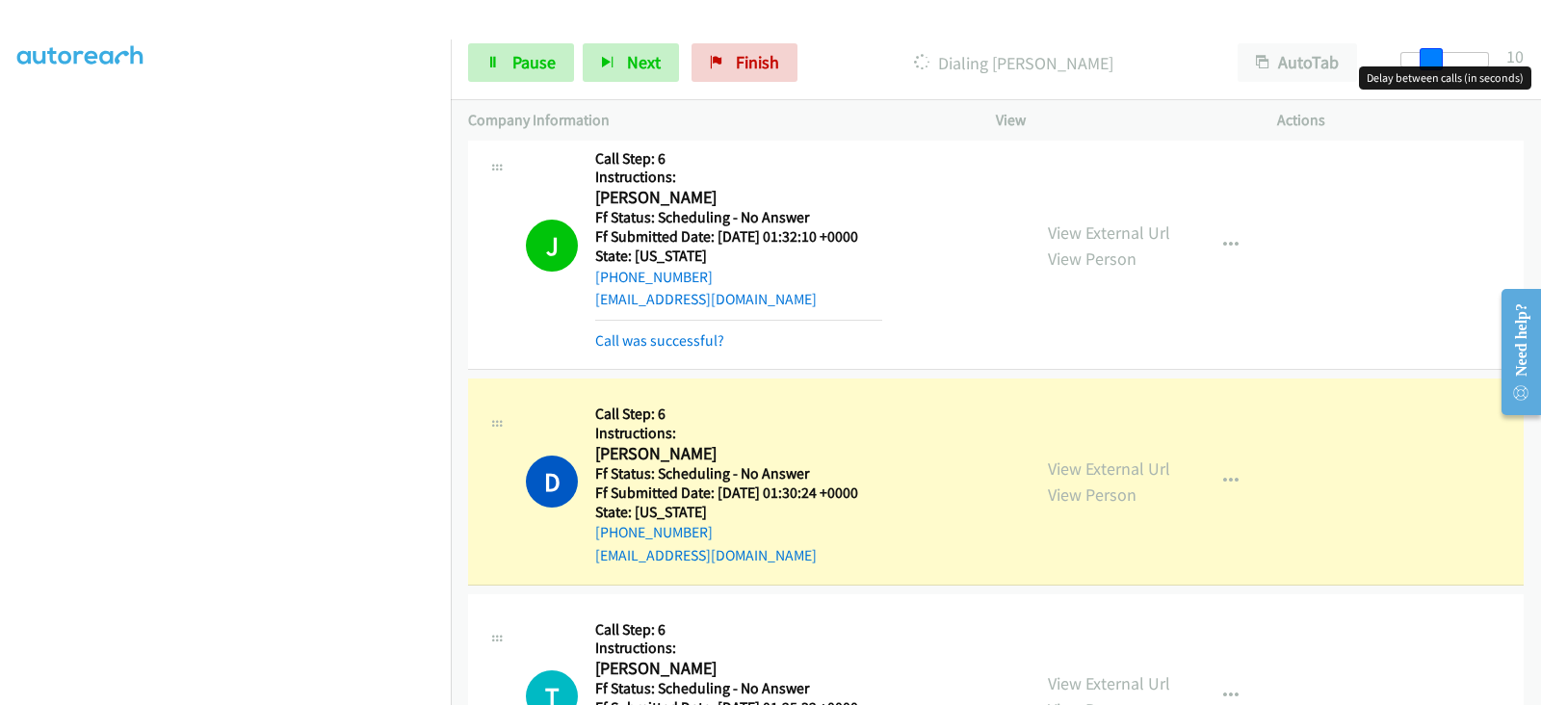
drag, startPoint x: 1440, startPoint y: 59, endPoint x: 1425, endPoint y: 60, distance: 14.5
click at [1425, 60] on span at bounding box center [1430, 59] width 23 height 23
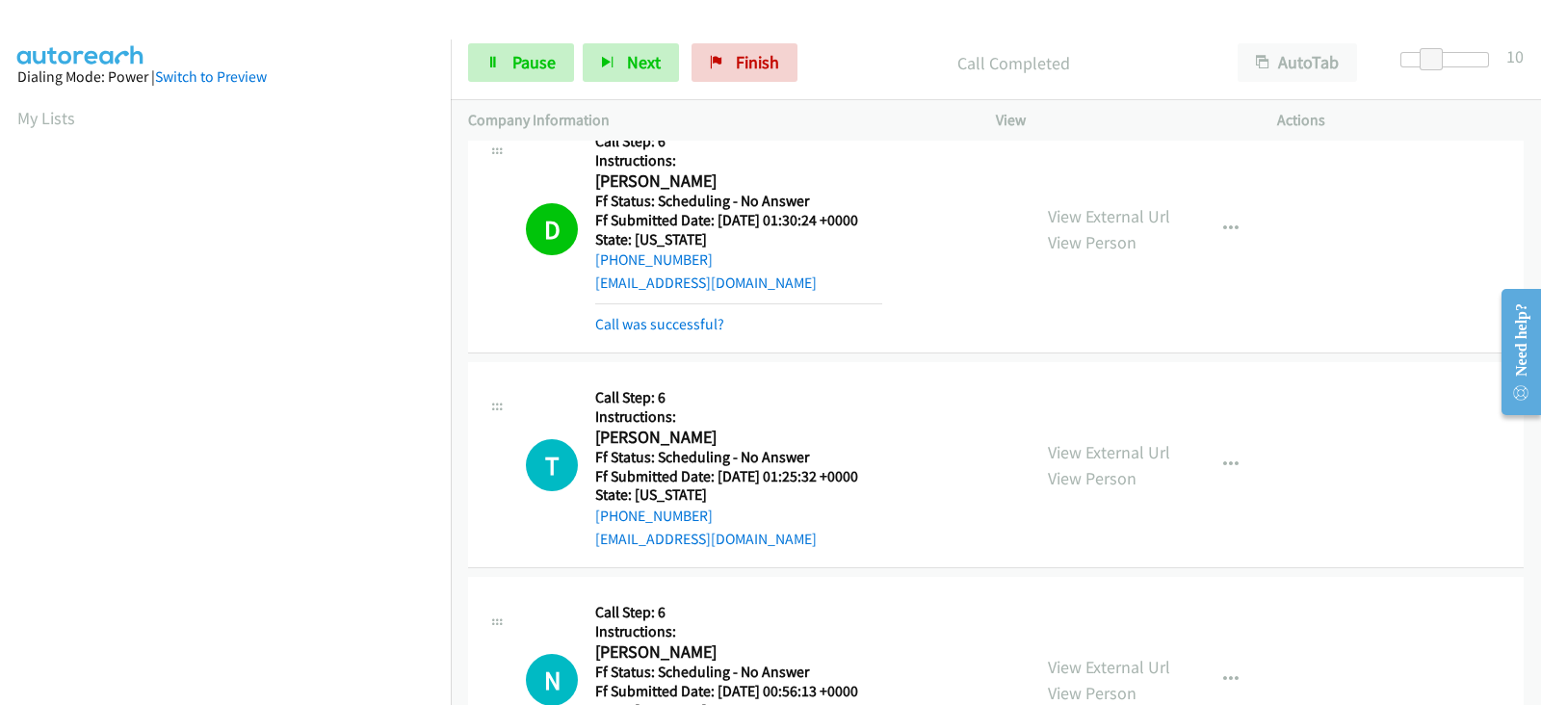
scroll to position [1604, 0]
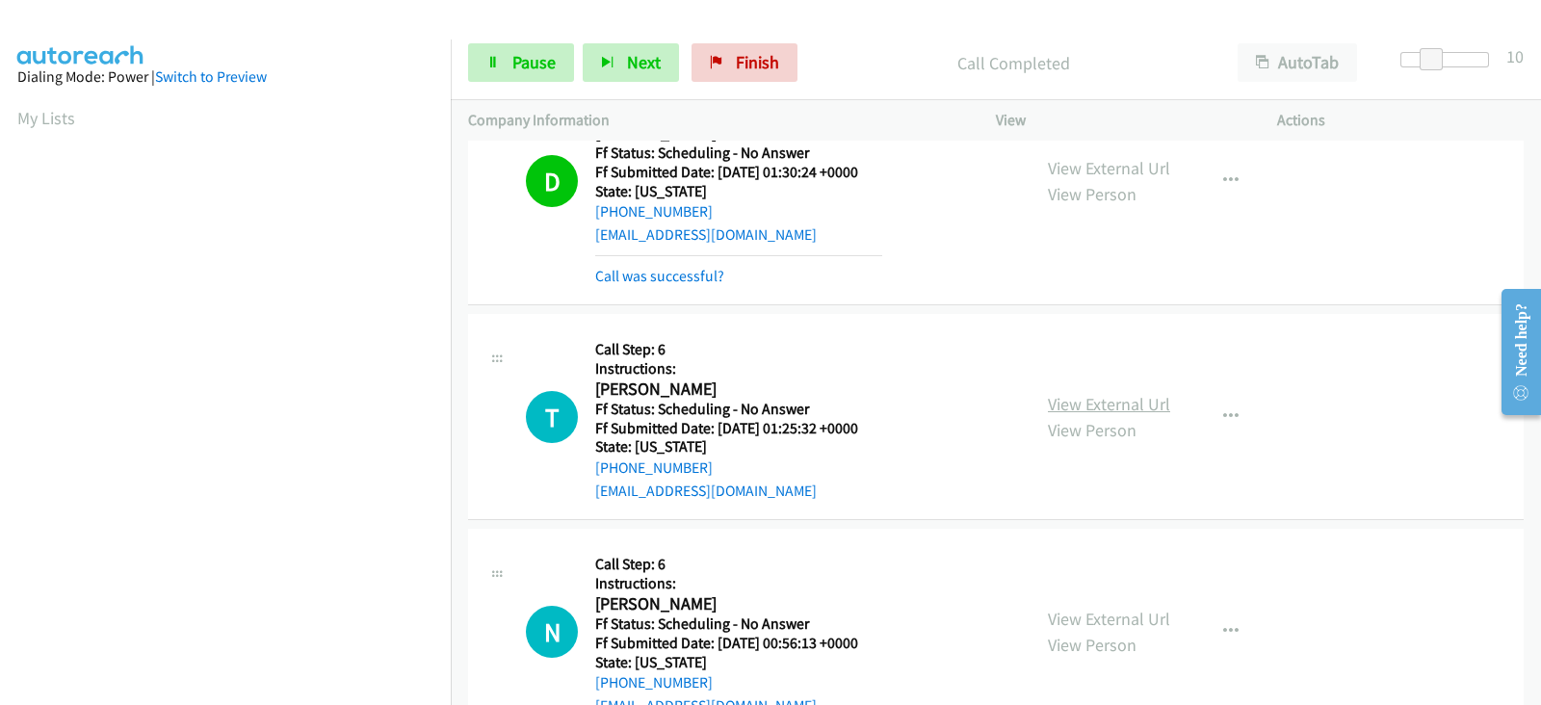
click at [1059, 393] on link "View External Url" at bounding box center [1109, 404] width 122 height 22
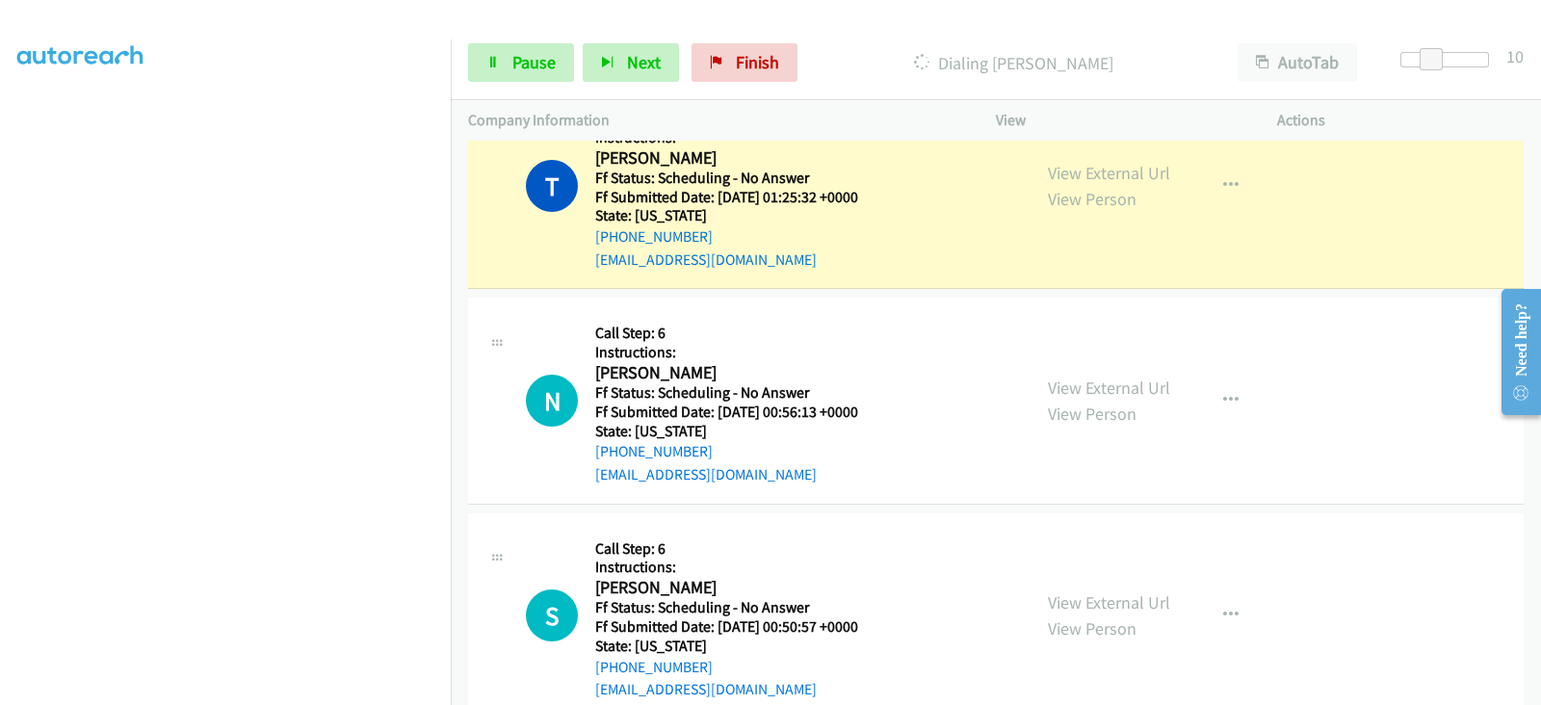
scroll to position [1845, 0]
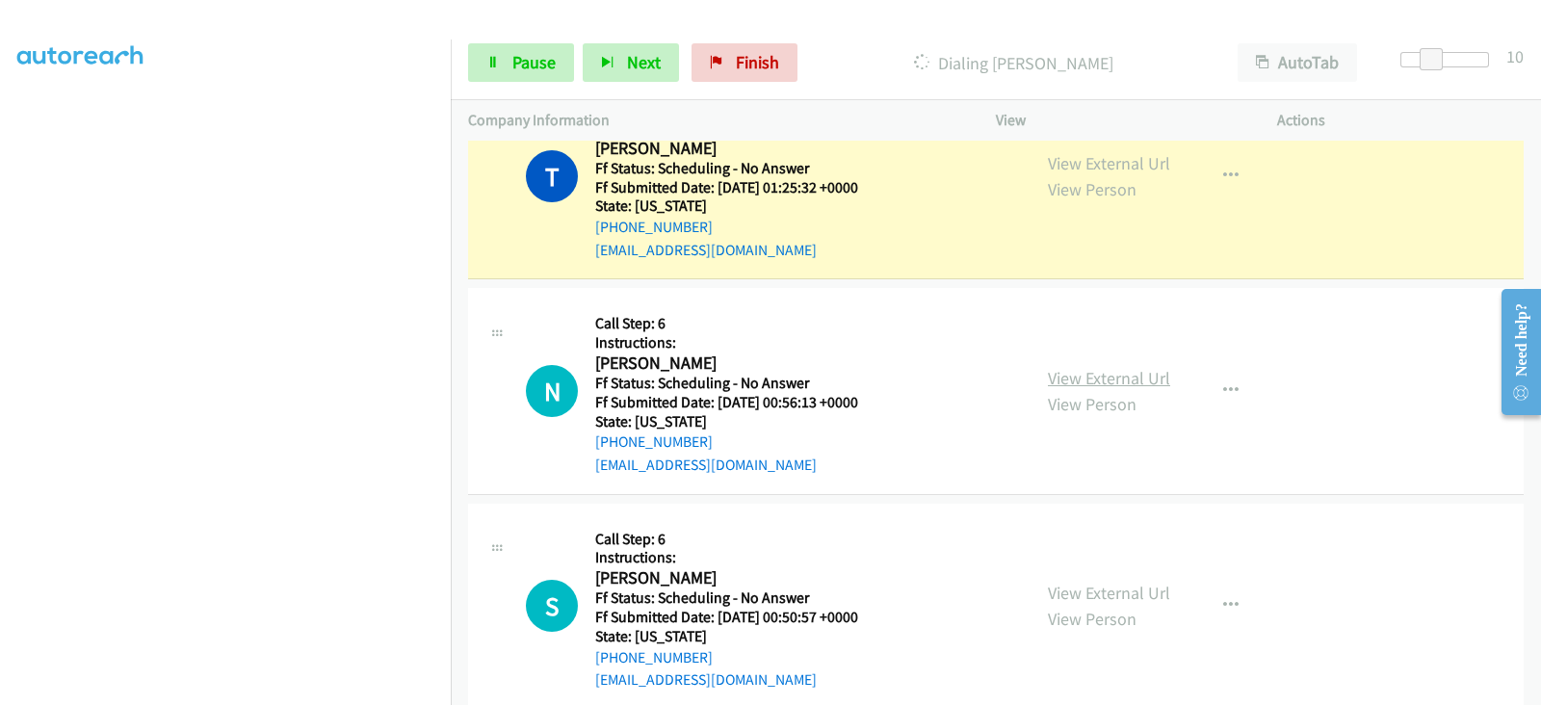
click at [1076, 367] on link "View External Url" at bounding box center [1109, 378] width 122 height 22
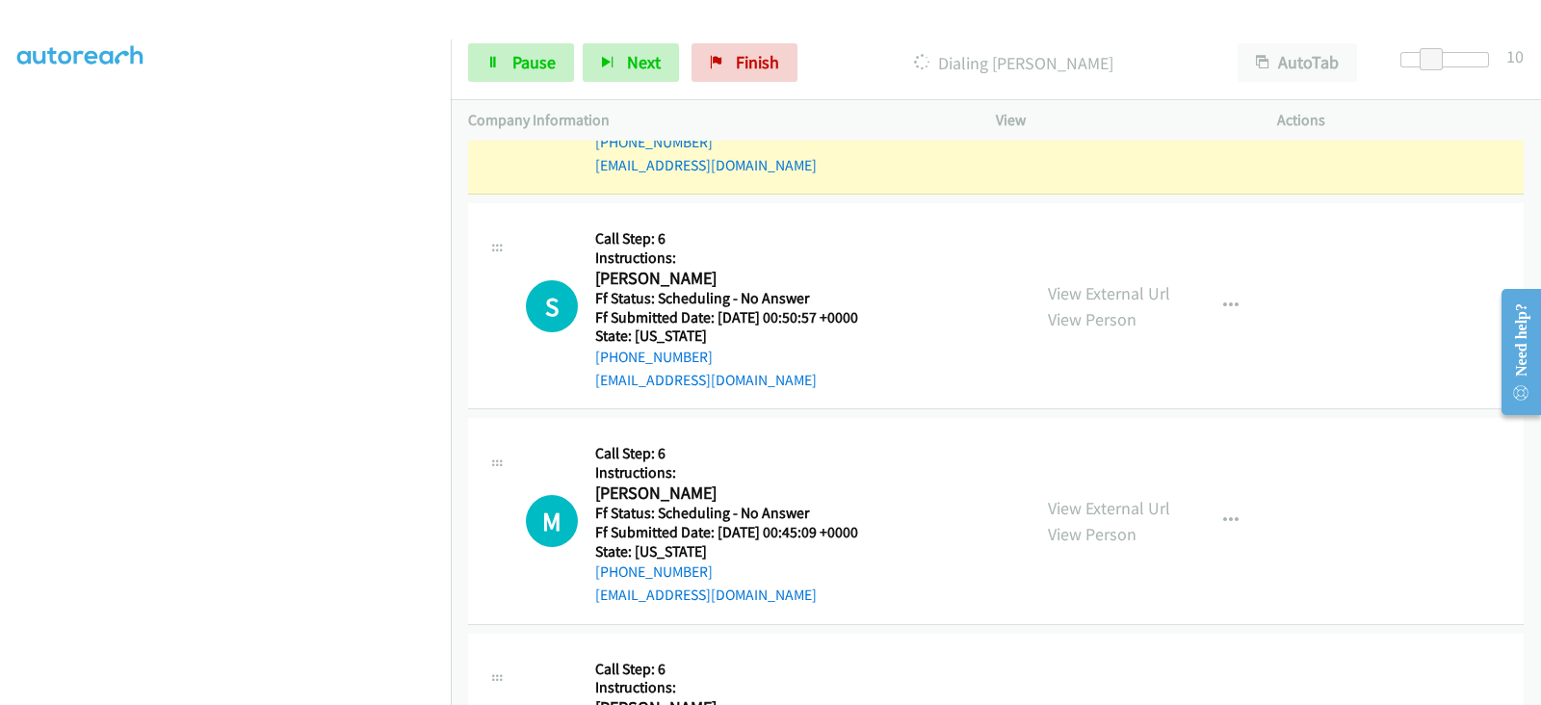
scroll to position [0, 0]
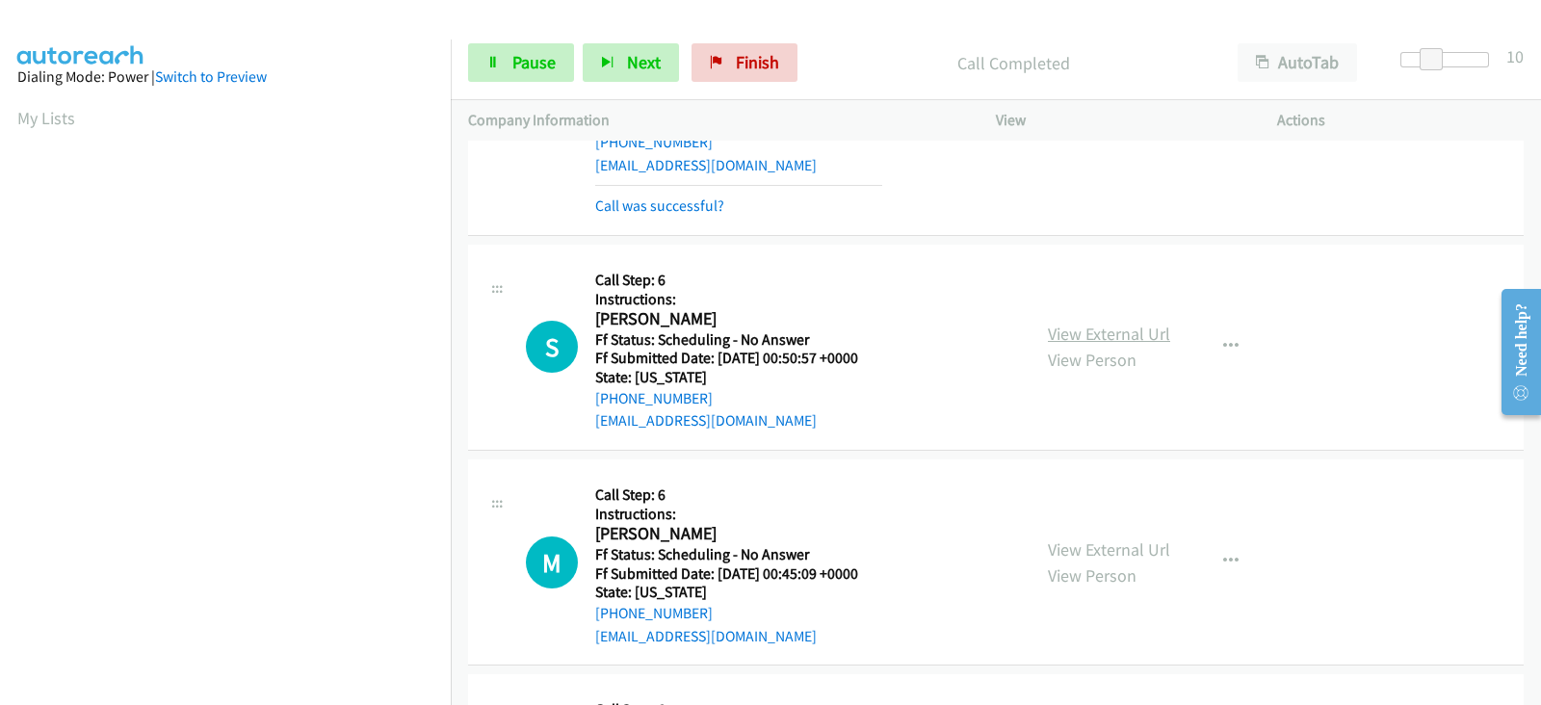
click at [1080, 323] on link "View External Url" at bounding box center [1109, 334] width 122 height 22
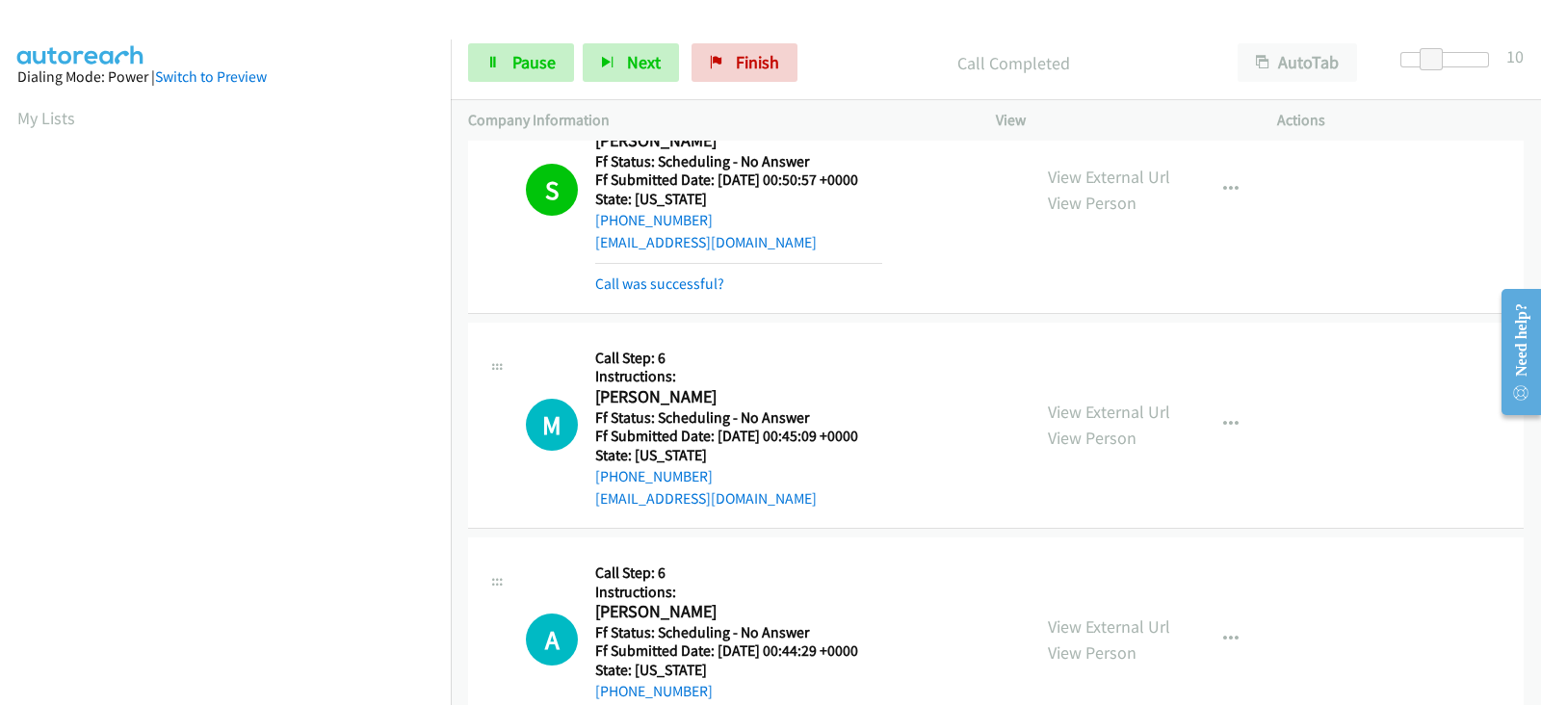
scroll to position [2427, 0]
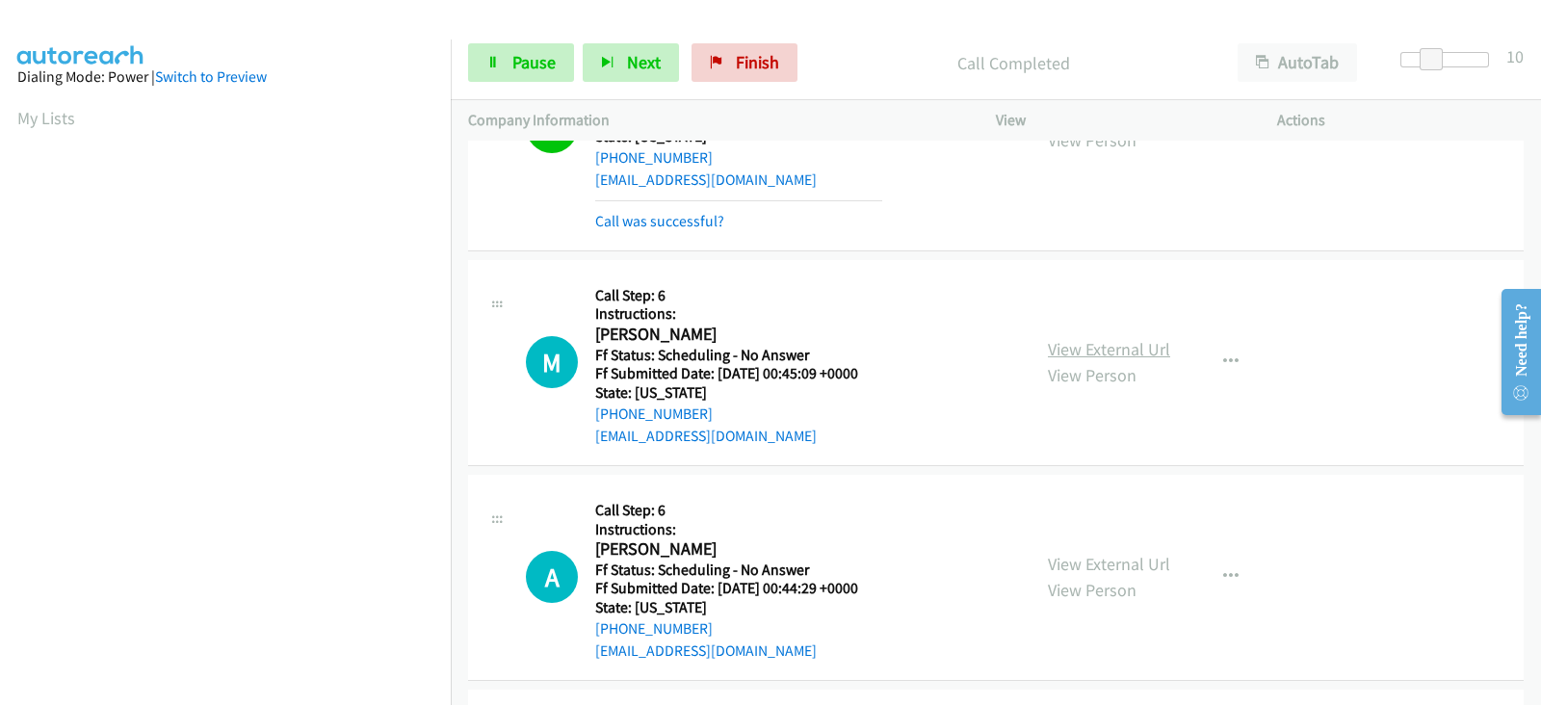
click at [1071, 338] on link "View External Url" at bounding box center [1109, 349] width 122 height 22
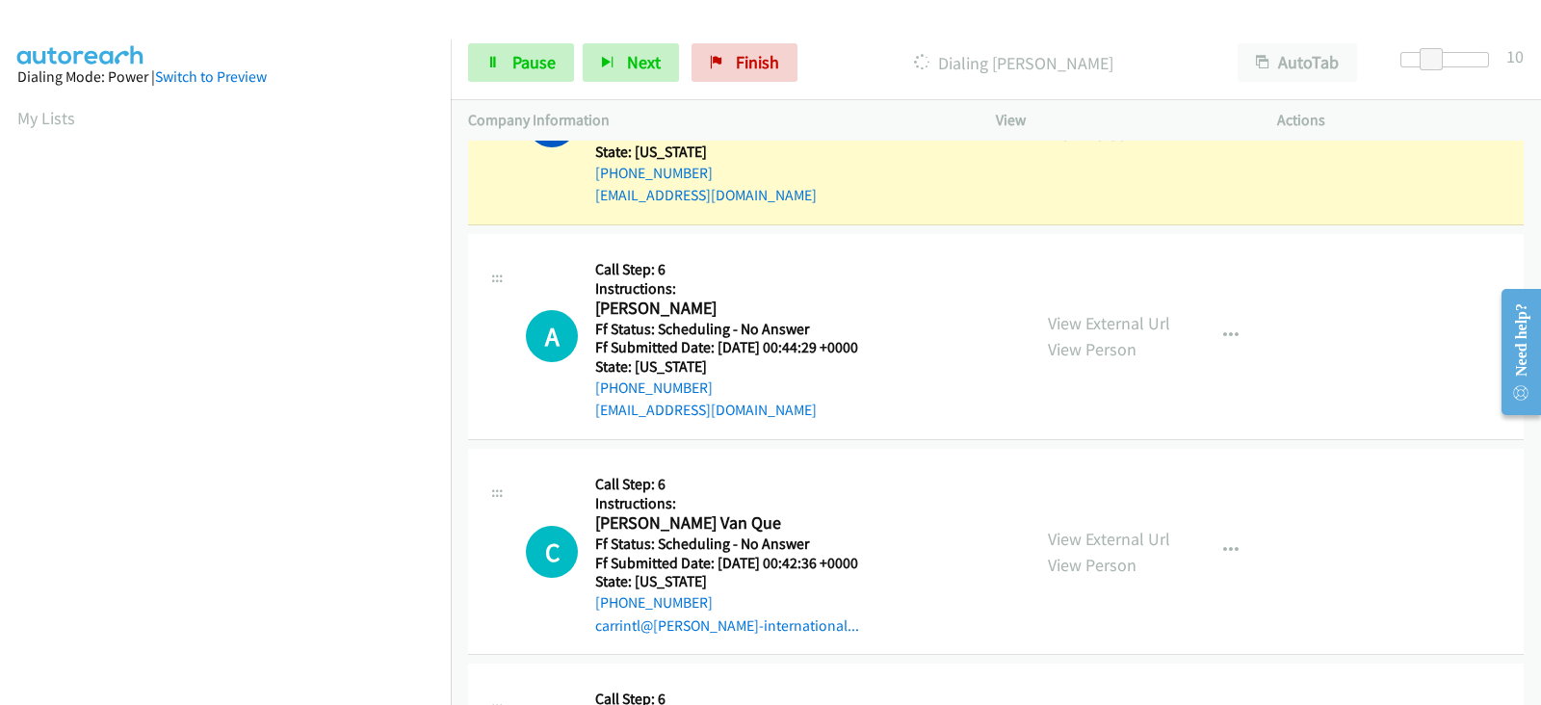
scroll to position [2667, 0]
click at [1059, 312] on link "View External Url" at bounding box center [1109, 323] width 122 height 22
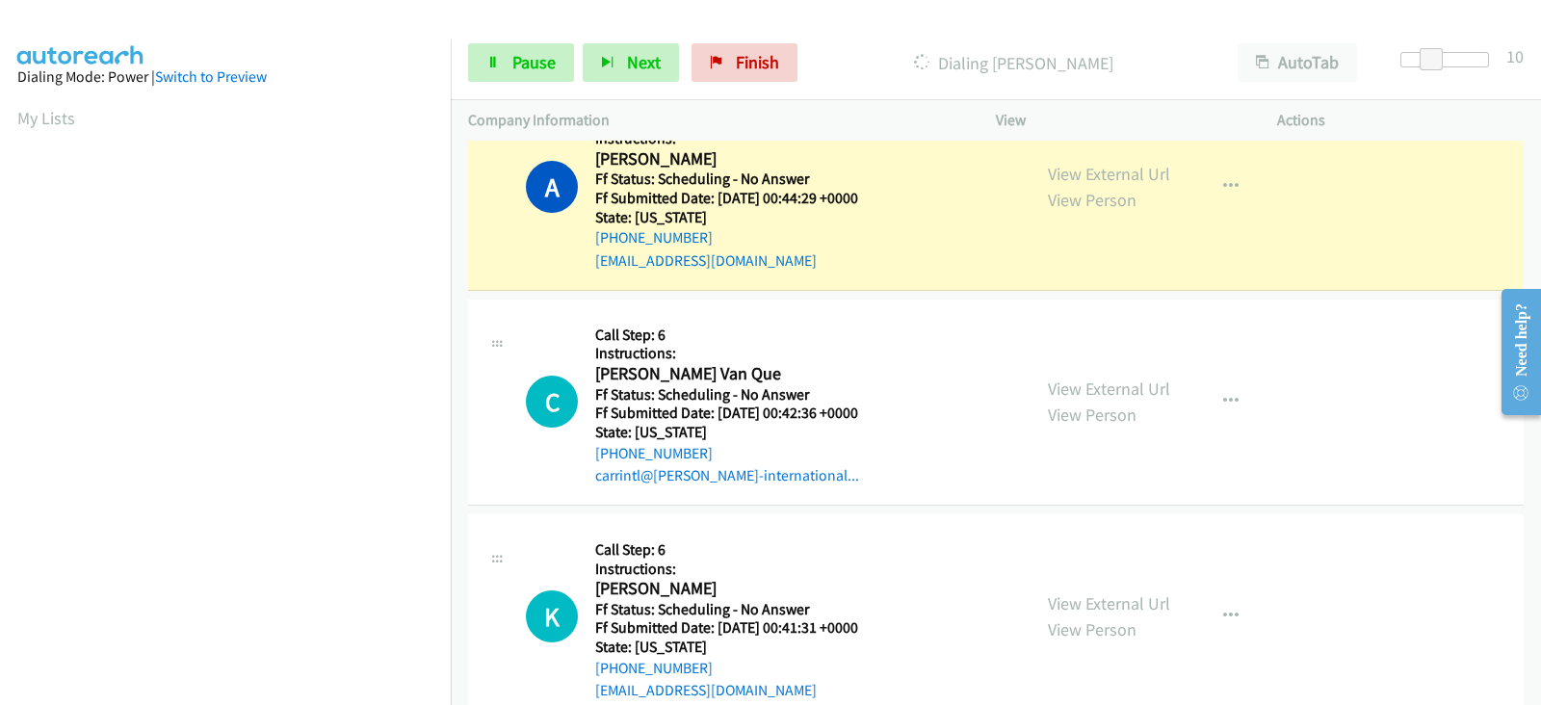
scroll to position [2908, 0]
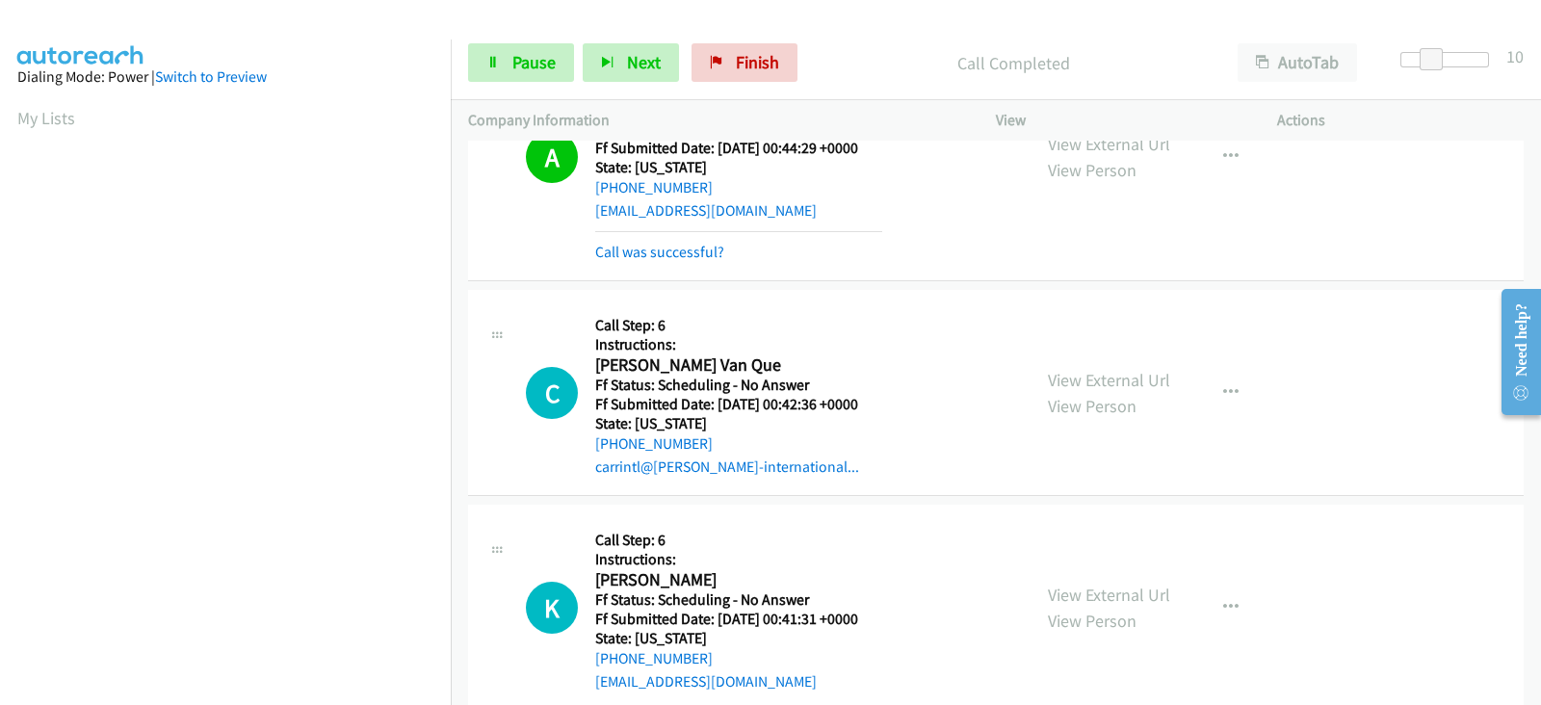
click at [1070, 315] on div "View External Url View Person View External Url Email Schedule/Manage Callback …" at bounding box center [1179, 392] width 299 height 170
click at [1056, 369] on link "View External Url" at bounding box center [1109, 380] width 122 height 22
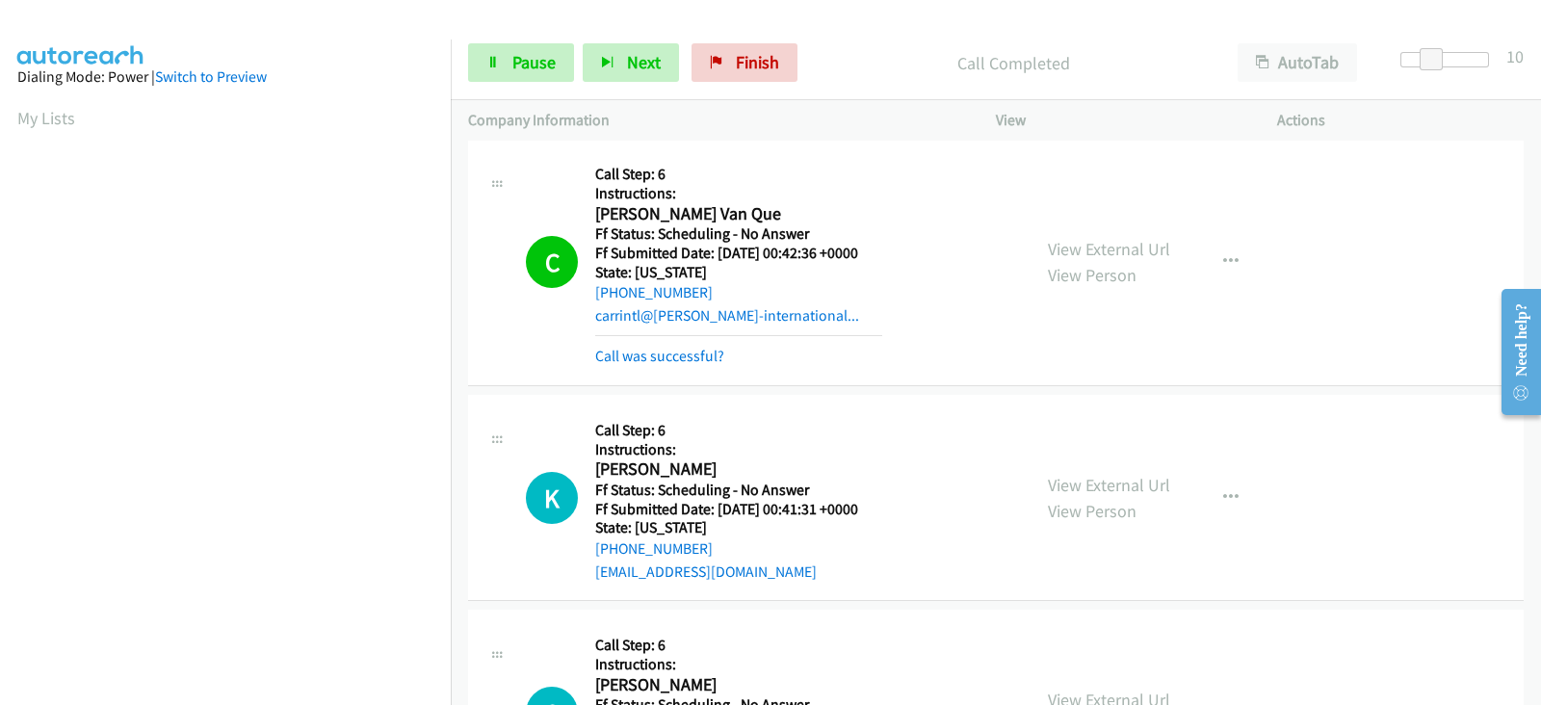
scroll to position [3069, 0]
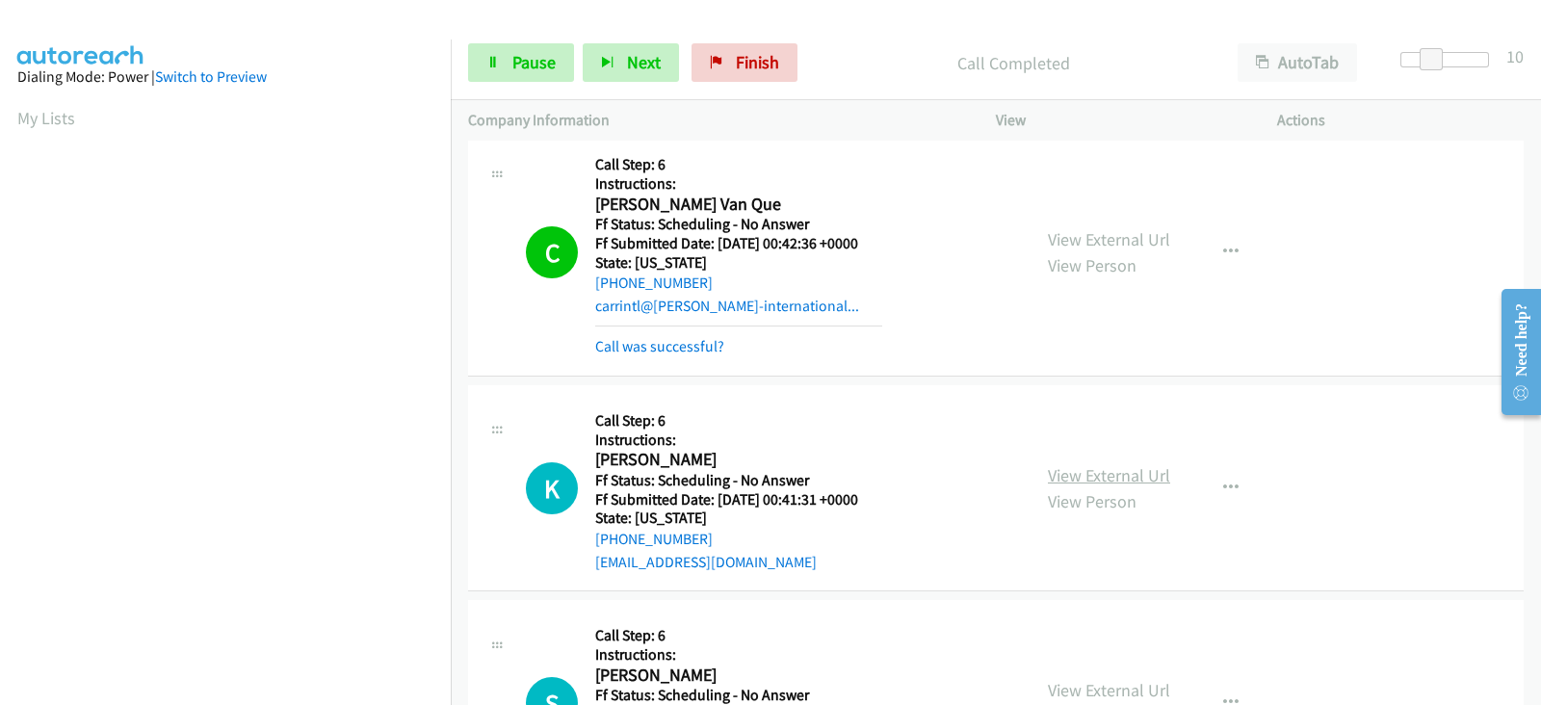
click at [1059, 464] on link "View External Url" at bounding box center [1109, 475] width 122 height 22
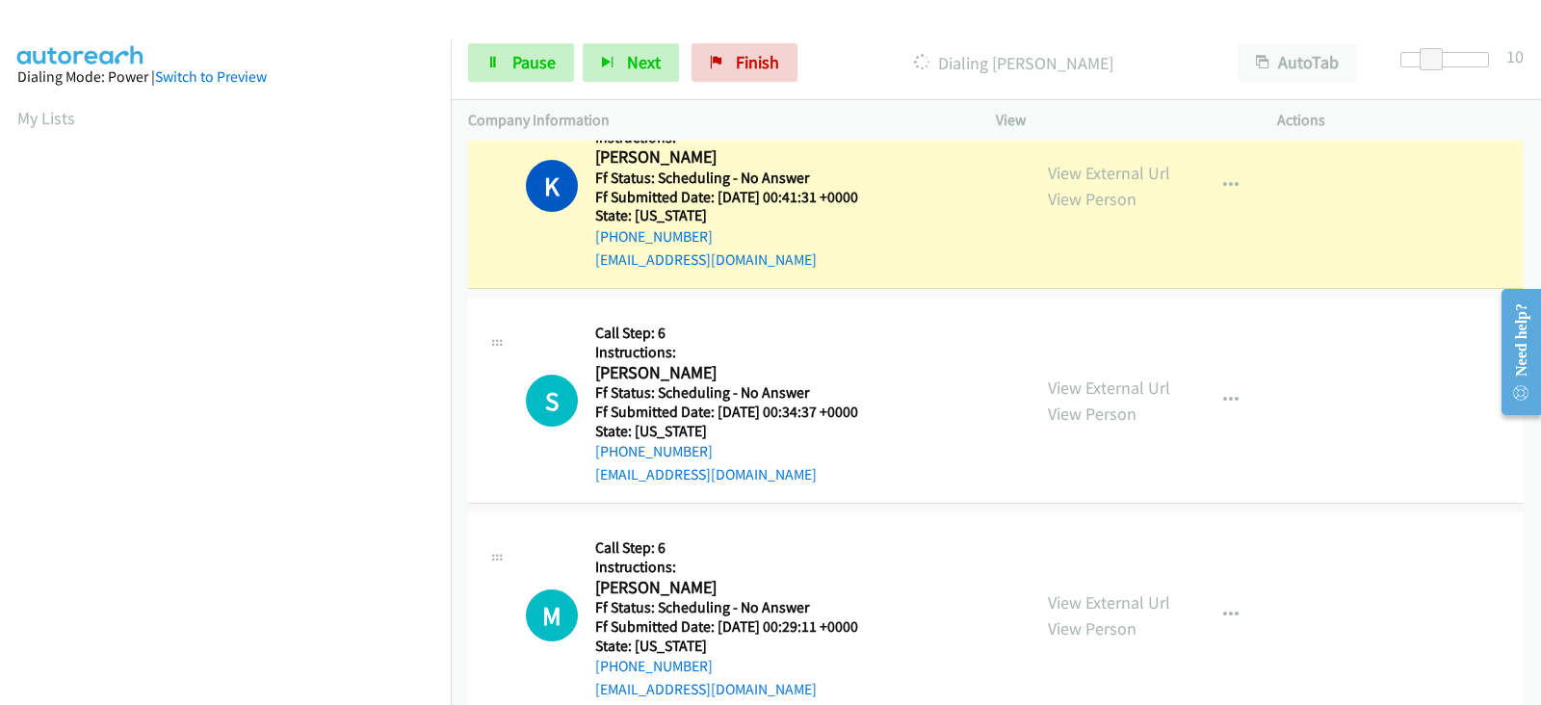
scroll to position [3390, 0]
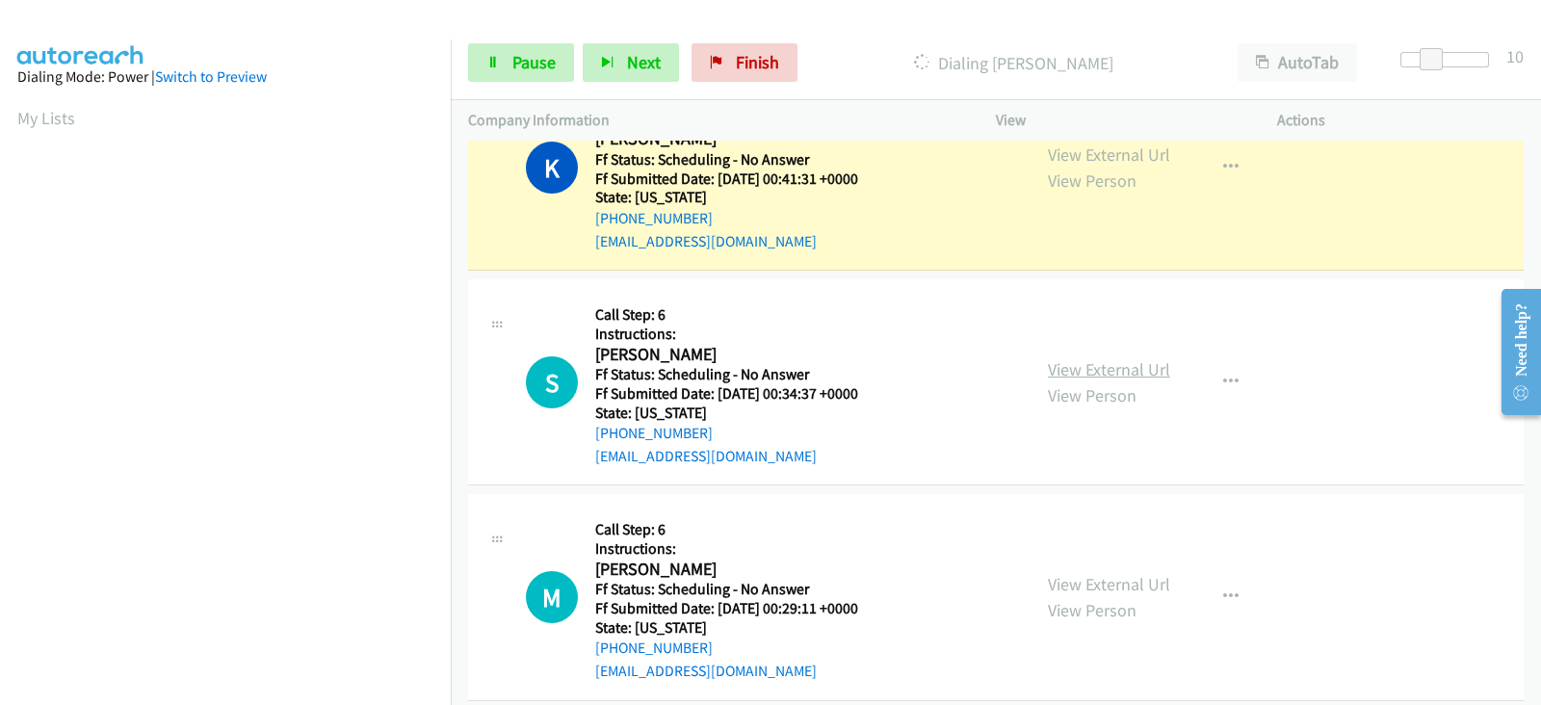
click at [1070, 358] on link "View External Url" at bounding box center [1109, 369] width 122 height 22
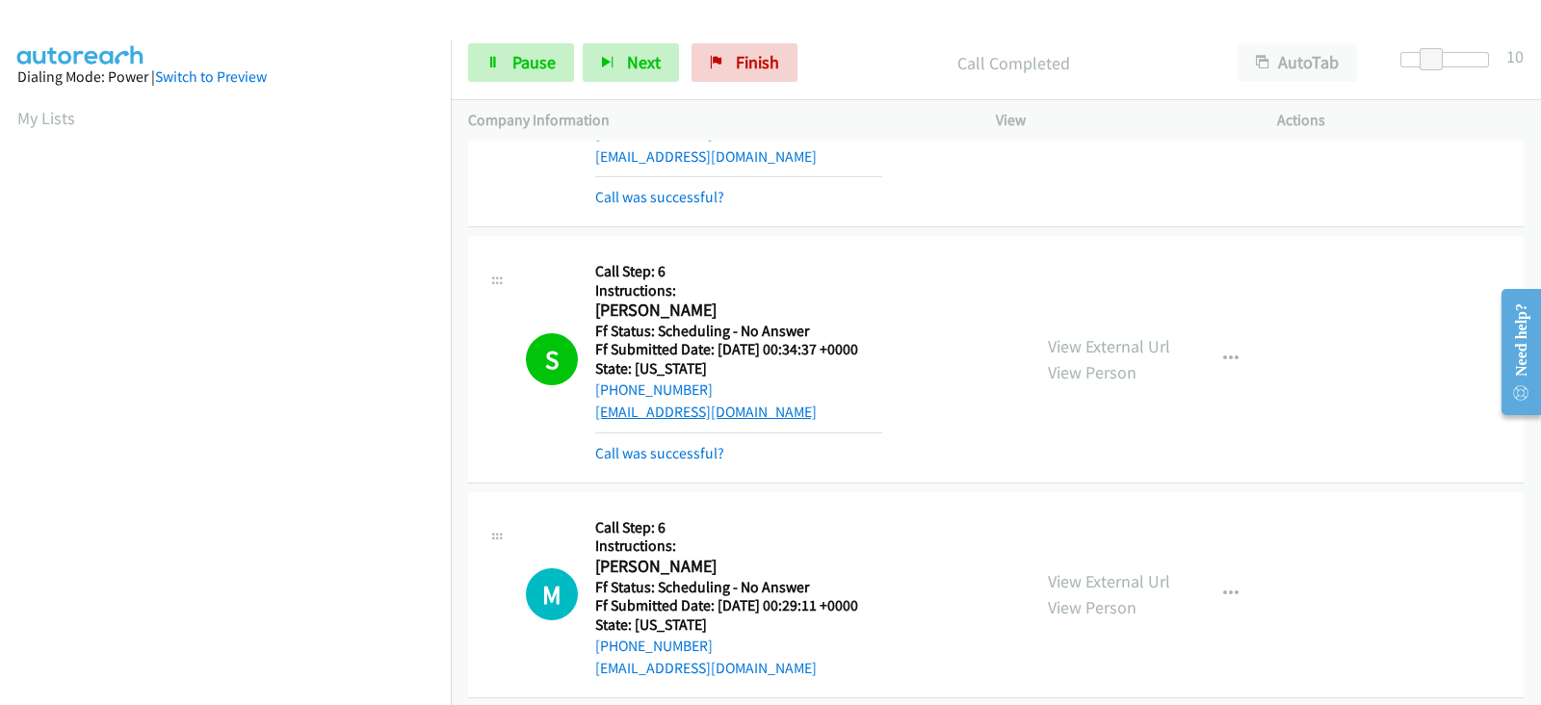
scroll to position [3731, 0]
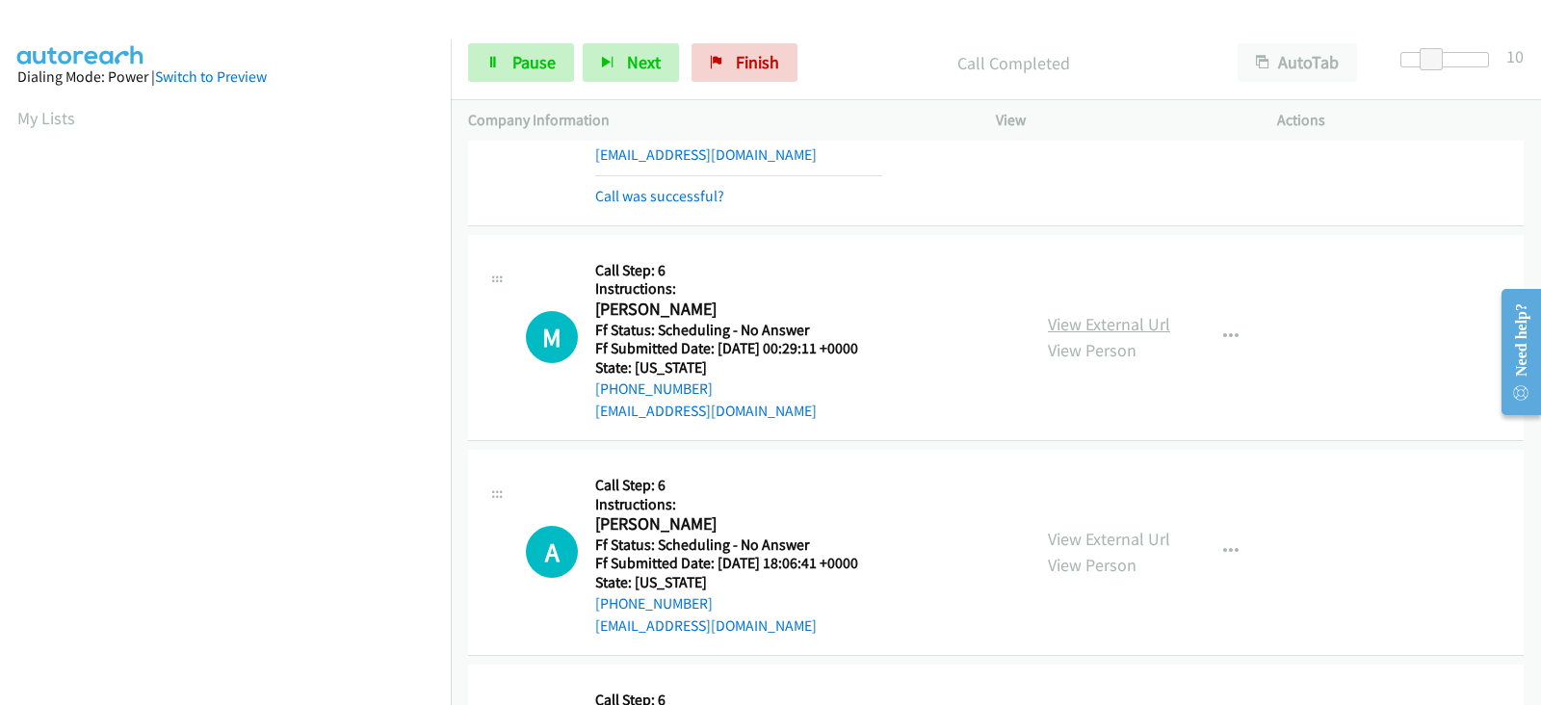
click at [1080, 313] on link "View External Url" at bounding box center [1109, 324] width 122 height 22
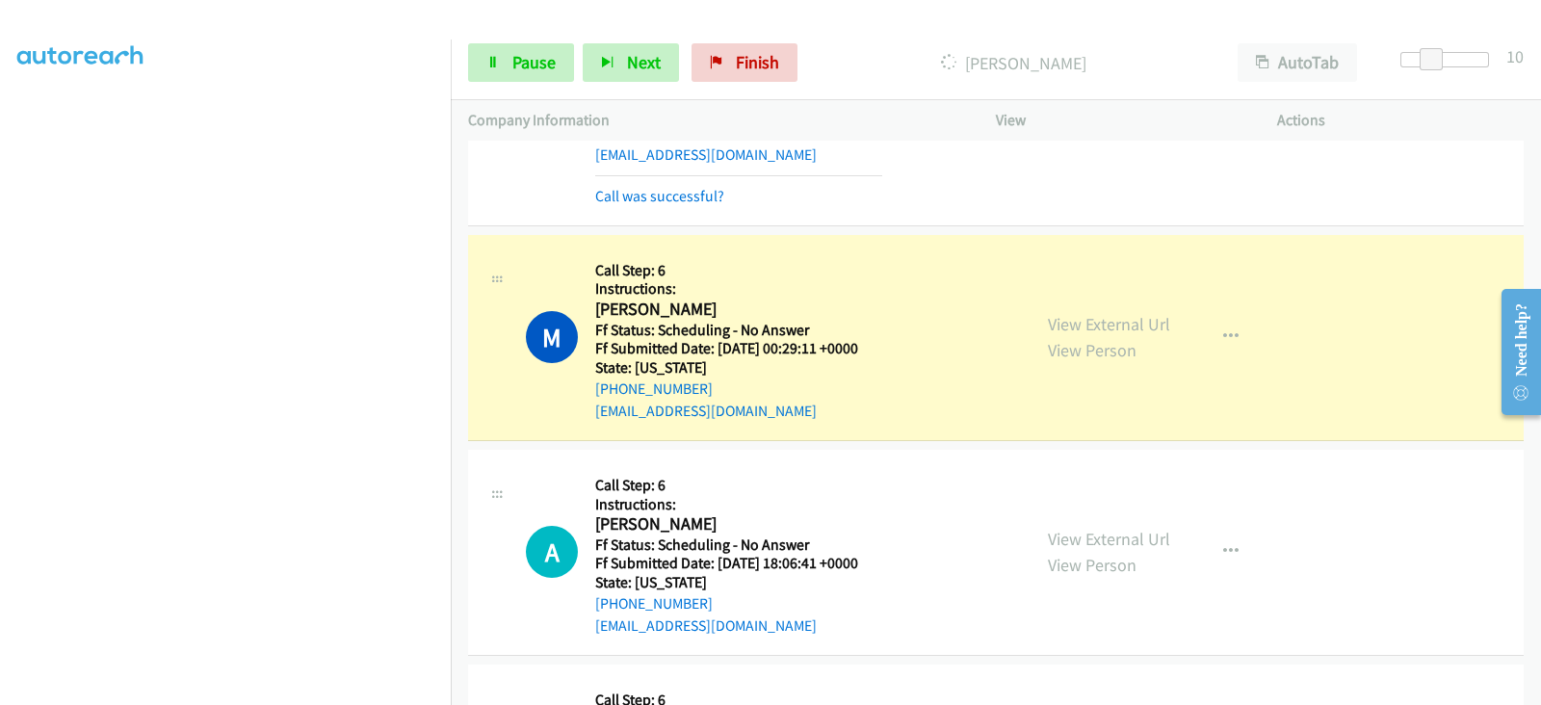
scroll to position [0, 0]
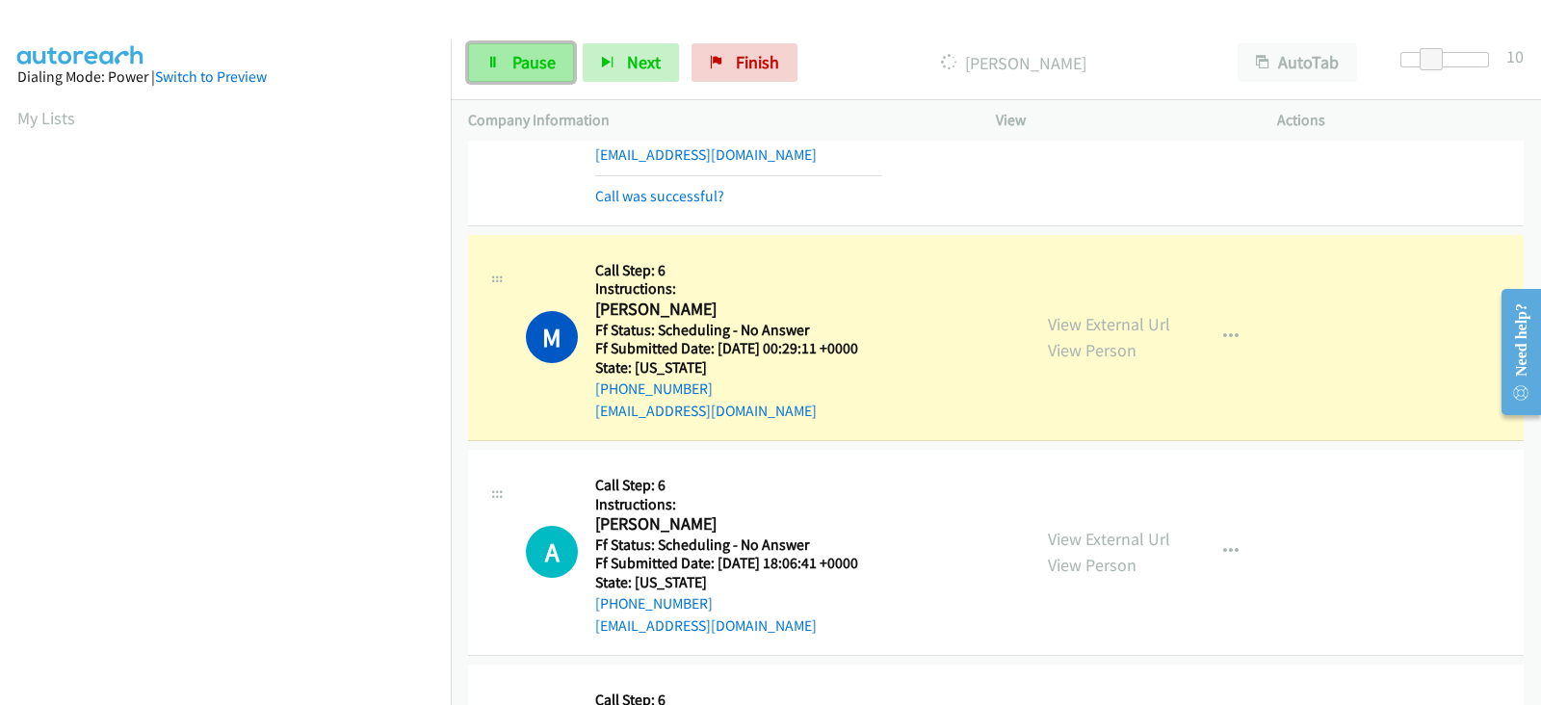
click at [513, 63] on span "Pause" at bounding box center [533, 62] width 43 height 22
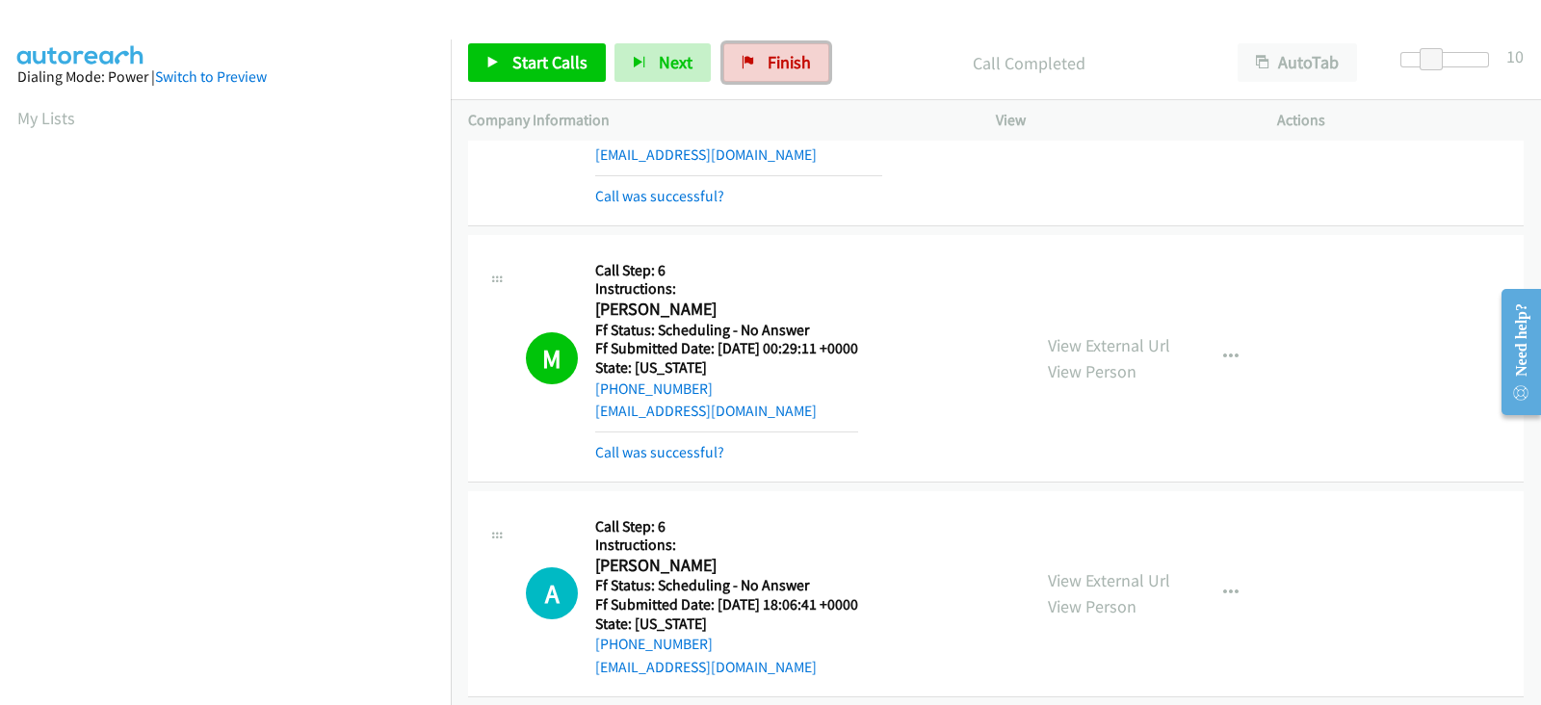
drag, startPoint x: 780, startPoint y: 64, endPoint x: 873, endPoint y: 114, distance: 106.0
click at [780, 64] on span "Finish" at bounding box center [788, 62] width 43 height 22
